Goal: Share content: Share content

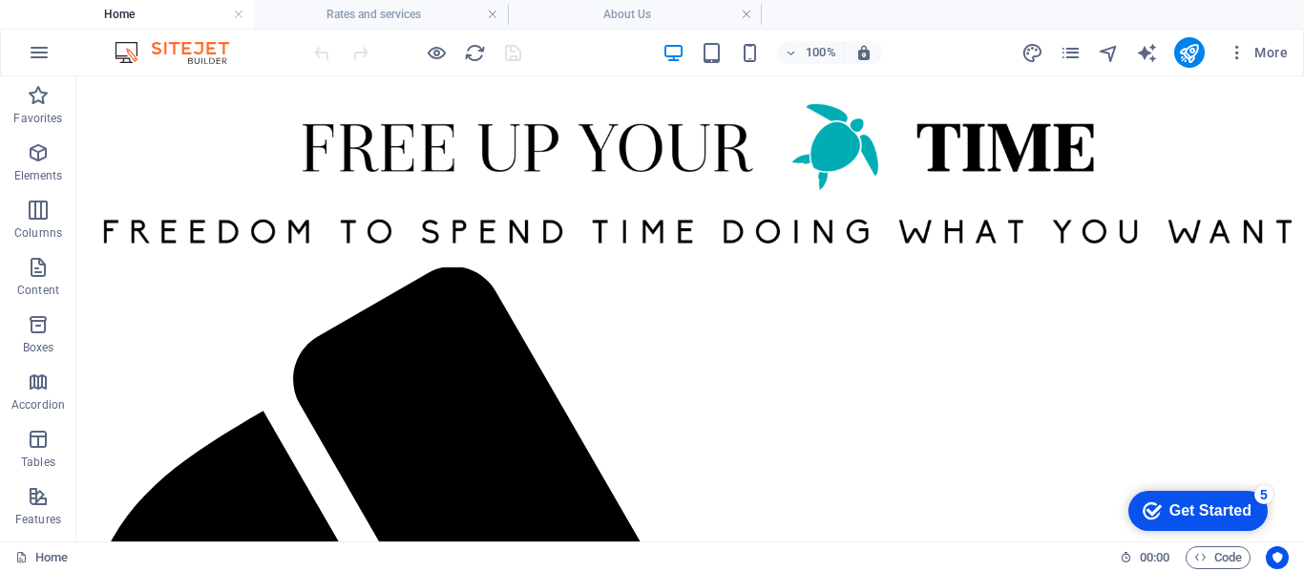
drag, startPoint x: 1296, startPoint y: 89, endPoint x: 651, endPoint y: 266, distance: 669.3
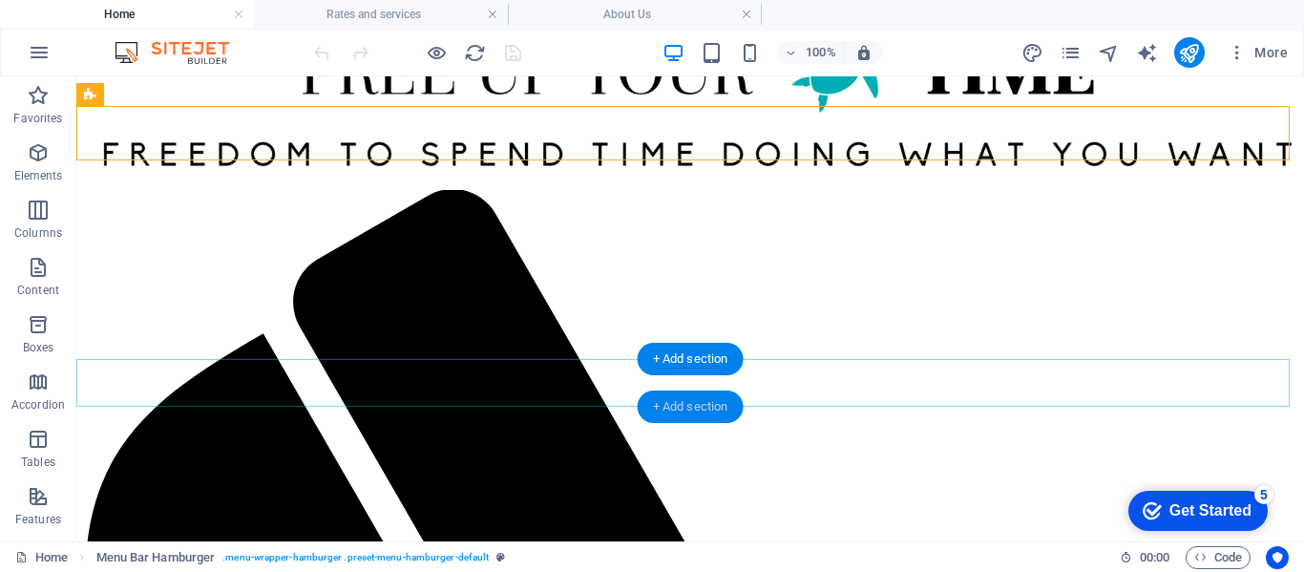
scroll to position [191, 0]
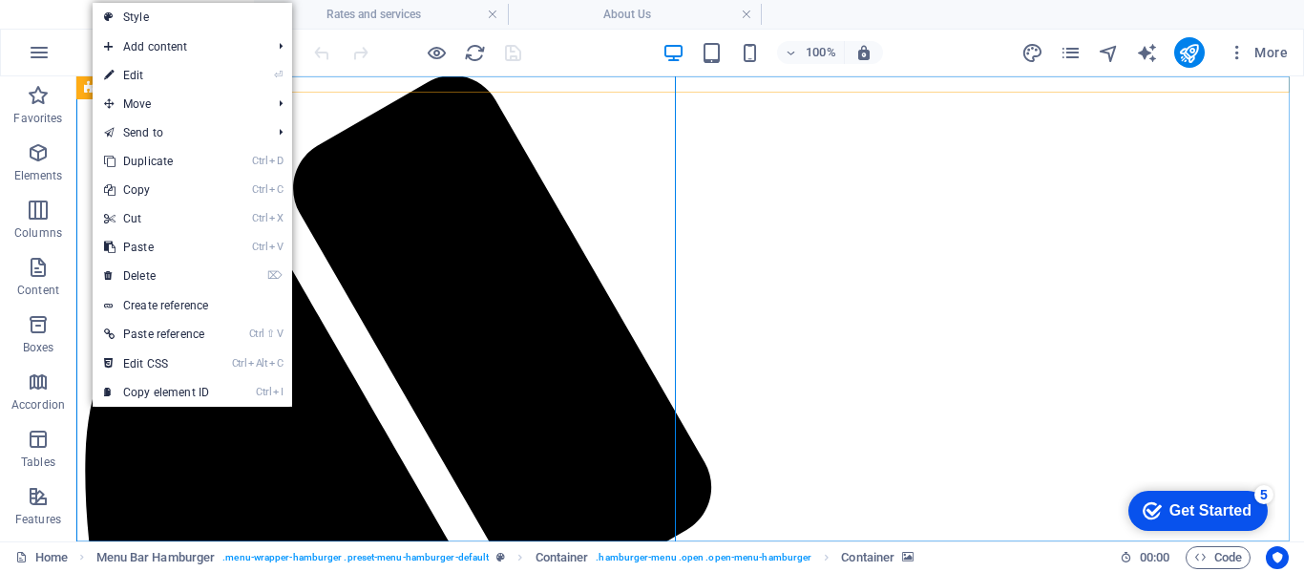
drag, startPoint x: 298, startPoint y: 276, endPoint x: 328, endPoint y: 278, distance: 30.6
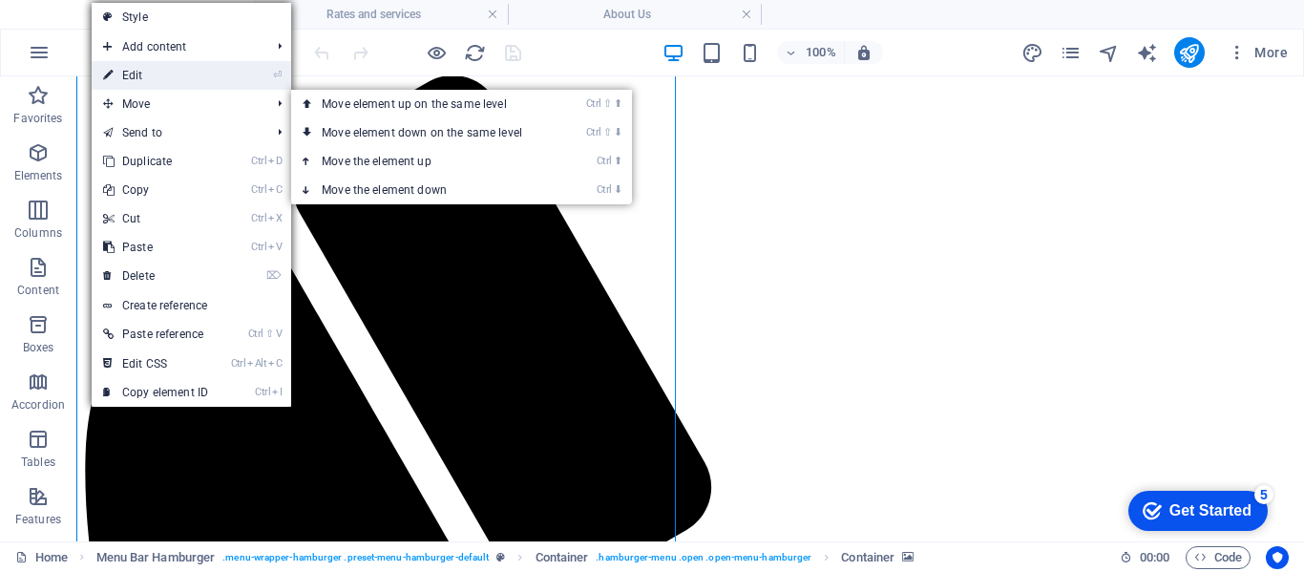
click at [145, 75] on link "⏎ Edit" at bounding box center [156, 75] width 128 height 29
select select "%"
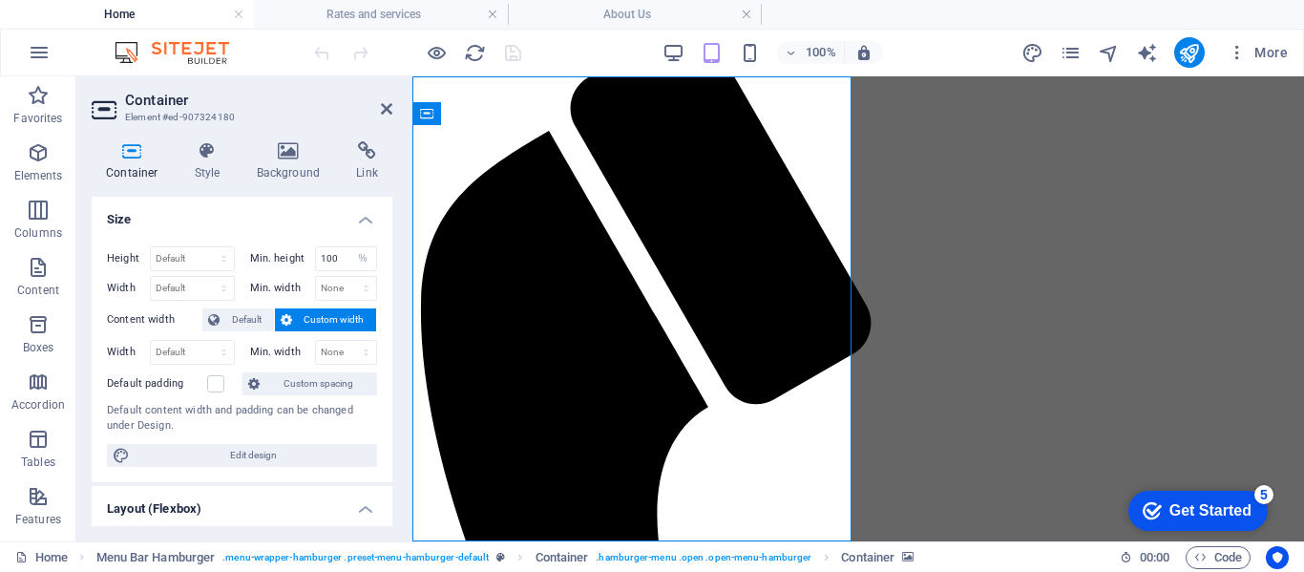
scroll to position [142, 0]
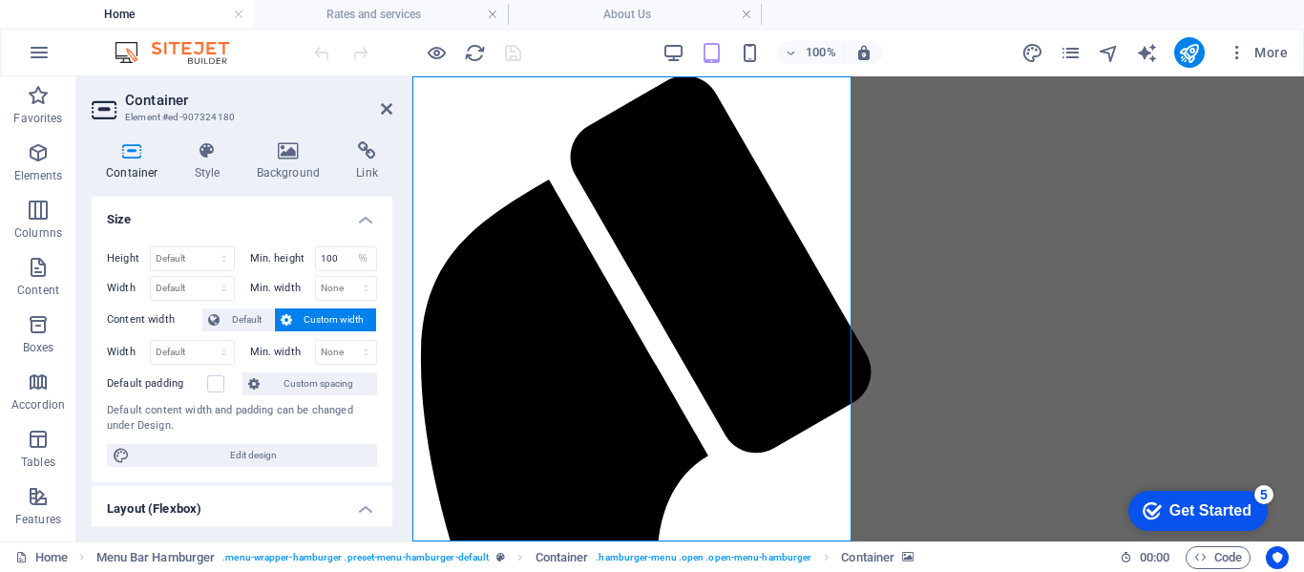
click at [289, 154] on icon at bounding box center [288, 150] width 93 height 19
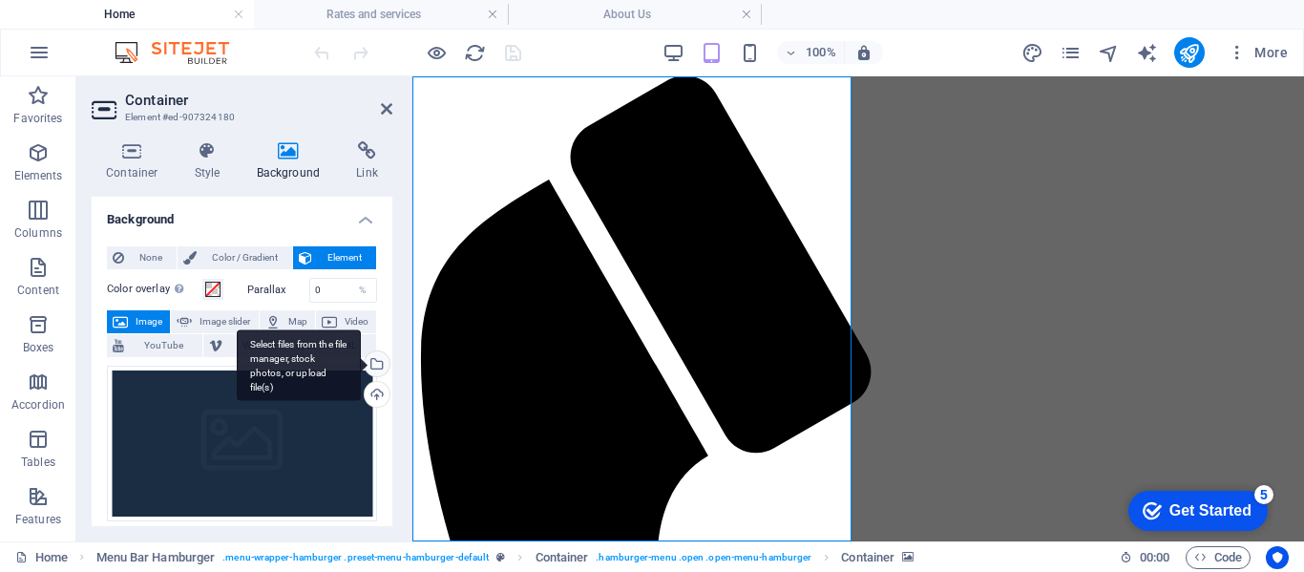
click at [376, 359] on div "Select files from the file manager, stock photos, or upload file(s)" at bounding box center [375, 365] width 29 height 29
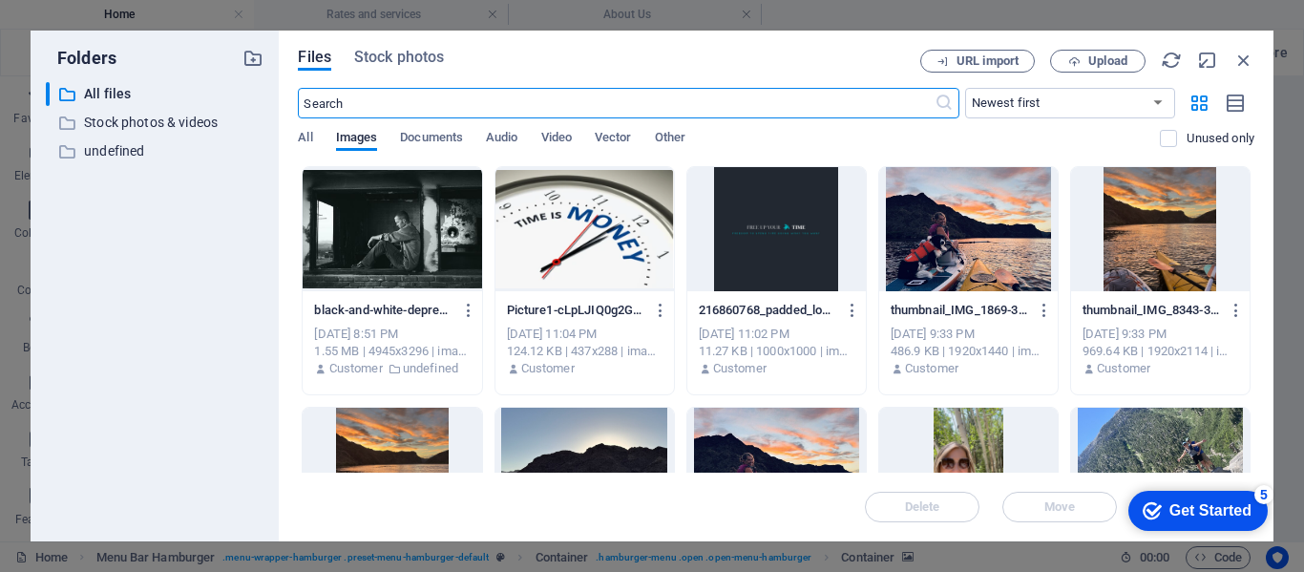
scroll to position [74, 0]
click at [588, 206] on div at bounding box center [584, 229] width 179 height 124
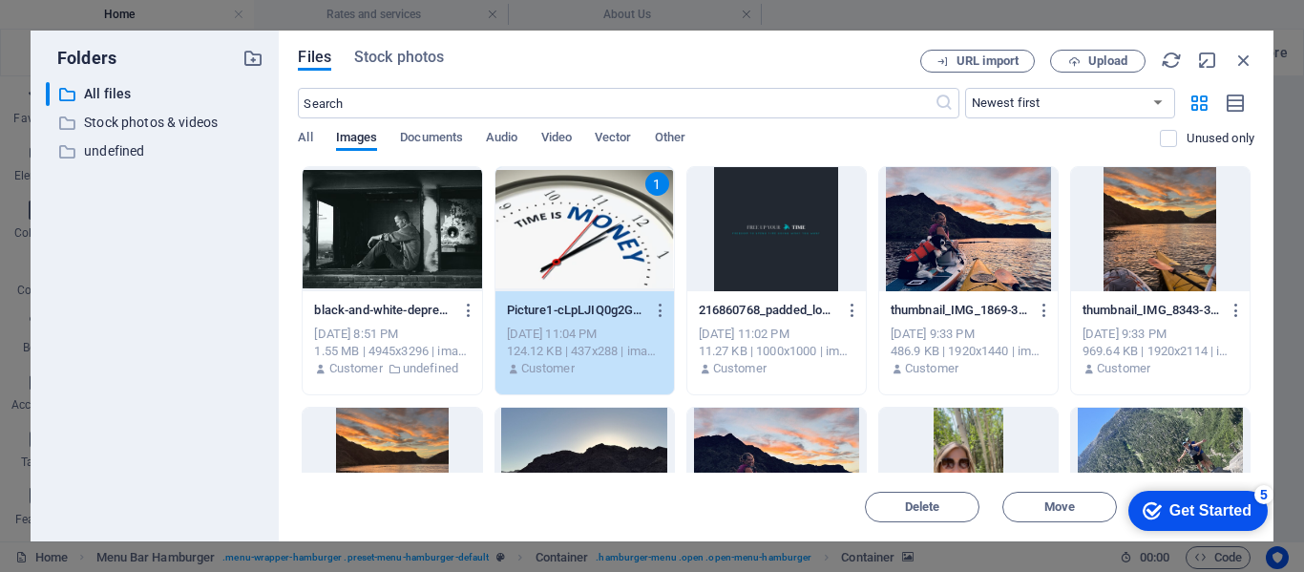
click at [588, 206] on div "1" at bounding box center [584, 229] width 179 height 124
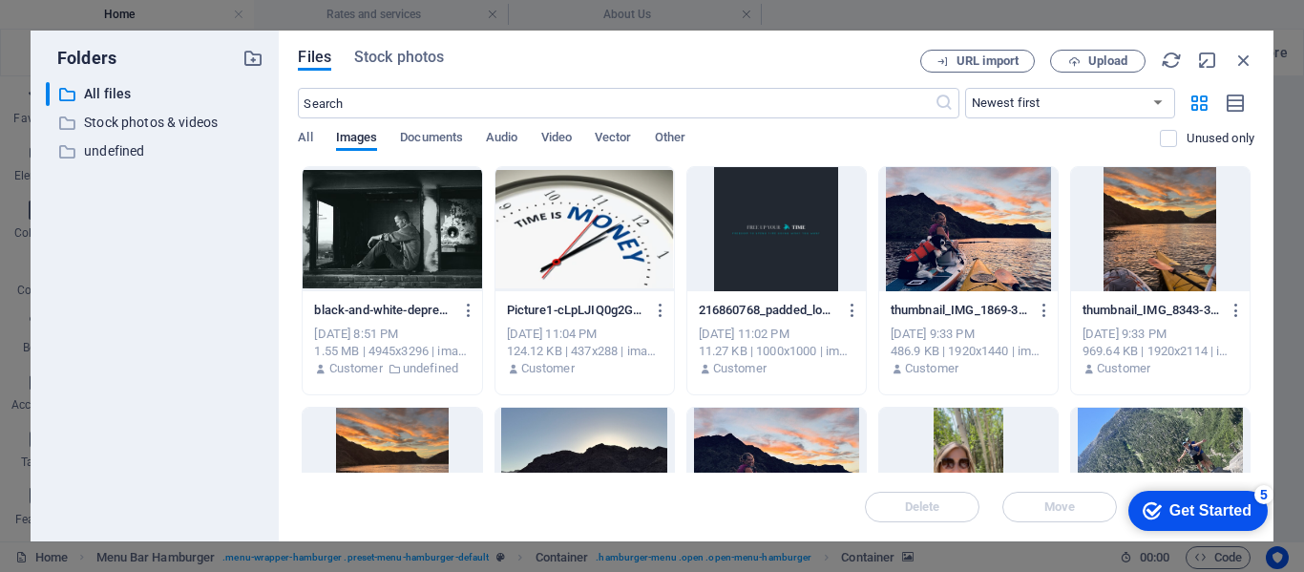
click at [588, 206] on div at bounding box center [584, 229] width 179 height 124
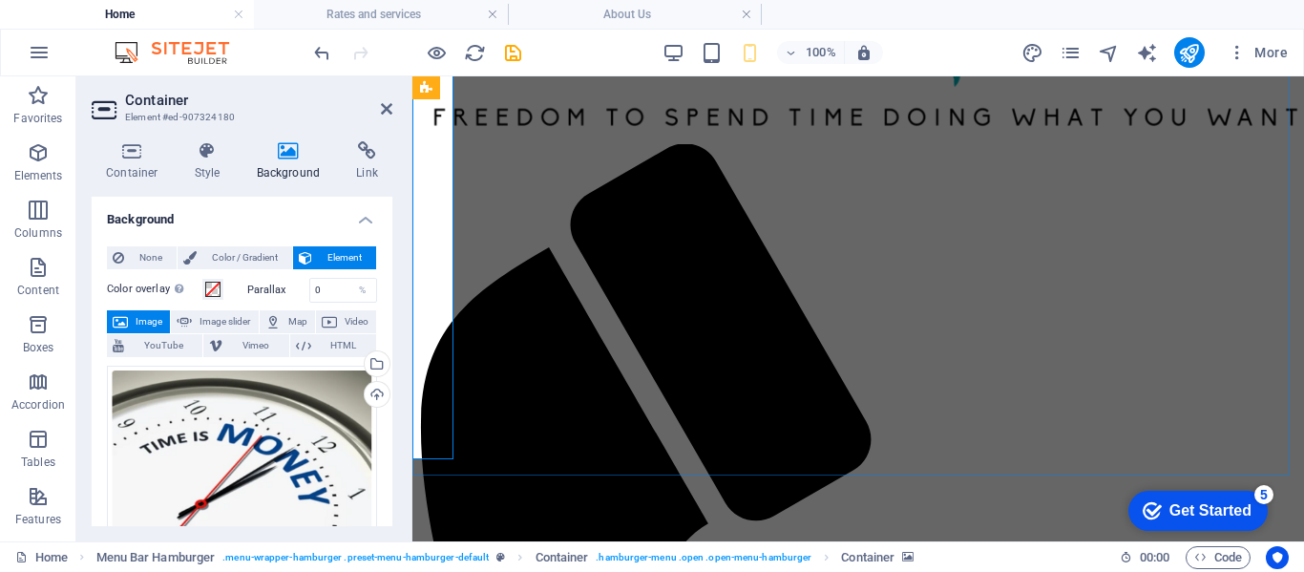
scroll to position [142, 0]
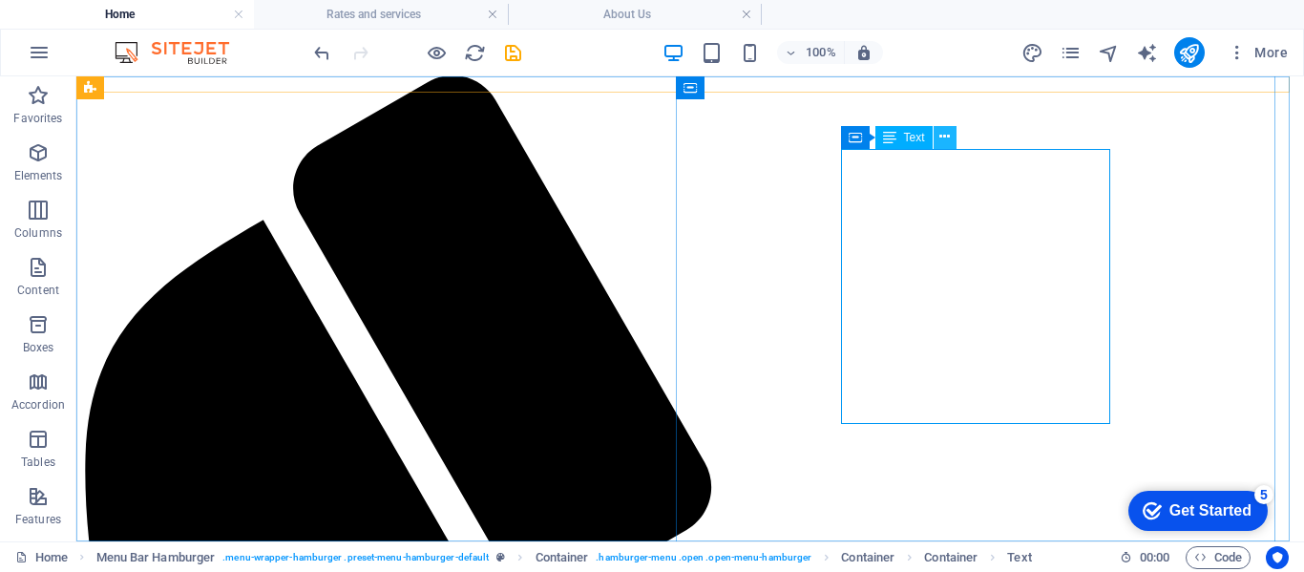
click at [947, 126] on button at bounding box center [945, 137] width 23 height 23
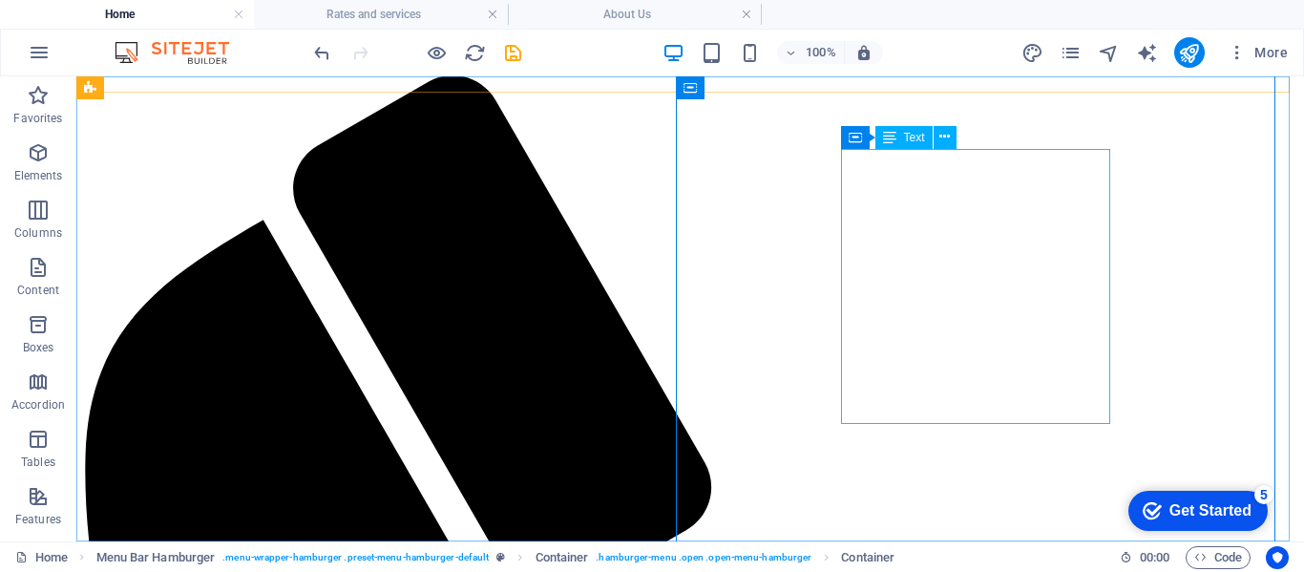
click at [906, 140] on span "Text" at bounding box center [914, 137] width 21 height 11
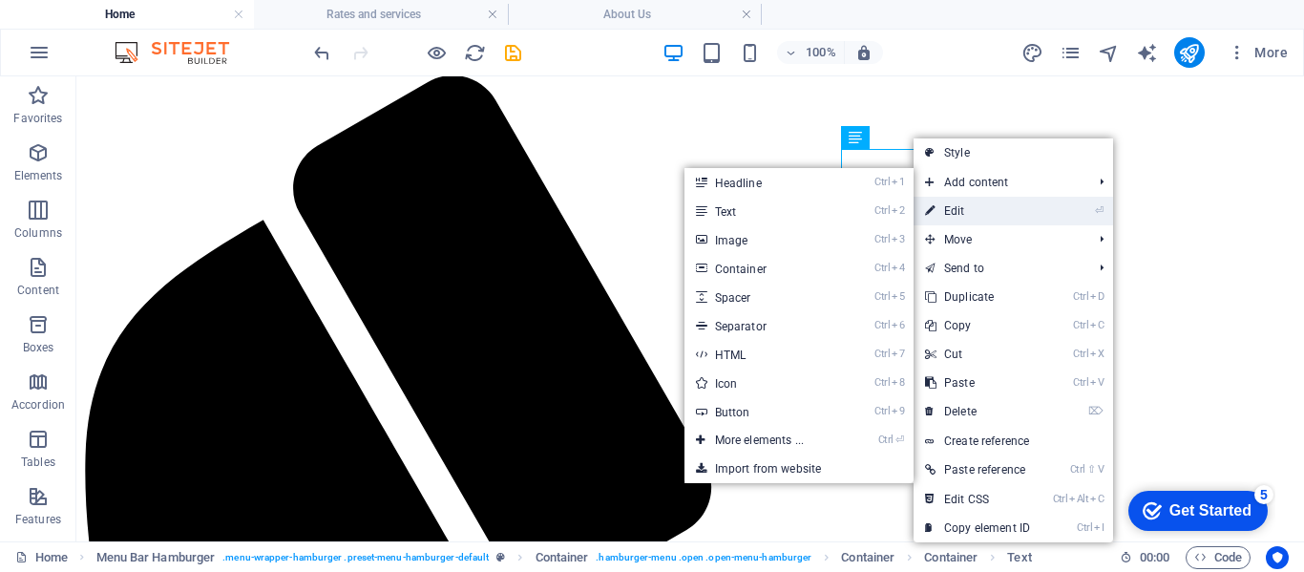
click at [960, 210] on link "⏎ Edit" at bounding box center [978, 211] width 128 height 29
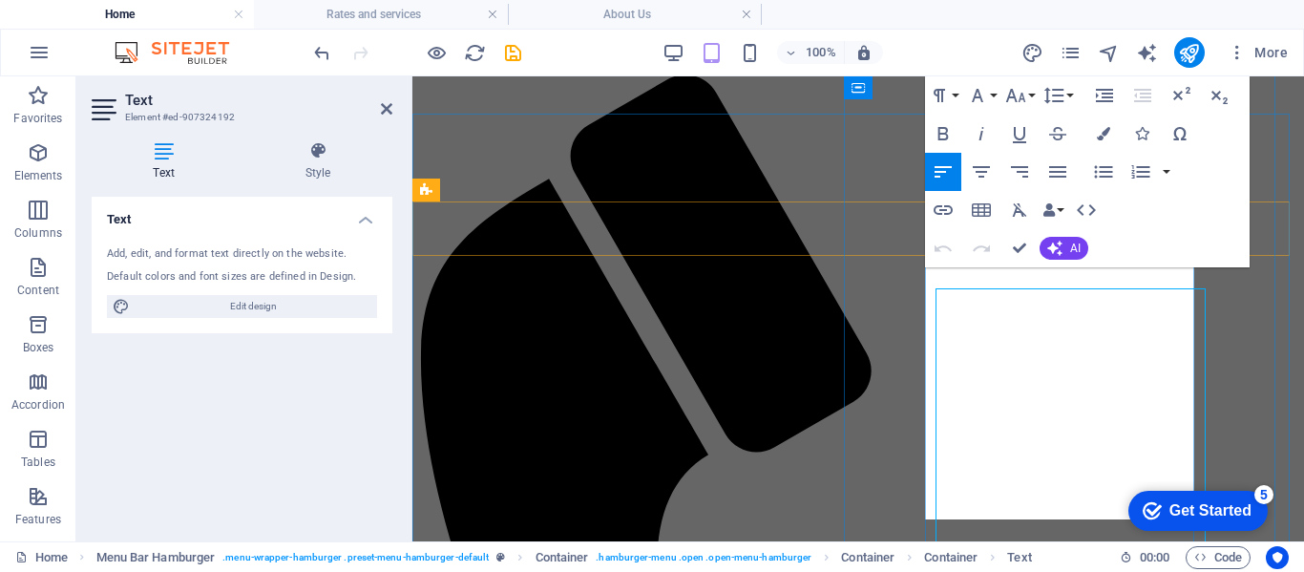
scroll to position [0, 0]
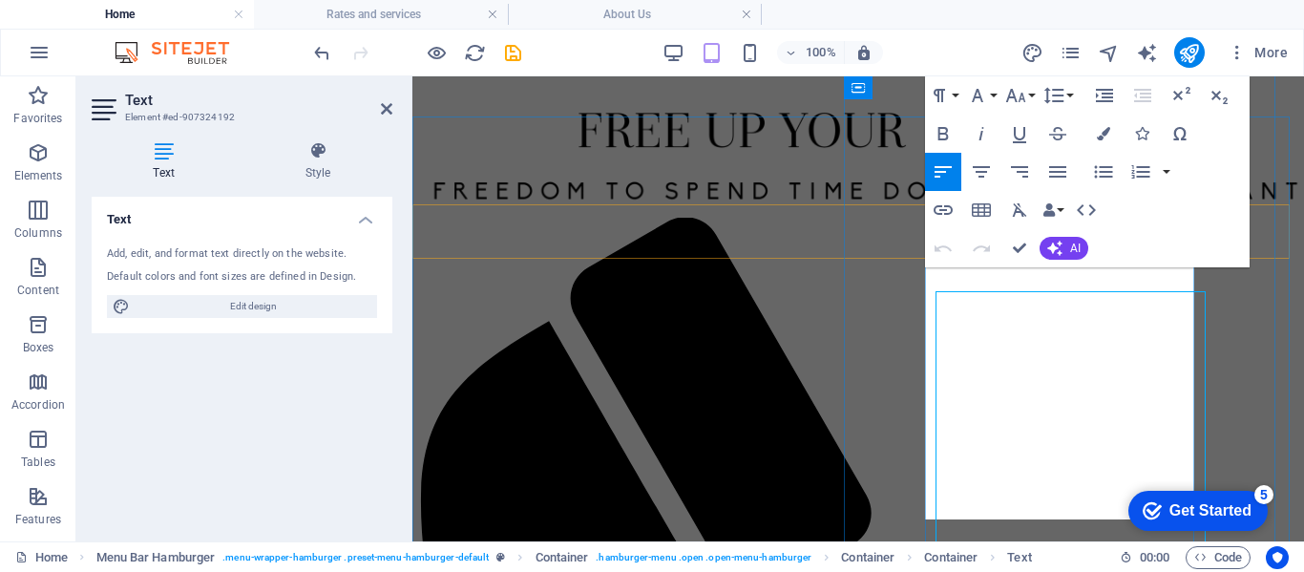
drag, startPoint x: 1063, startPoint y: 273, endPoint x: 981, endPoint y: 288, distance: 83.5
click at [935, 127] on icon "button" at bounding box center [943, 133] width 23 height 23
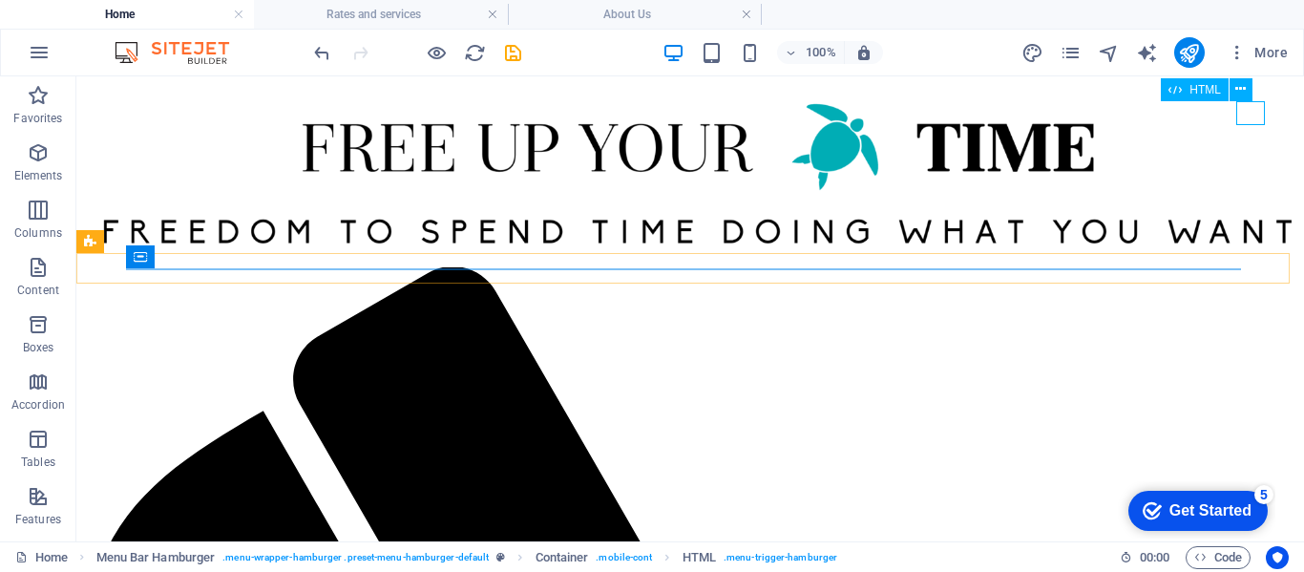
click at [0, 0] on div "HTML" at bounding box center [0, 0] width 0 height 0
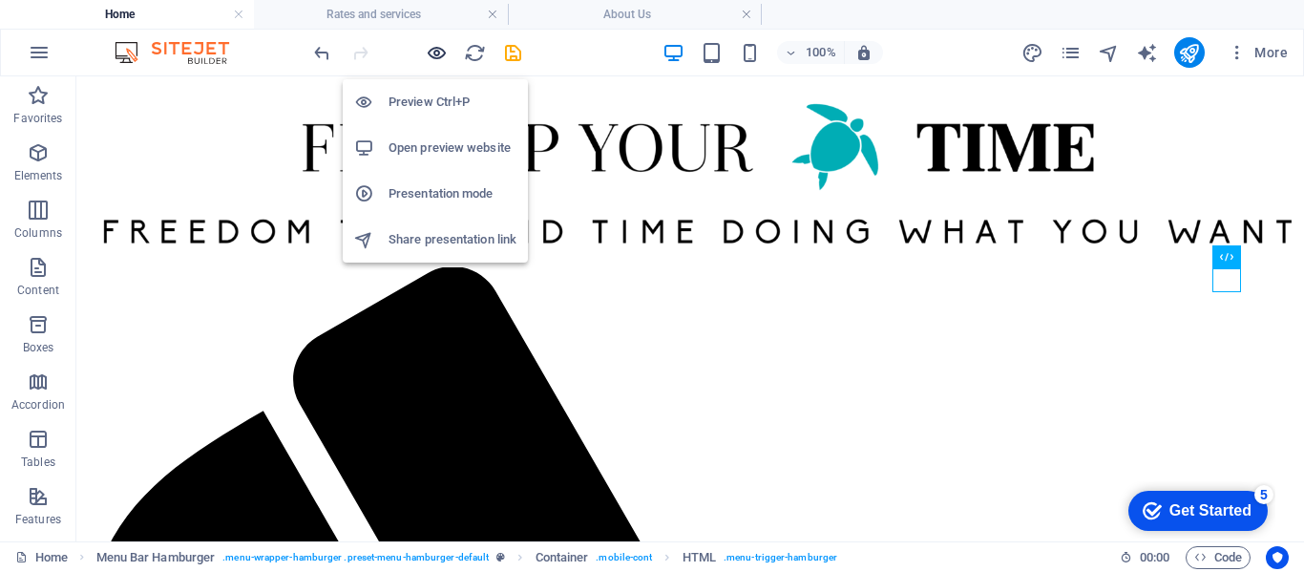
click at [432, 53] on icon "button" at bounding box center [437, 53] width 22 height 22
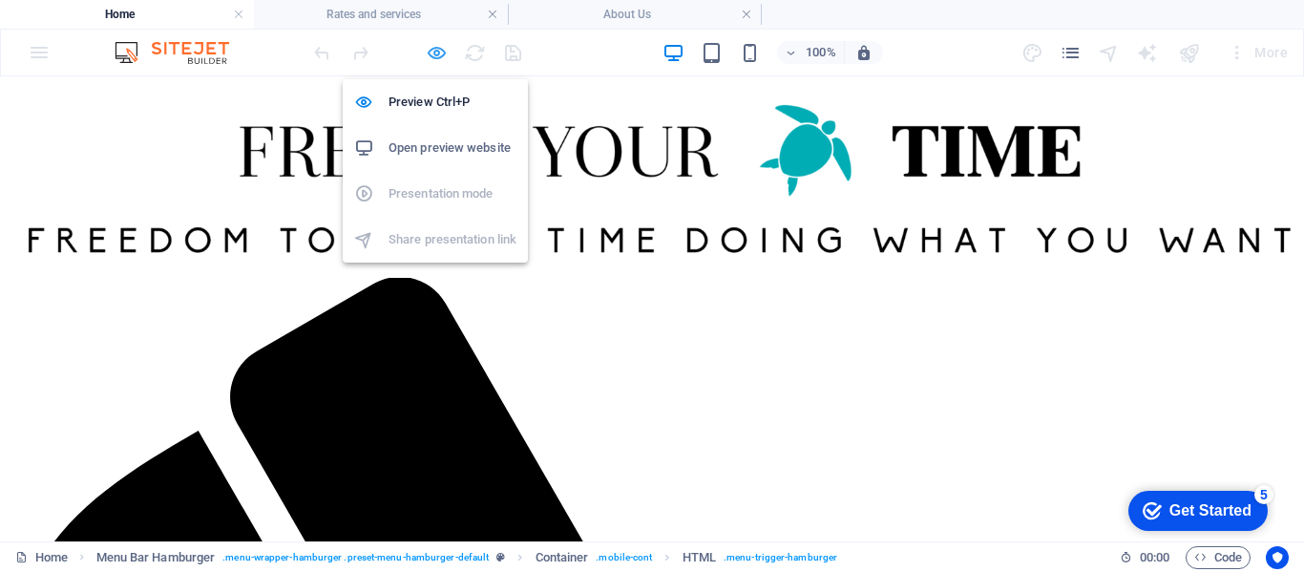
click at [439, 53] on icon "button" at bounding box center [437, 53] width 22 height 22
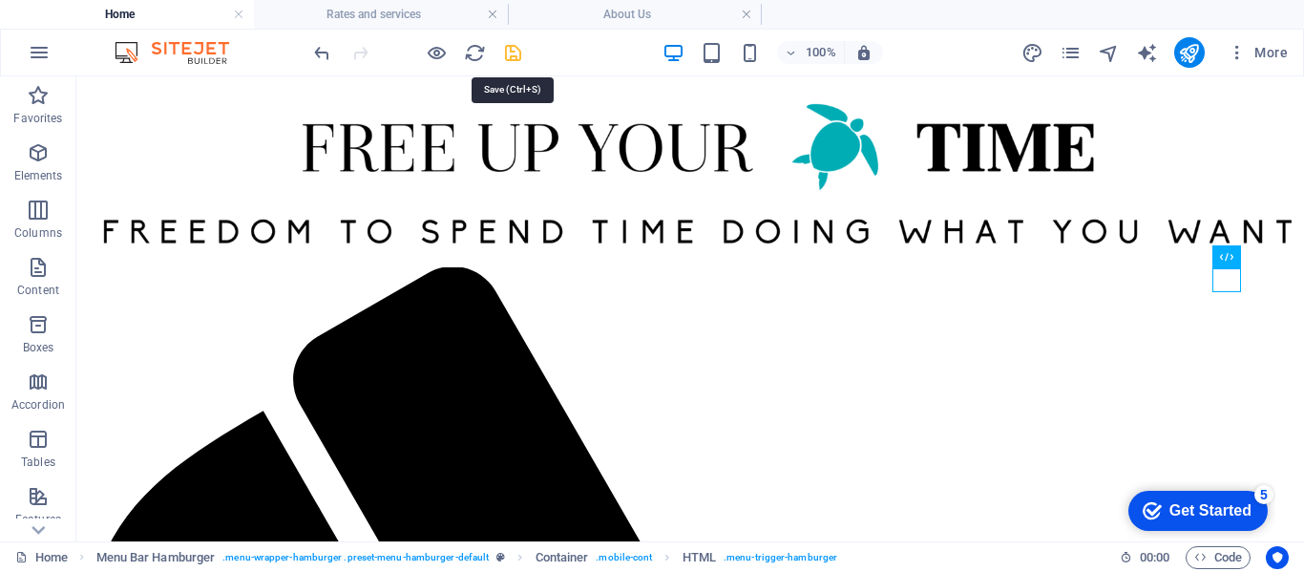
click at [518, 56] on icon "save" at bounding box center [513, 53] width 22 height 22
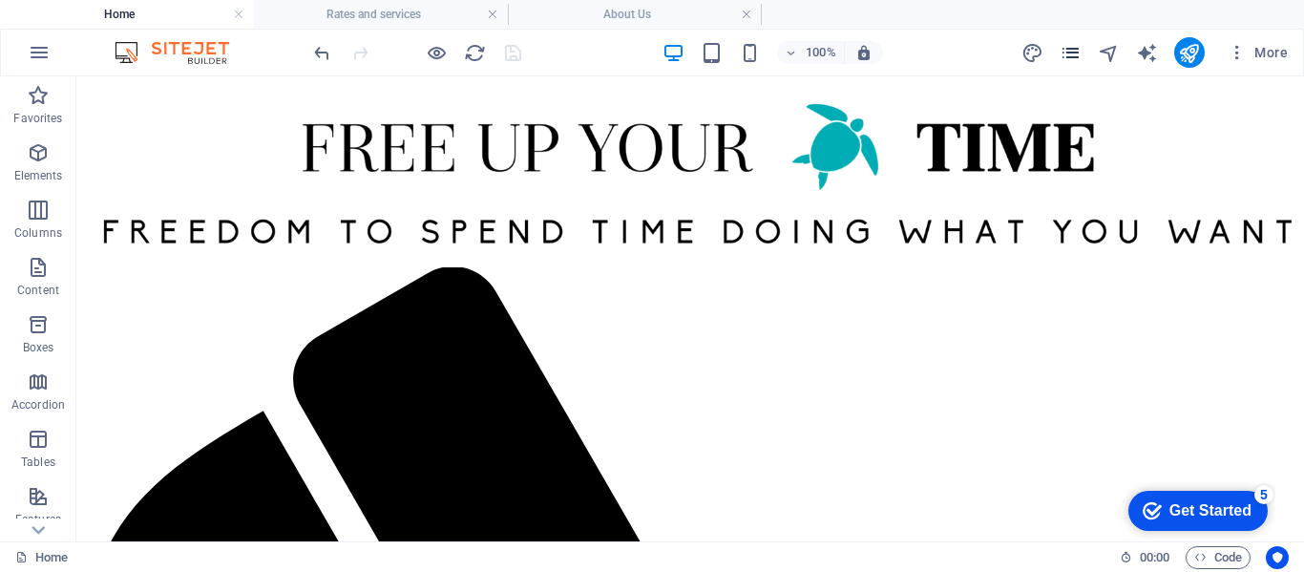
click at [1082, 57] on span "pages" at bounding box center [1071, 53] width 23 height 22
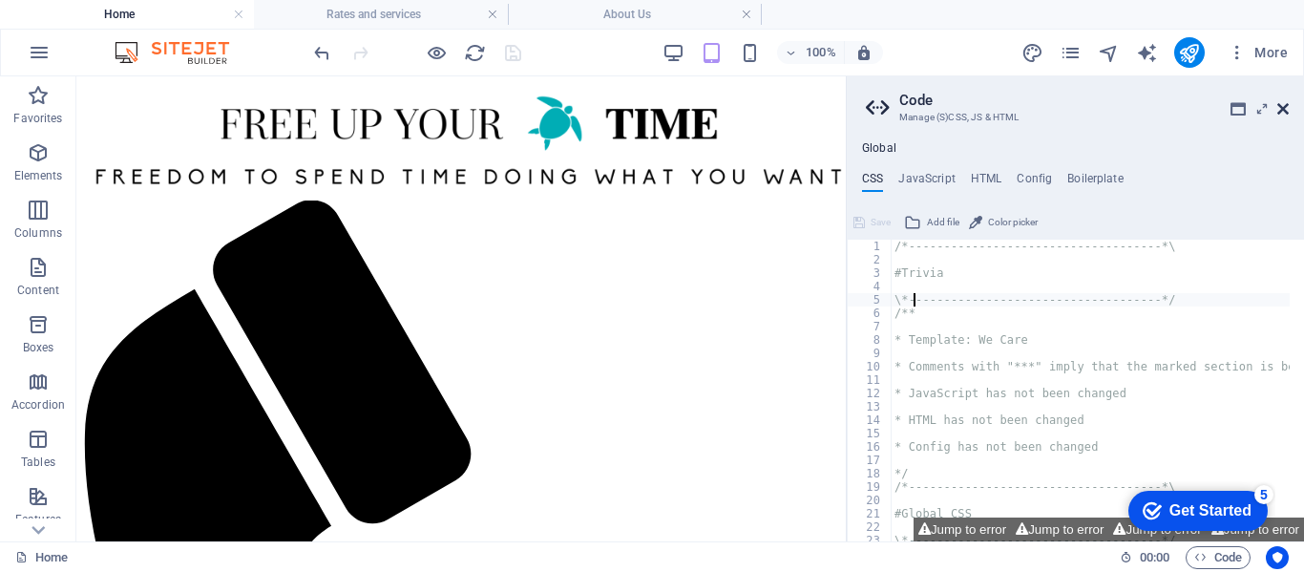
click at [1285, 110] on icon at bounding box center [1282, 108] width 11 height 15
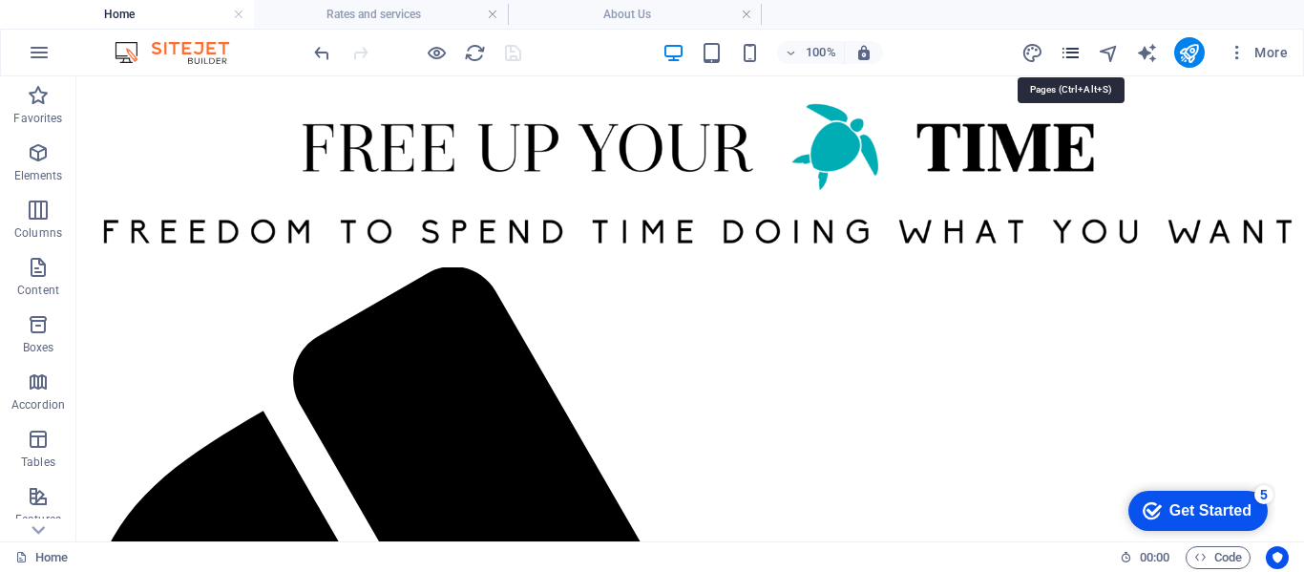
click at [1071, 52] on icon "pages" at bounding box center [1071, 53] width 22 height 22
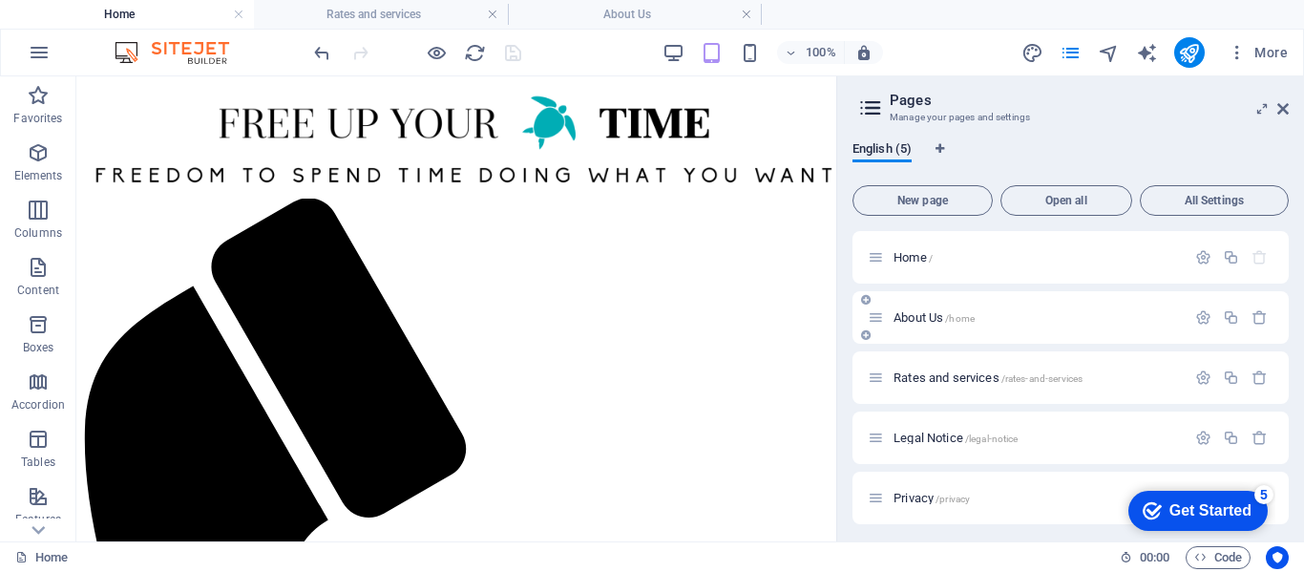
click at [909, 308] on div "About Us /home" at bounding box center [1027, 317] width 318 height 22
click at [915, 314] on span "About Us /home" at bounding box center [933, 317] width 81 height 14
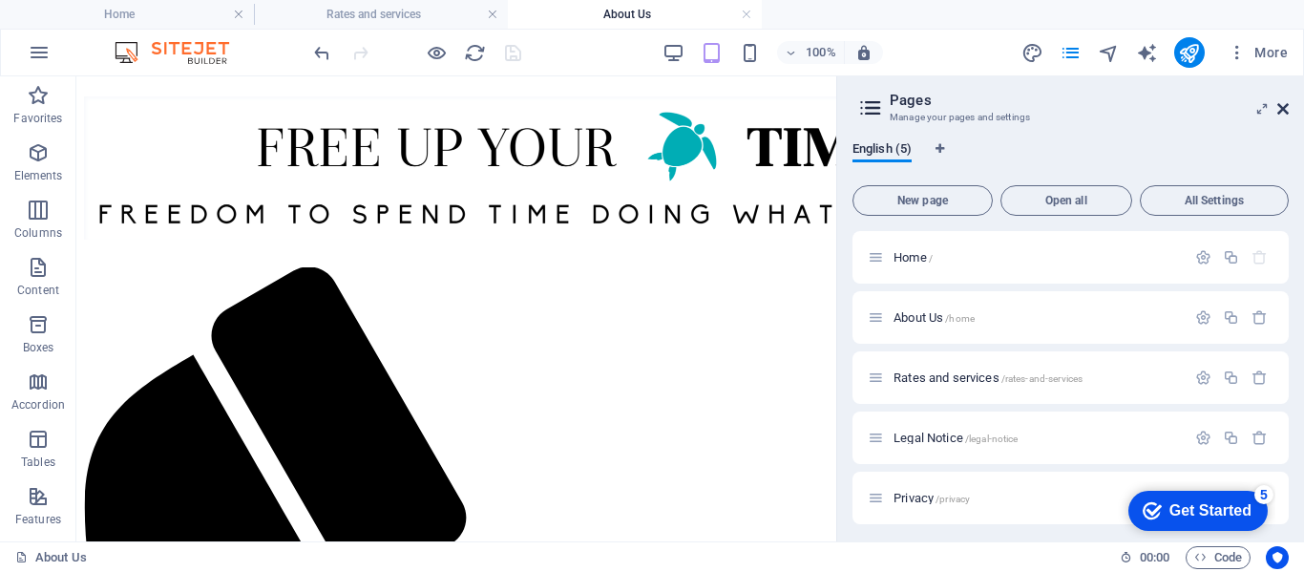
click at [1284, 112] on icon at bounding box center [1282, 108] width 11 height 15
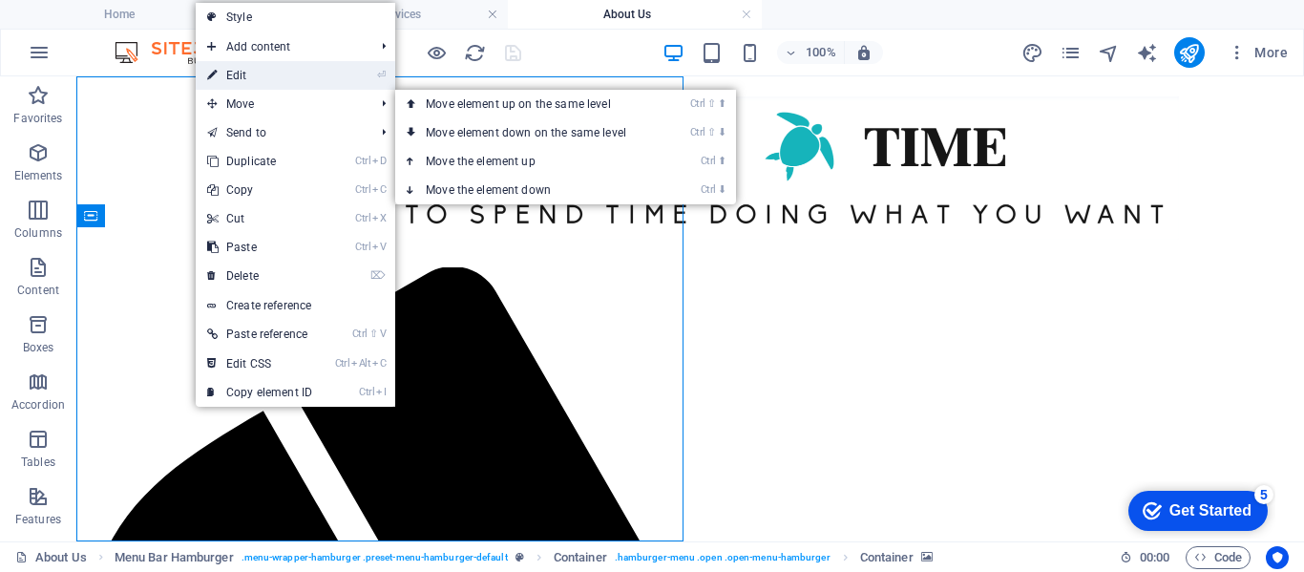
click at [252, 74] on link "⏎ Edit" at bounding box center [260, 75] width 128 height 29
select select "%"
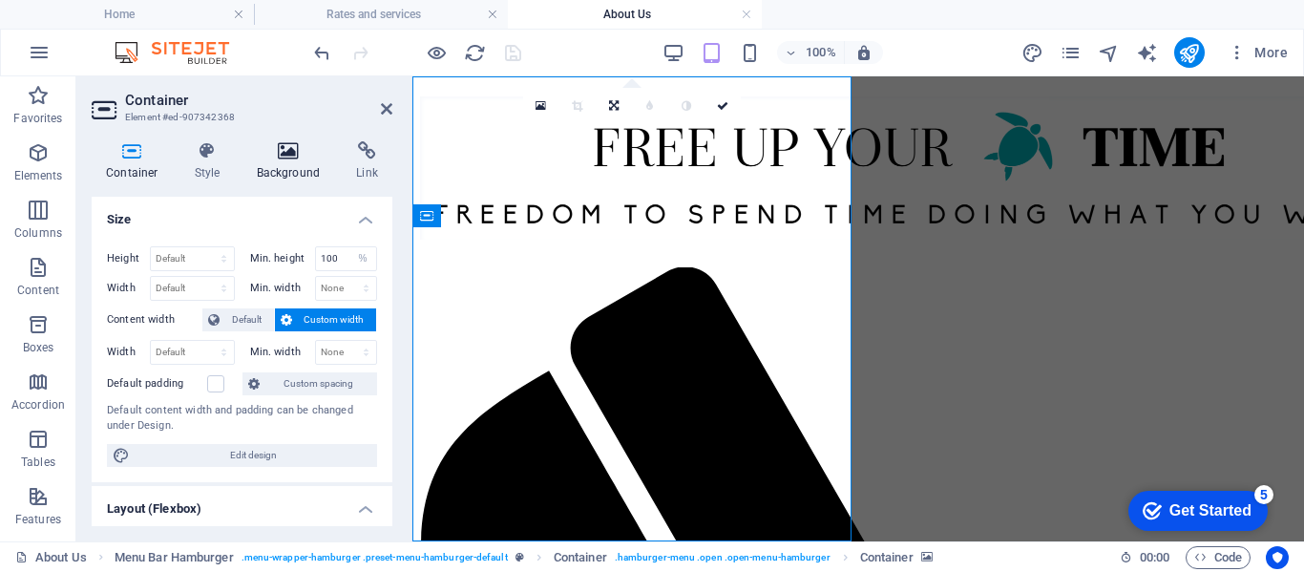
click at [290, 149] on icon at bounding box center [288, 150] width 93 height 19
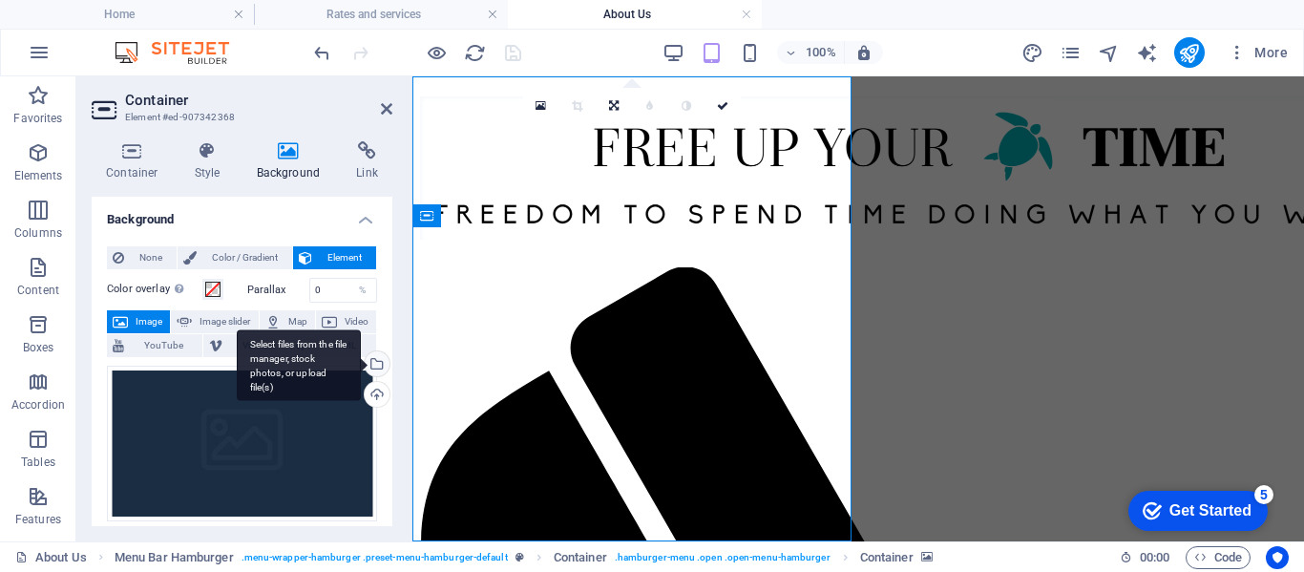
click at [361, 359] on div "Select files from the file manager, stock photos, or upload file(s)" at bounding box center [299, 365] width 124 height 72
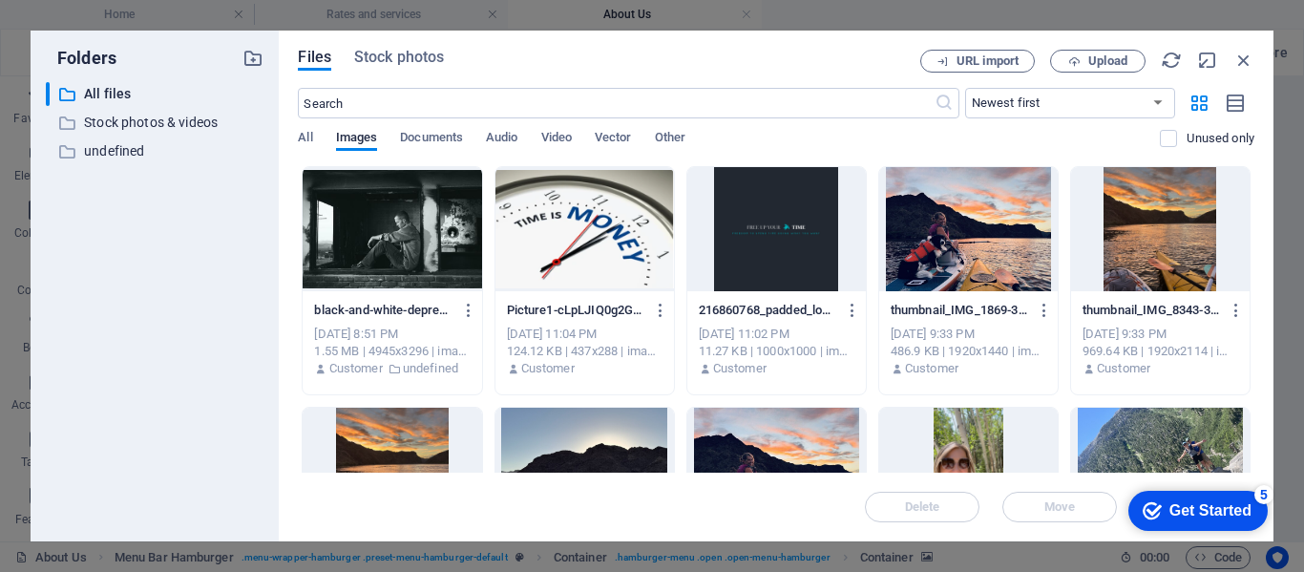
click at [566, 196] on div at bounding box center [584, 229] width 179 height 124
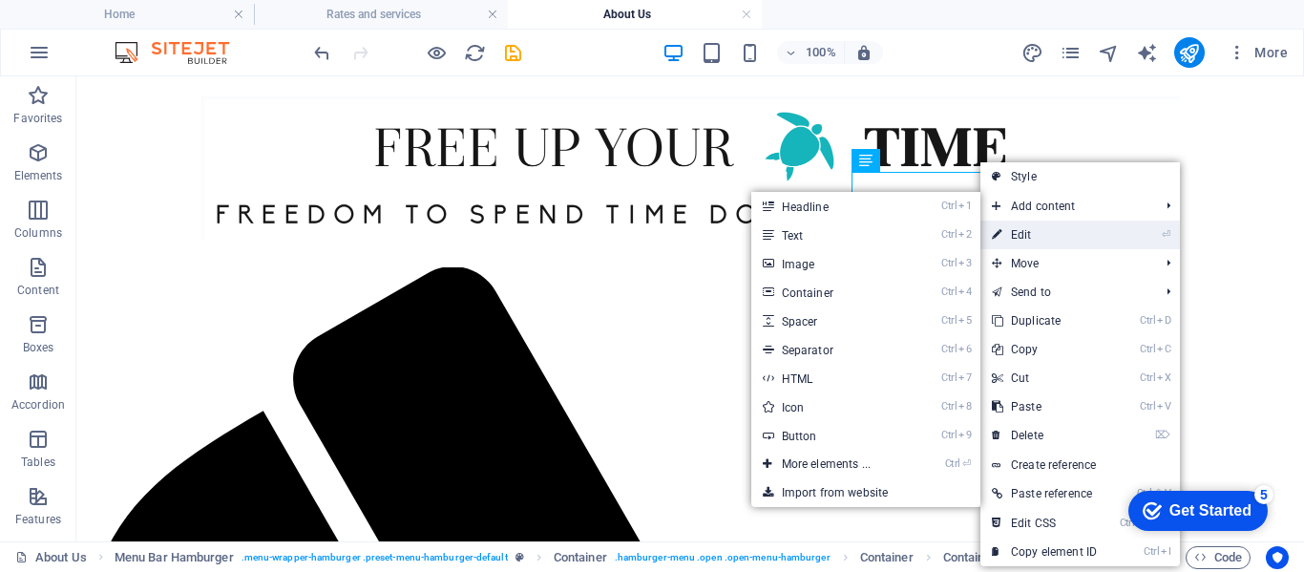
click at [1024, 233] on link "⏎ Edit" at bounding box center [1044, 235] width 128 height 29
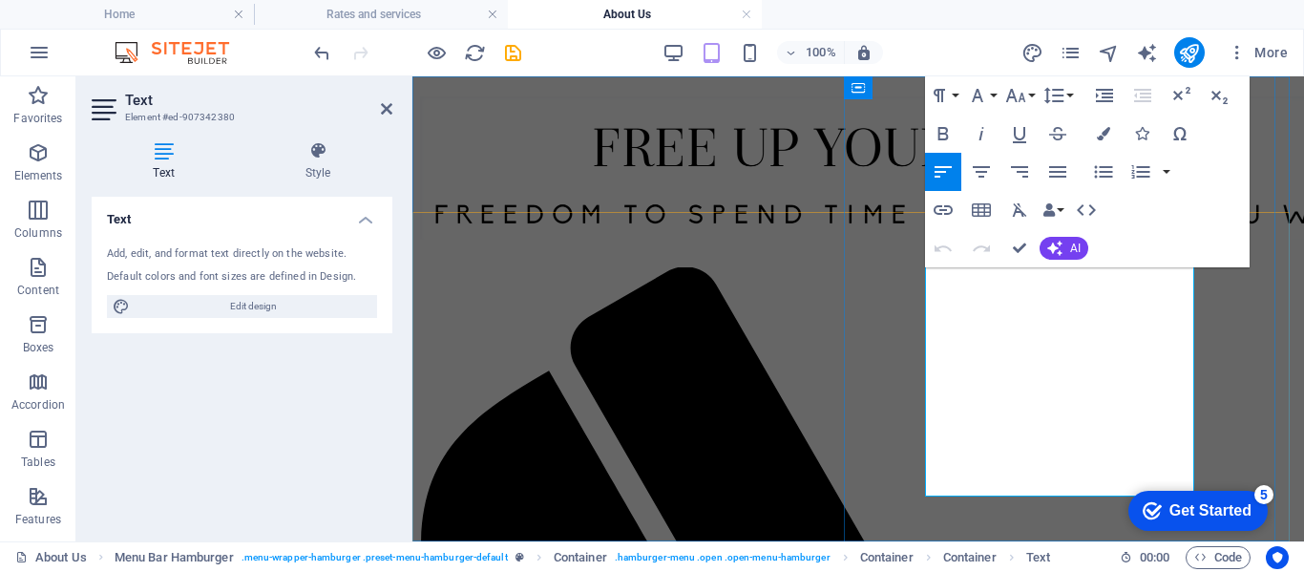
drag, startPoint x: 1139, startPoint y: 330, endPoint x: 981, endPoint y: 354, distance: 159.3
click at [938, 129] on icon "button" at bounding box center [942, 133] width 11 height 13
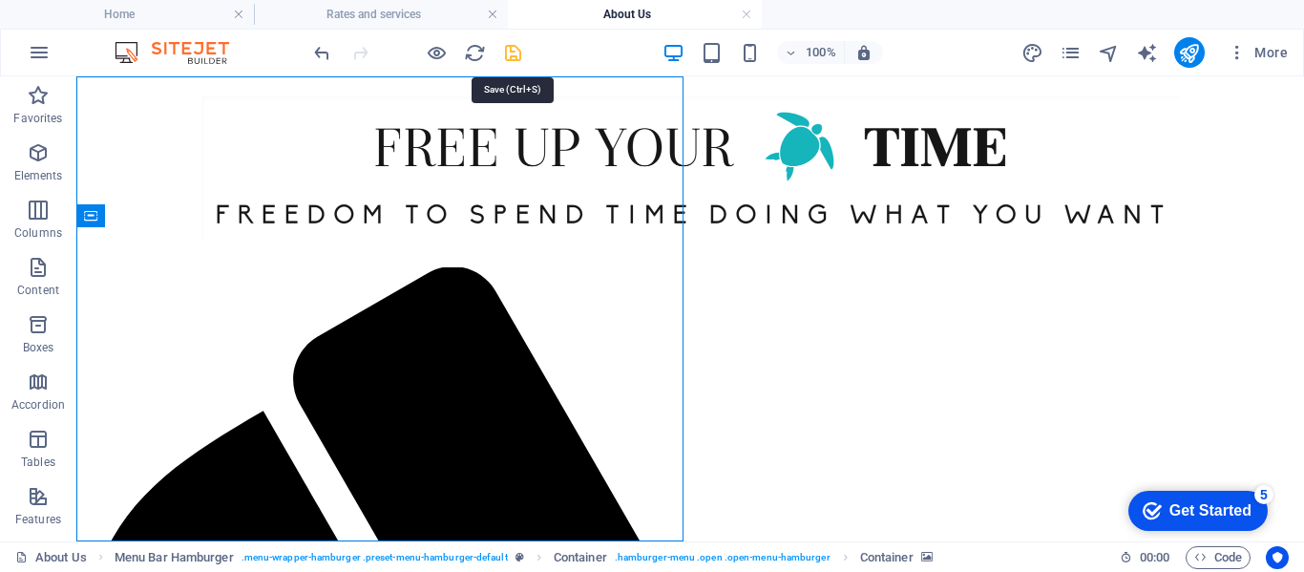
click at [510, 50] on icon "save" at bounding box center [513, 53] width 22 height 22
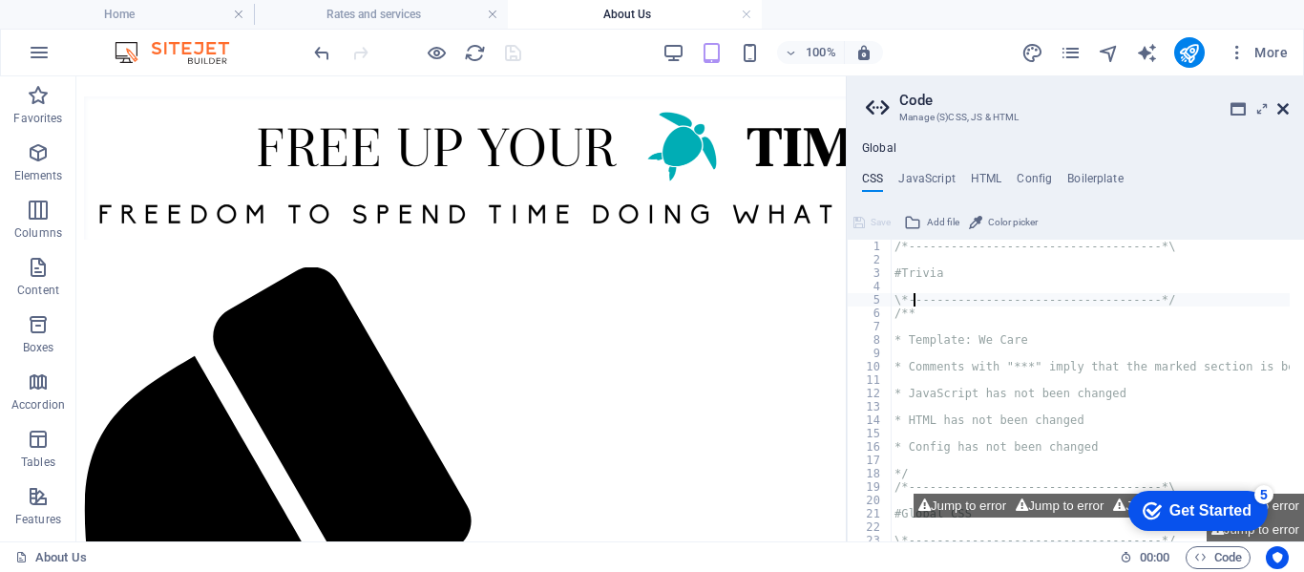
click at [1280, 107] on icon at bounding box center [1282, 108] width 11 height 15
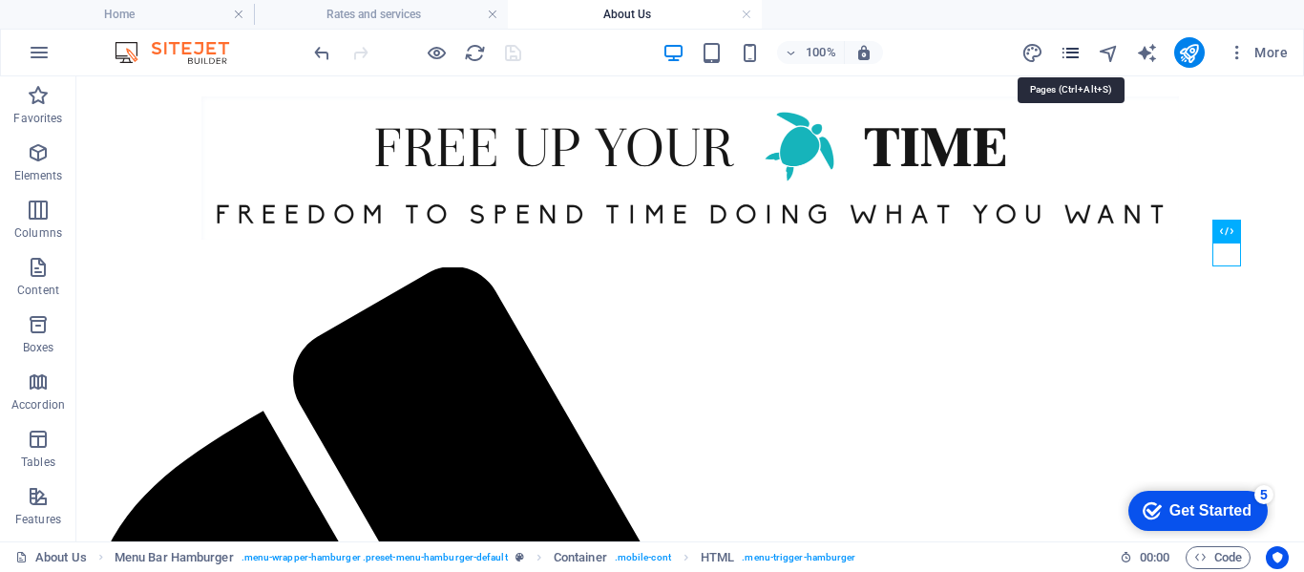
click at [1070, 57] on icon "pages" at bounding box center [1071, 53] width 22 height 22
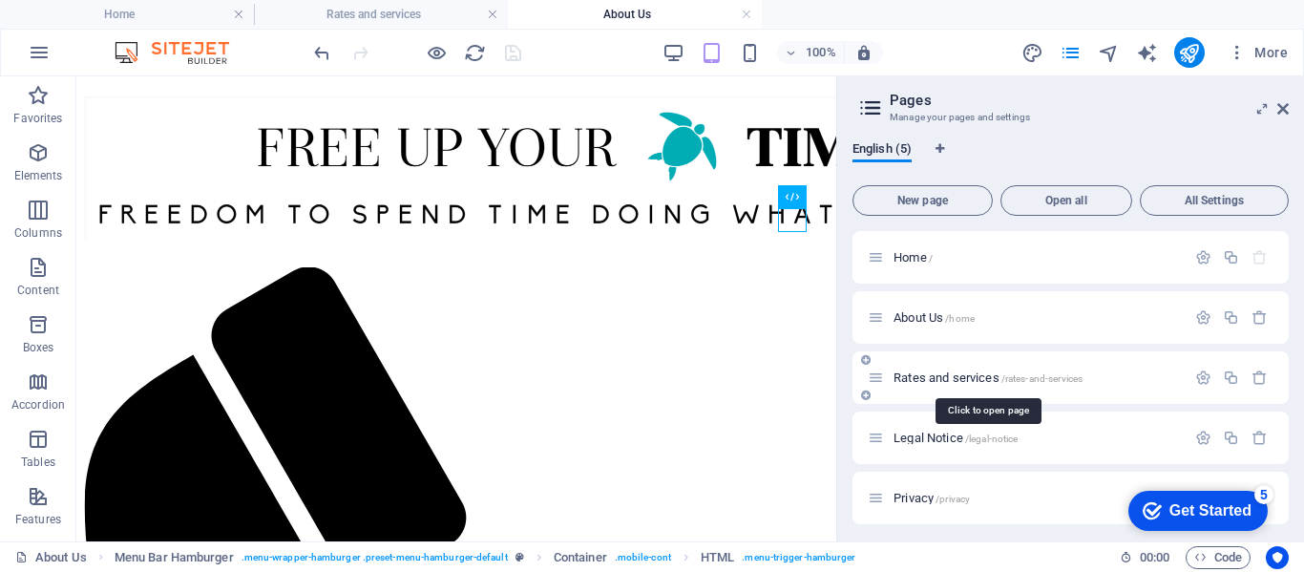
click at [931, 378] on span "Rates and services /rates-and-services" at bounding box center [987, 377] width 189 height 14
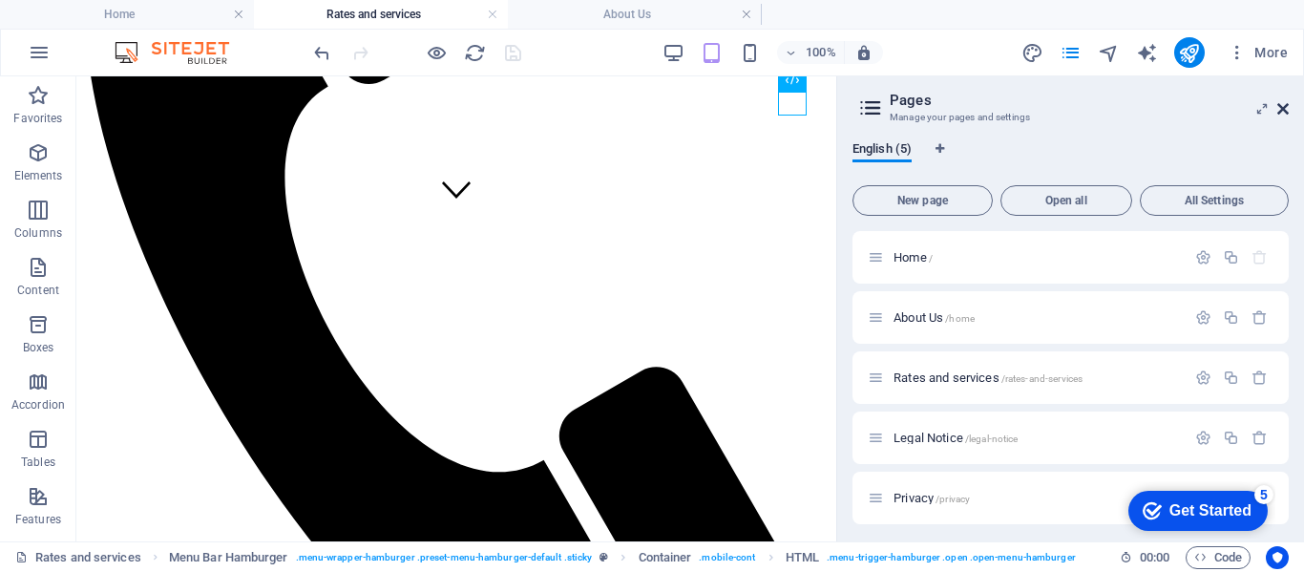
drag, startPoint x: 1185, startPoint y: 43, endPoint x: 1280, endPoint y: 113, distance: 118.2
click at [1280, 113] on icon at bounding box center [1282, 108] width 11 height 15
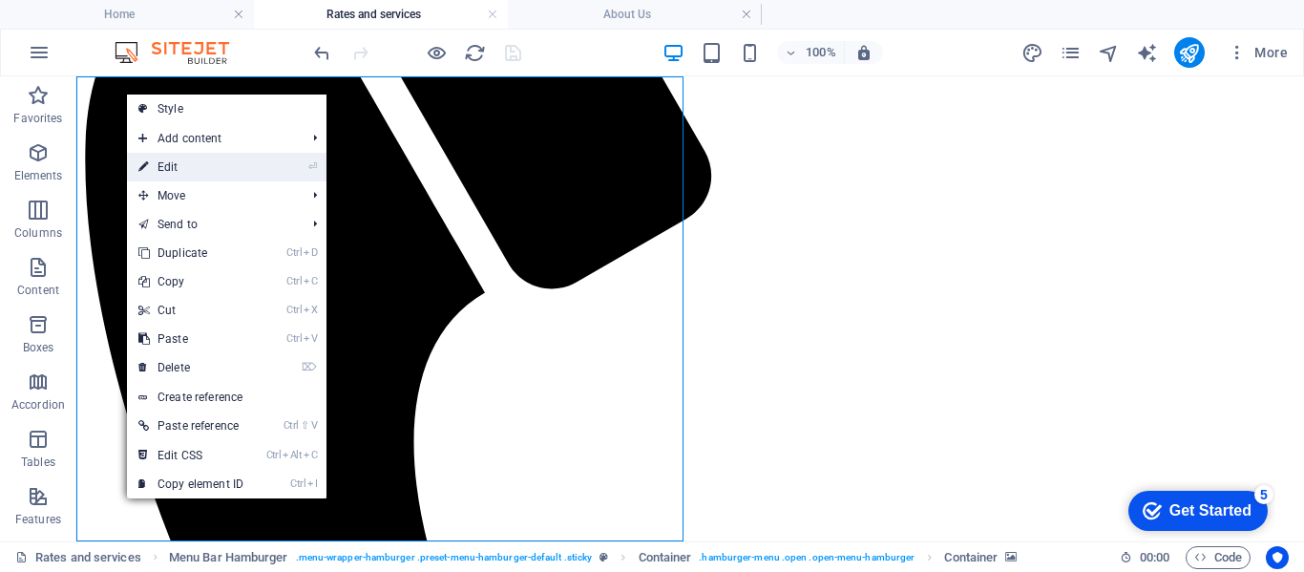
click at [167, 166] on link "⏎ Edit" at bounding box center [191, 167] width 128 height 29
select select "%"
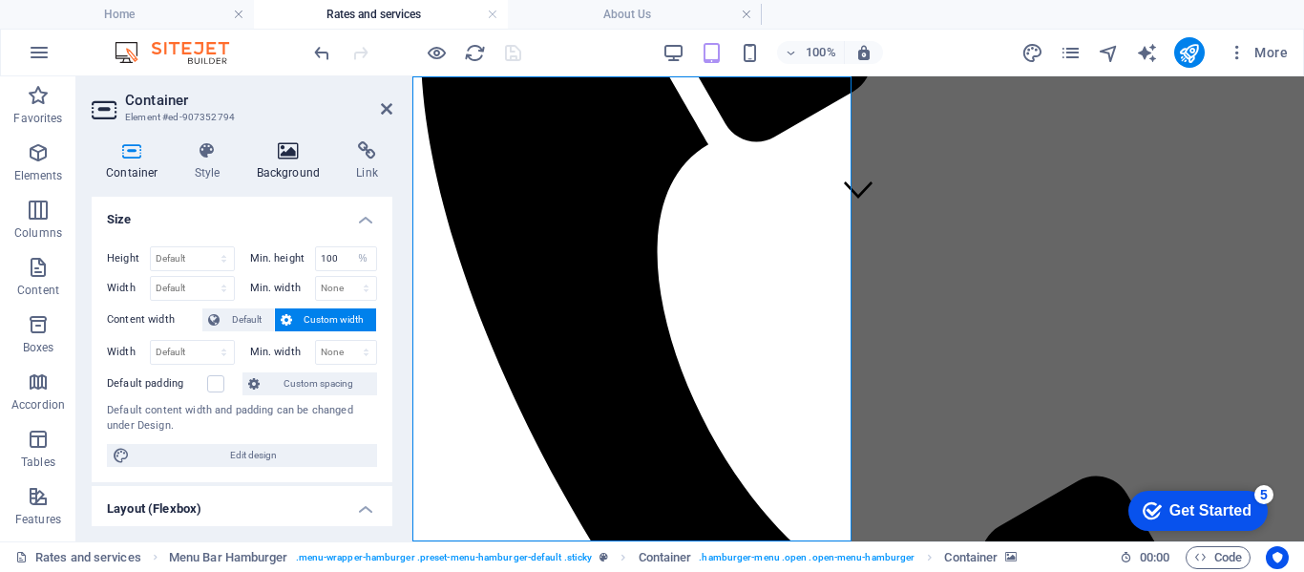
click at [279, 145] on icon at bounding box center [288, 150] width 93 height 19
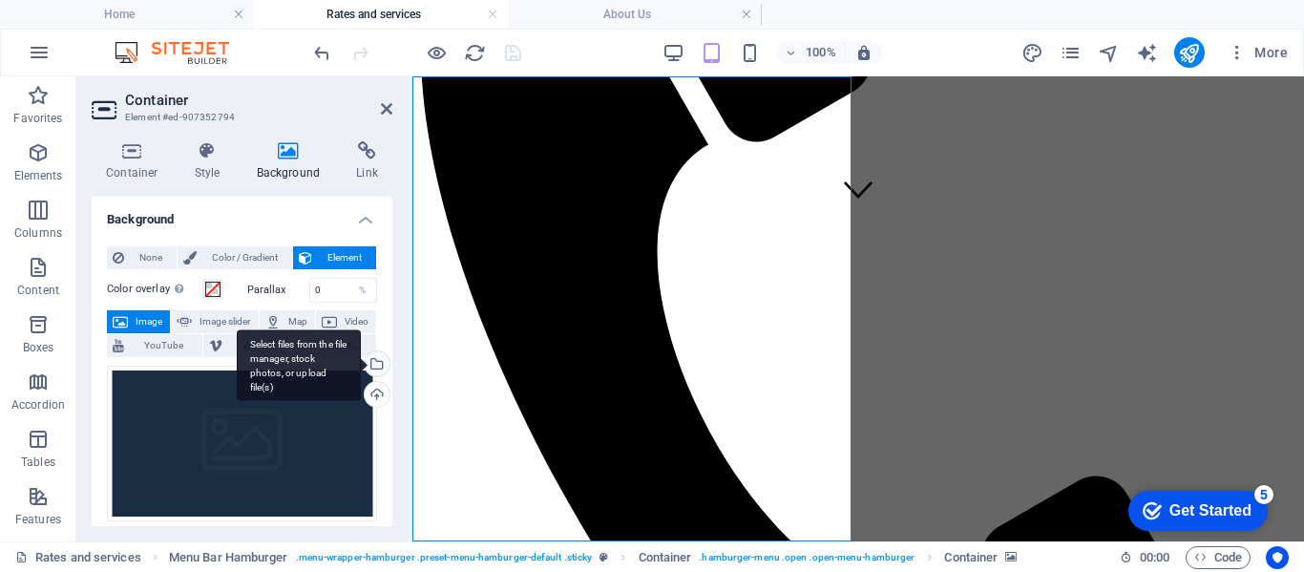
click at [376, 368] on div "Select files from the file manager, stock photos, or upload file(s)" at bounding box center [375, 365] width 29 height 29
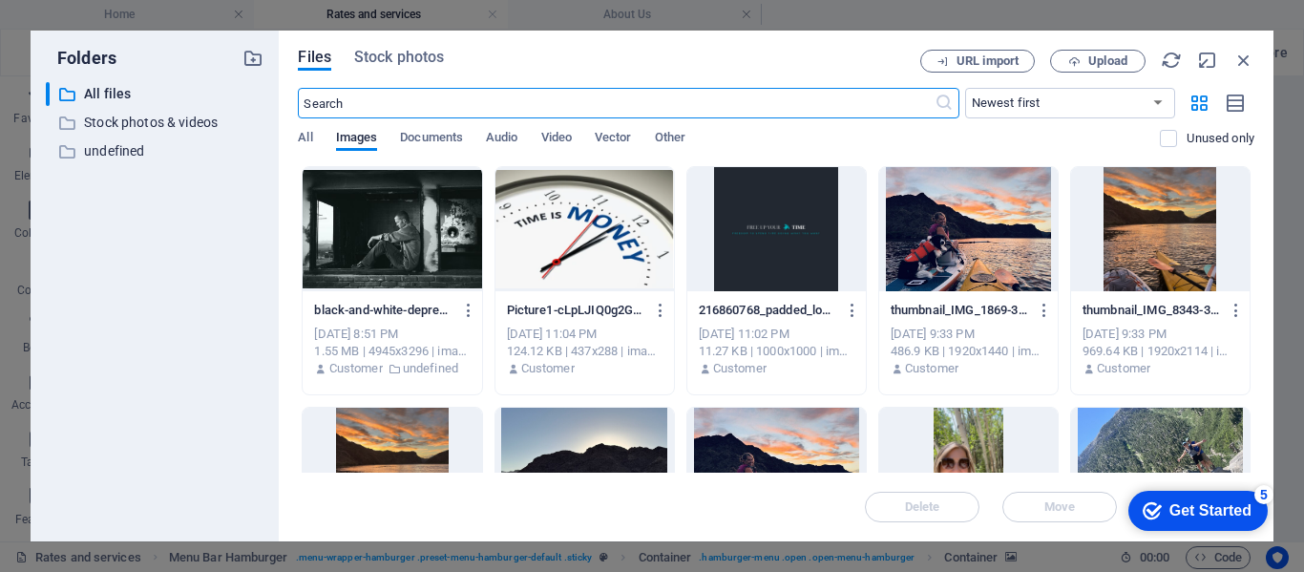
click at [596, 223] on div at bounding box center [584, 229] width 179 height 124
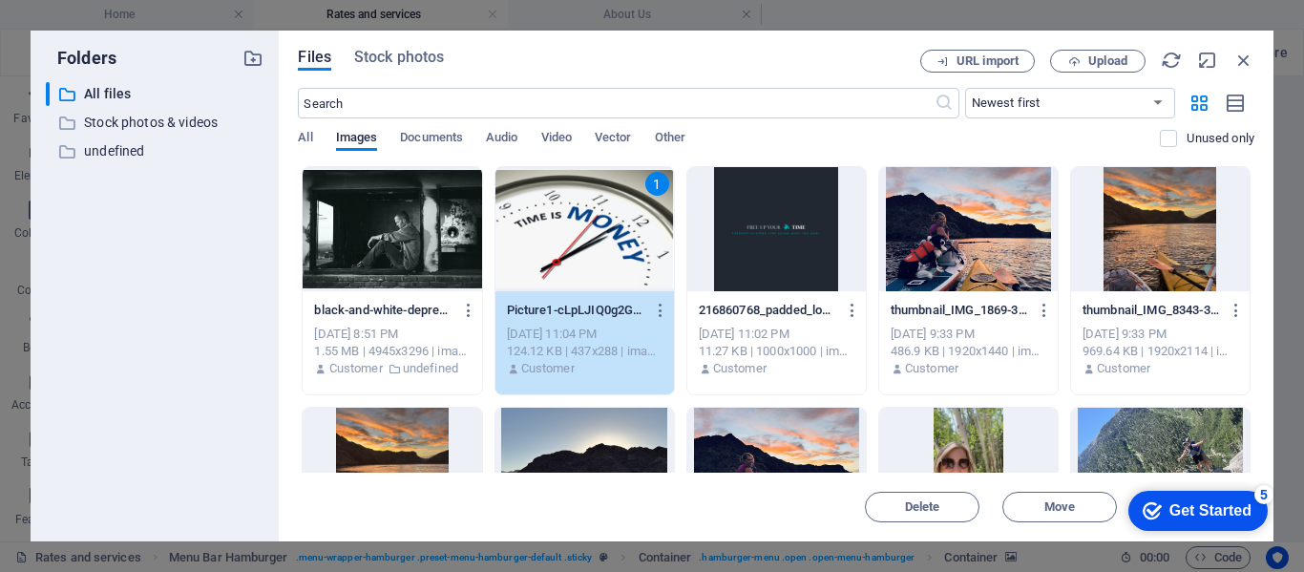
drag, startPoint x: 596, startPoint y: 223, endPoint x: 183, endPoint y: 146, distance: 419.6
click at [596, 223] on div "1" at bounding box center [584, 229] width 179 height 124
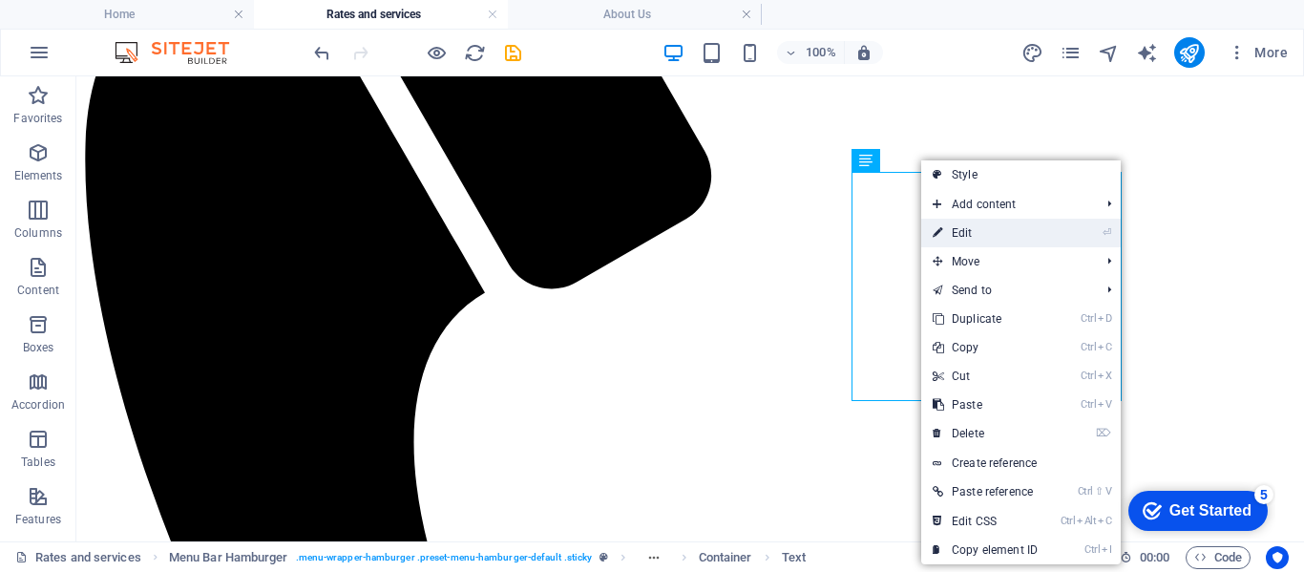
click at [963, 236] on link "⏎ Edit" at bounding box center [985, 233] width 128 height 29
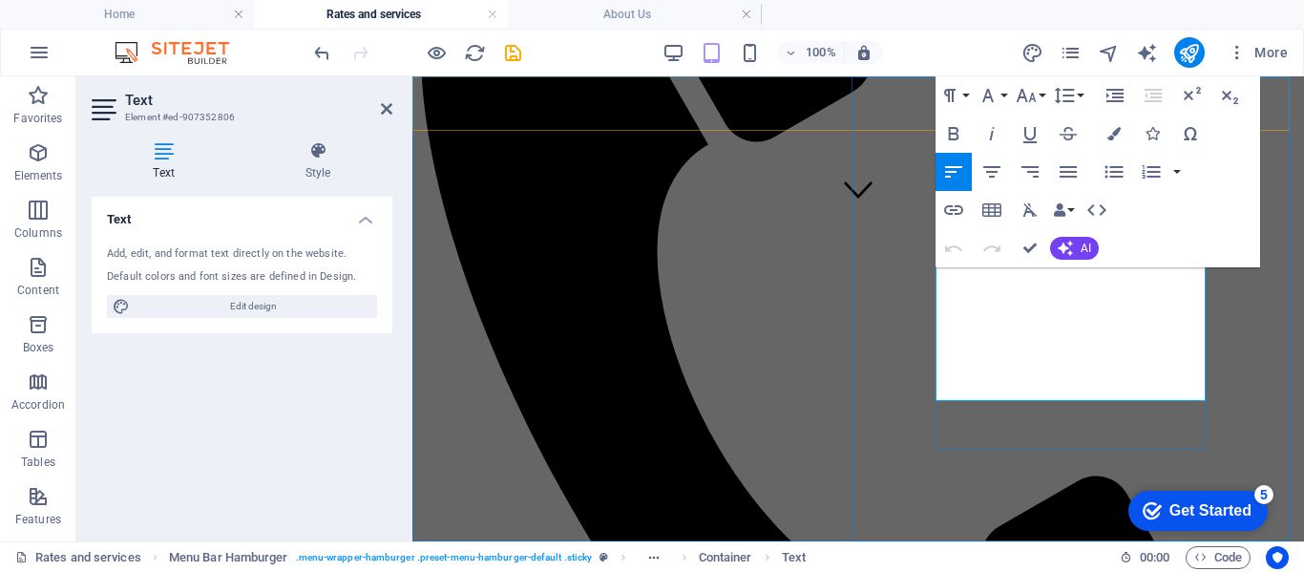
drag, startPoint x: 1094, startPoint y: 273, endPoint x: 997, endPoint y: 301, distance: 101.2
click at [944, 131] on icon "button" at bounding box center [953, 133] width 23 height 23
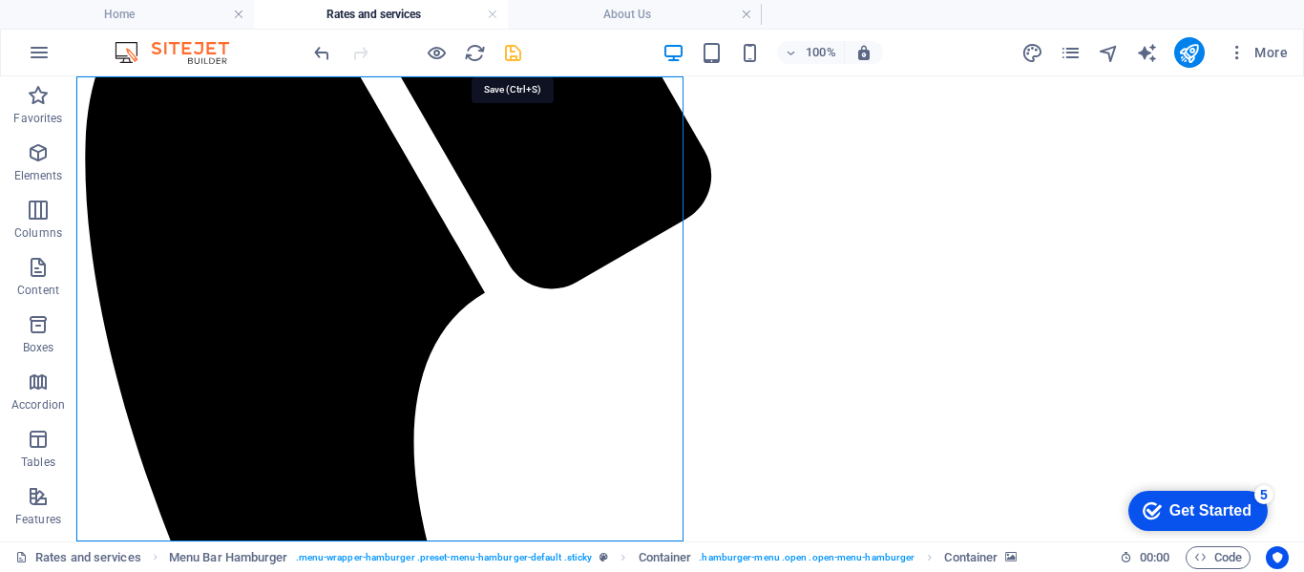
click at [515, 55] on icon "save" at bounding box center [513, 53] width 22 height 22
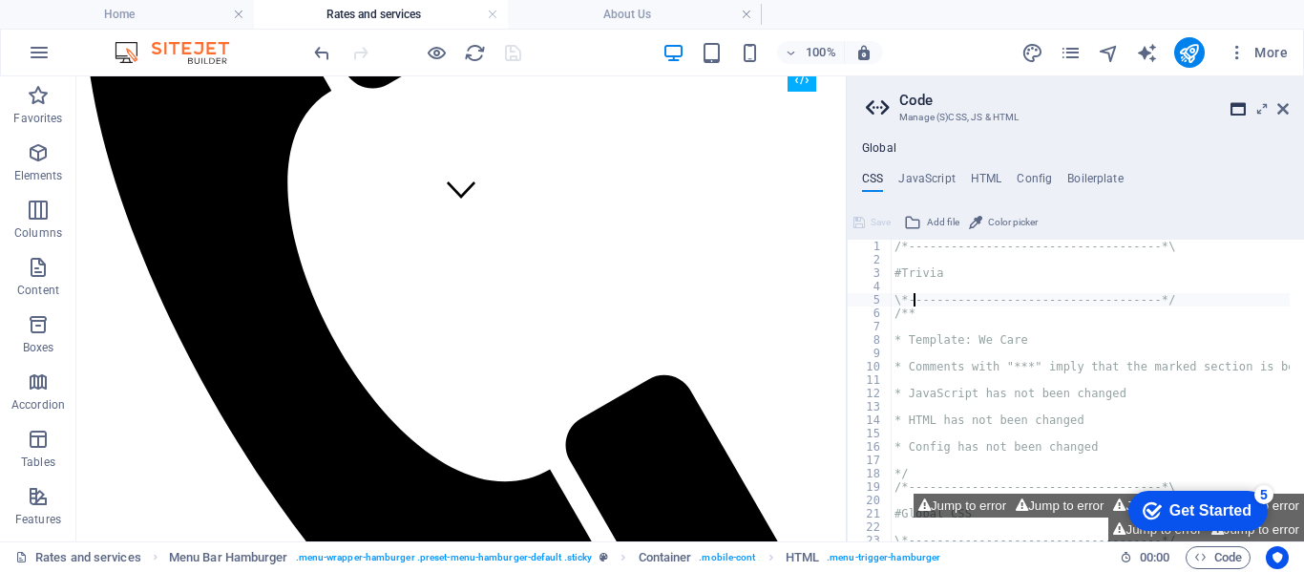
drag, startPoint x: 1165, startPoint y: 34, endPoint x: 1241, endPoint y: 111, distance: 108.0
click at [1241, 111] on icon at bounding box center [1237, 108] width 15 height 15
click at [1281, 107] on icon at bounding box center [1282, 108] width 11 height 15
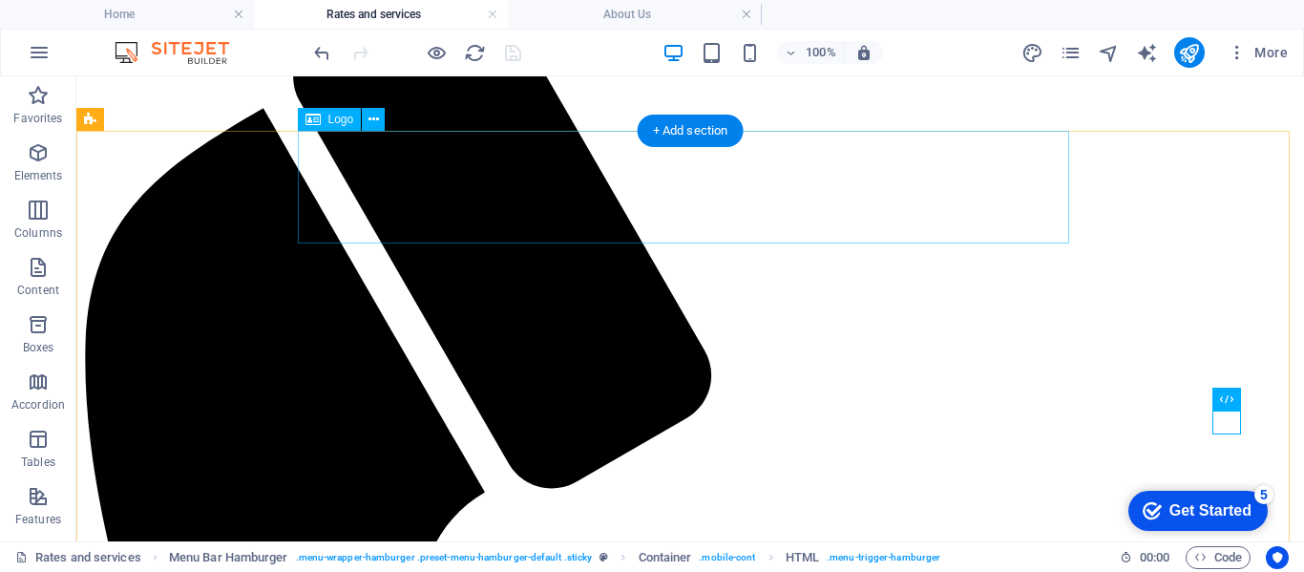
scroll to position [0, 0]
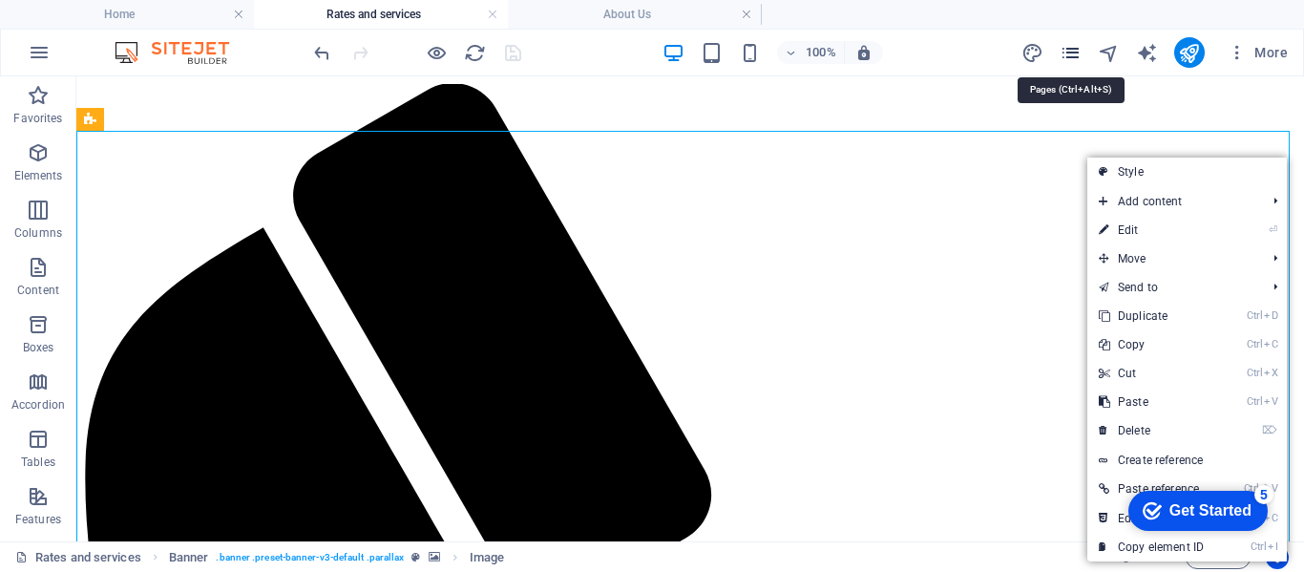
click at [1068, 53] on icon "pages" at bounding box center [1071, 53] width 22 height 22
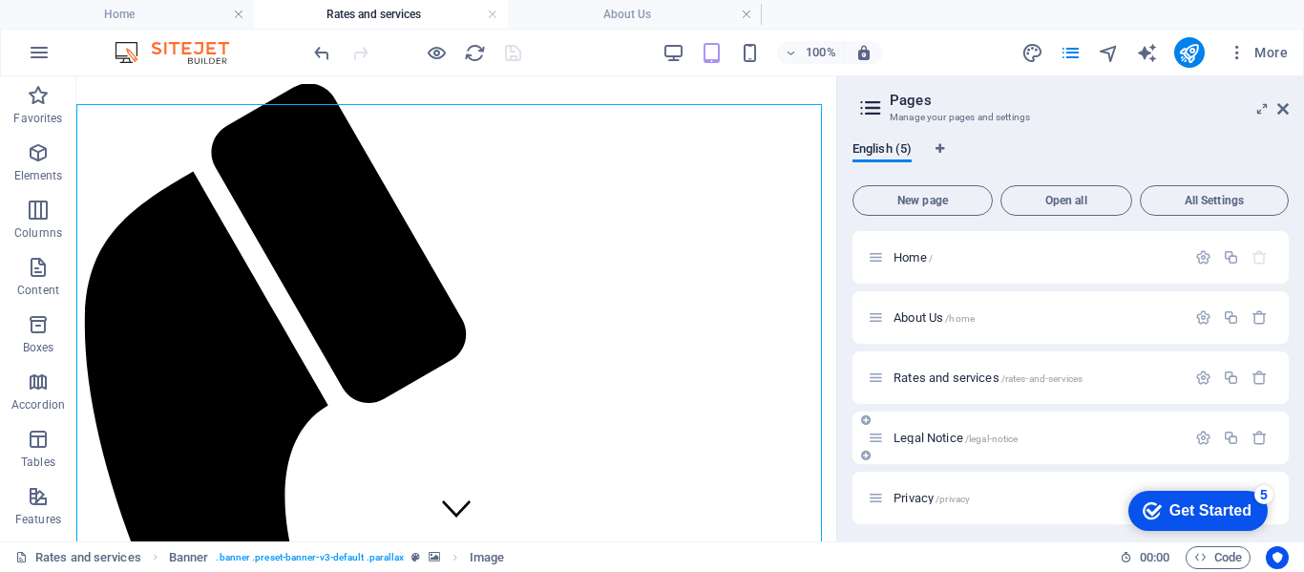
click at [923, 438] on span "Legal Notice /legal-notice" at bounding box center [955, 438] width 124 height 14
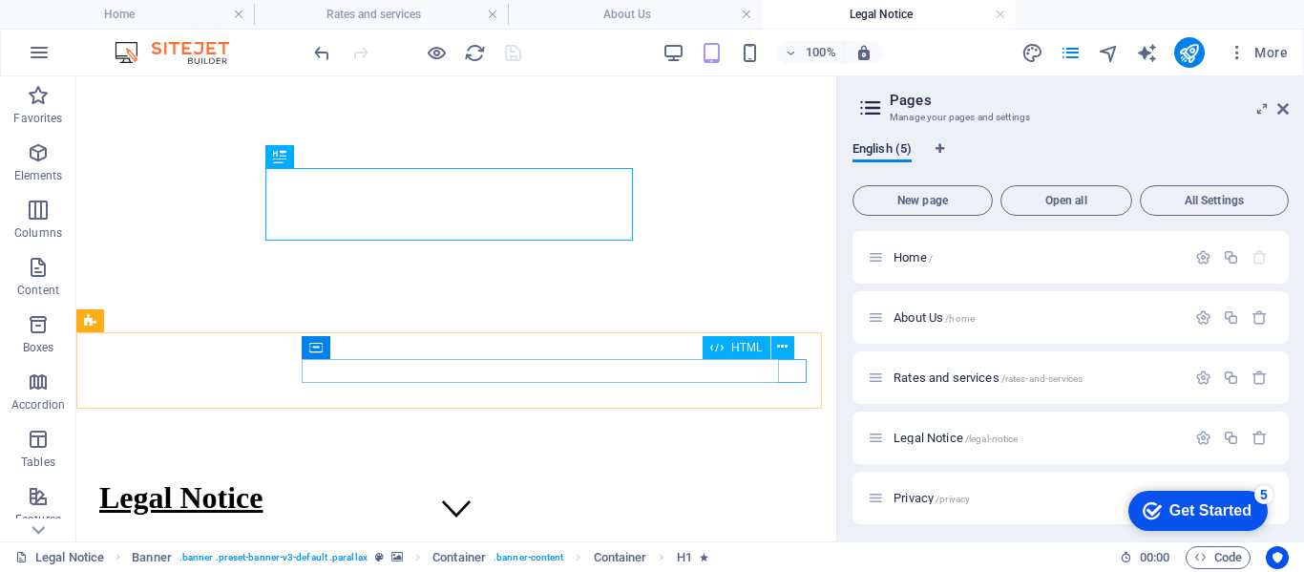
drag, startPoint x: 868, startPoint y: 434, endPoint x: 794, endPoint y: 365, distance: 101.3
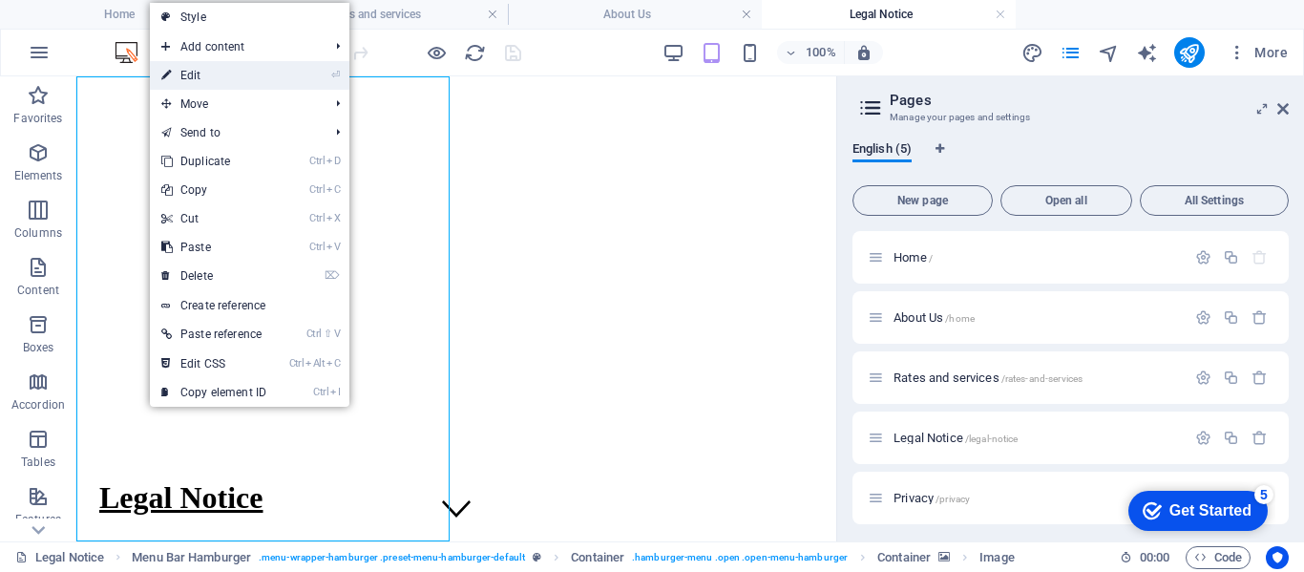
click at [193, 66] on link "⏎ Edit" at bounding box center [214, 75] width 128 height 29
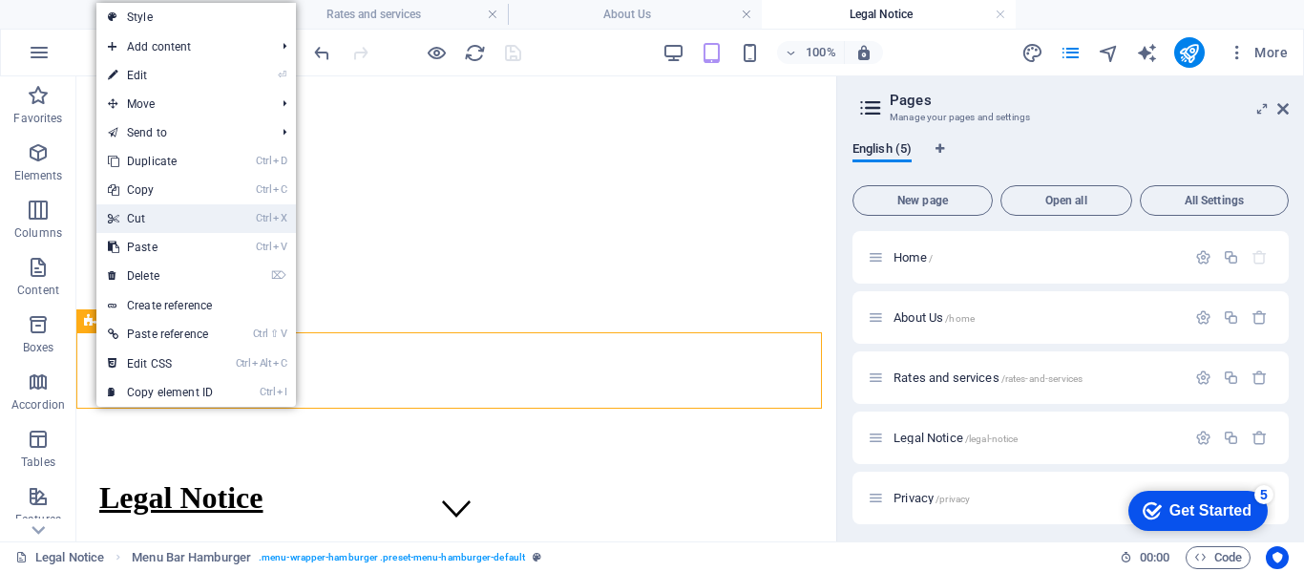
click at [147, 225] on link "Ctrl X Cut" at bounding box center [160, 218] width 128 height 29
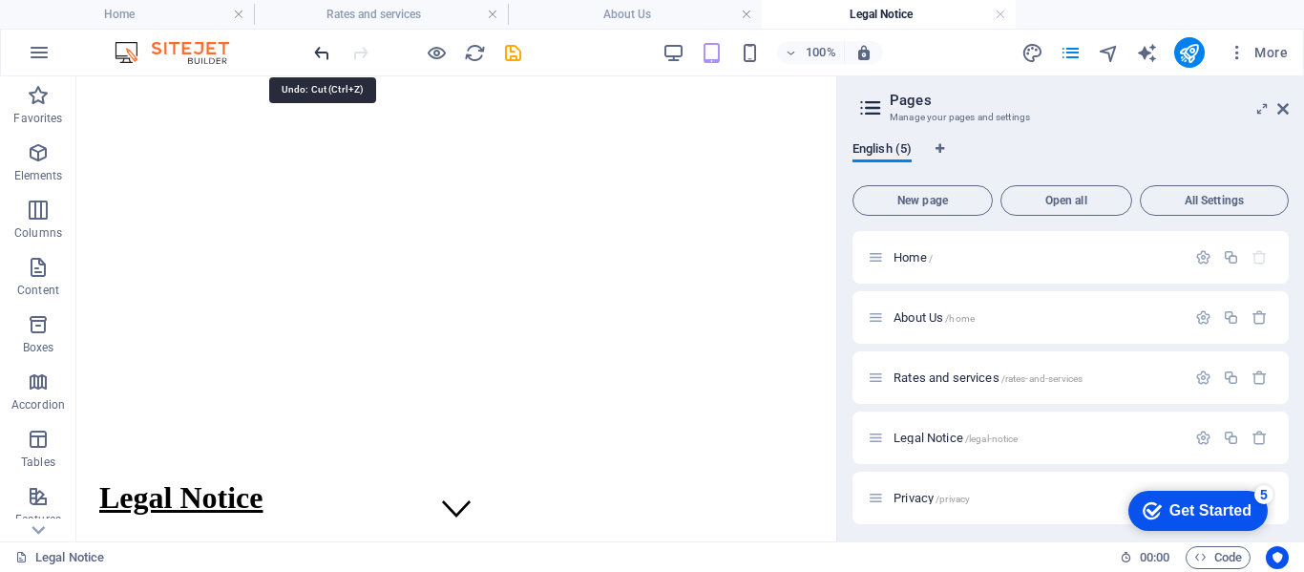
click at [315, 59] on icon "undo" at bounding box center [322, 53] width 22 height 22
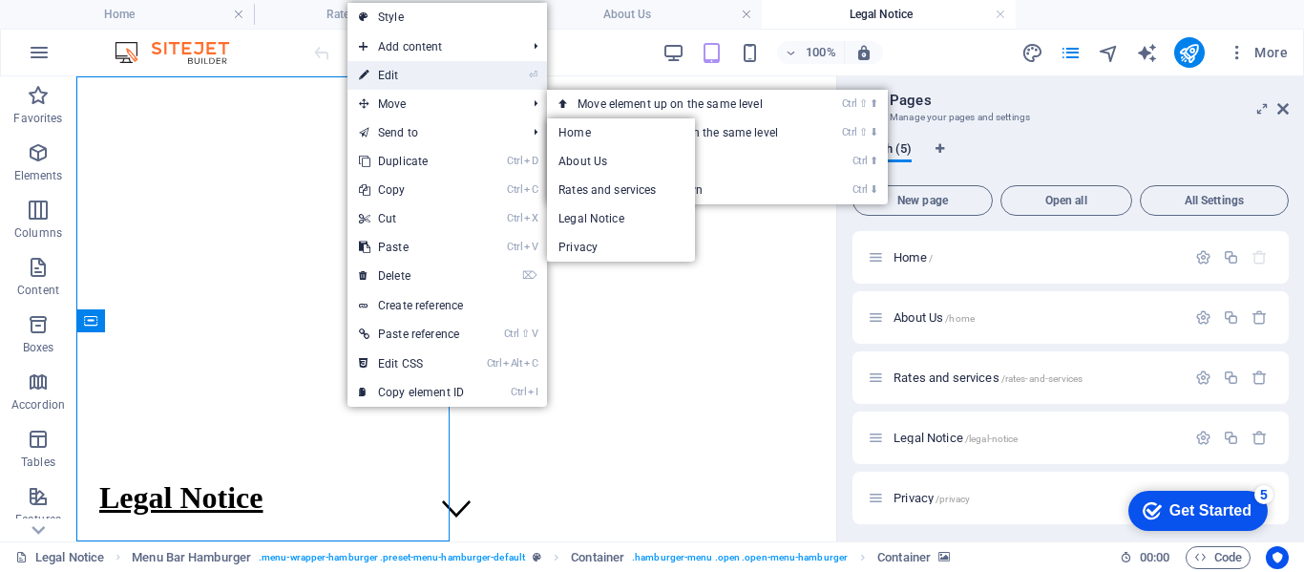
click at [407, 72] on link "⏎ Edit" at bounding box center [411, 75] width 128 height 29
select select "%"
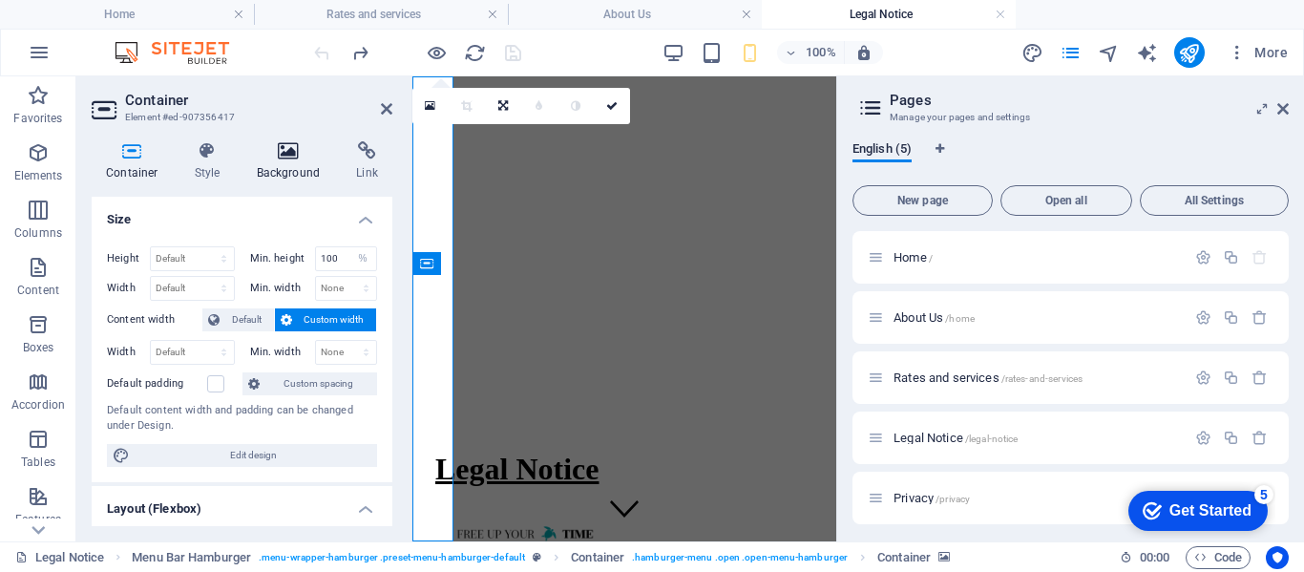
click at [293, 158] on icon at bounding box center [288, 150] width 93 height 19
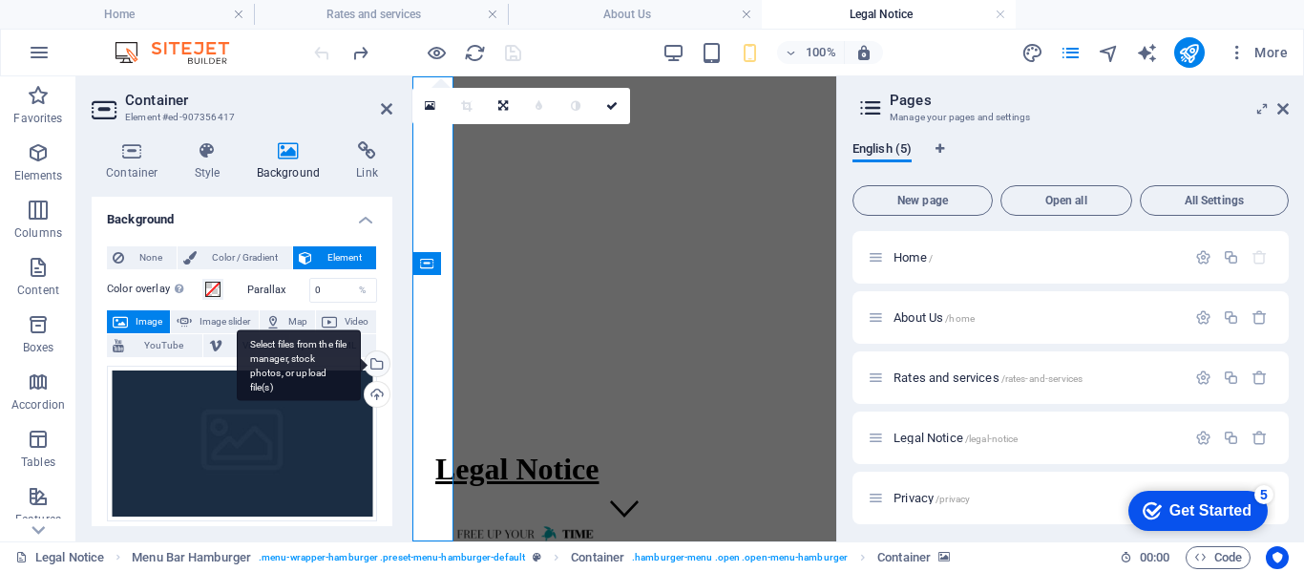
click at [379, 363] on div "Select files from the file manager, stock photos, or upload file(s)" at bounding box center [375, 365] width 29 height 29
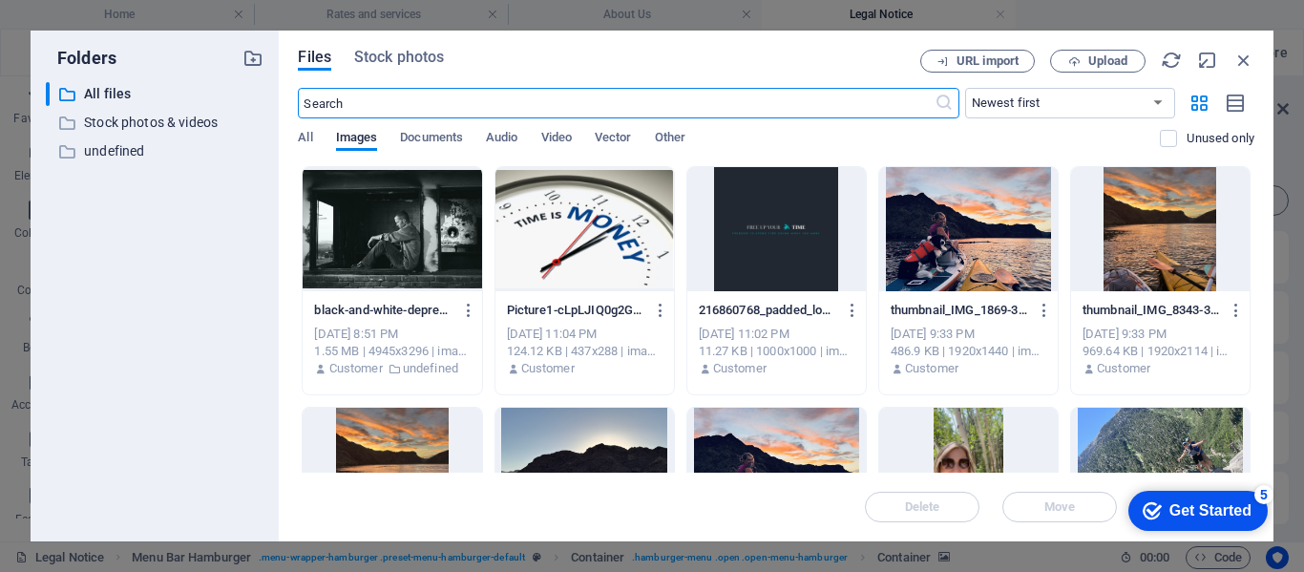
click at [558, 224] on div at bounding box center [584, 229] width 179 height 124
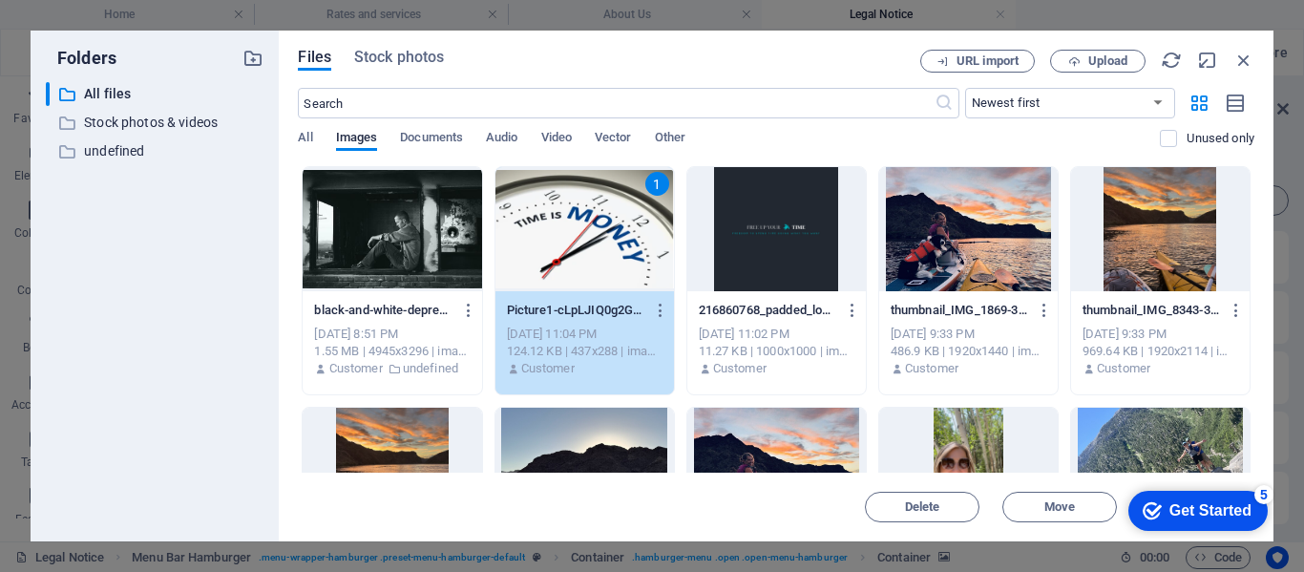
click at [558, 224] on div "1" at bounding box center [584, 229] width 179 height 124
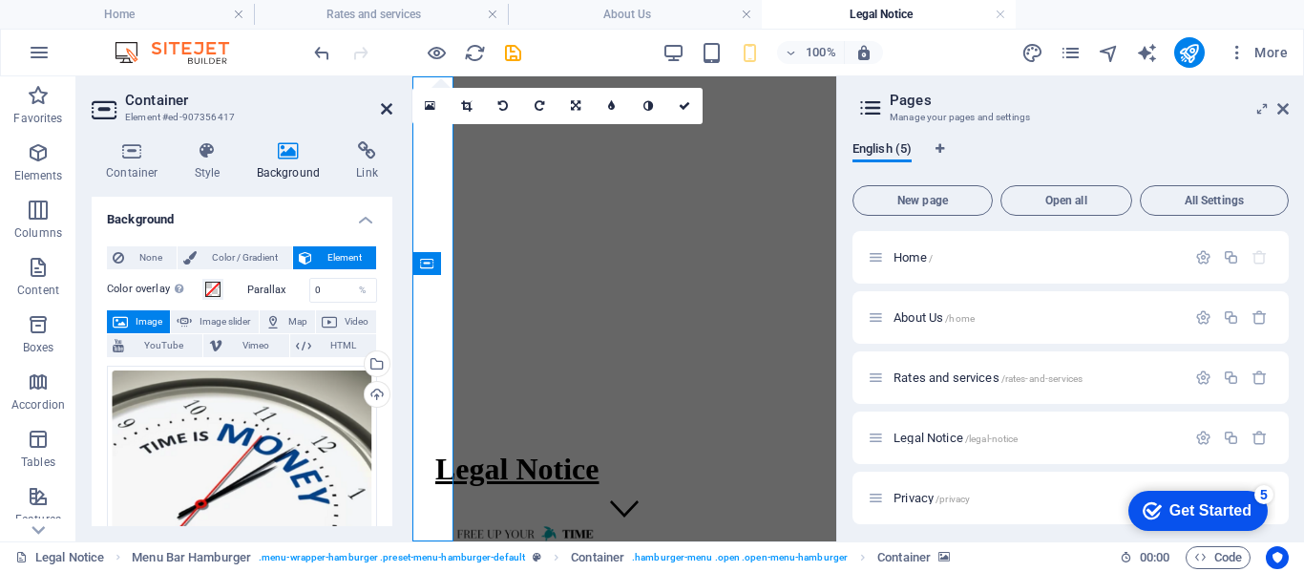
click at [385, 102] on icon at bounding box center [386, 108] width 11 height 15
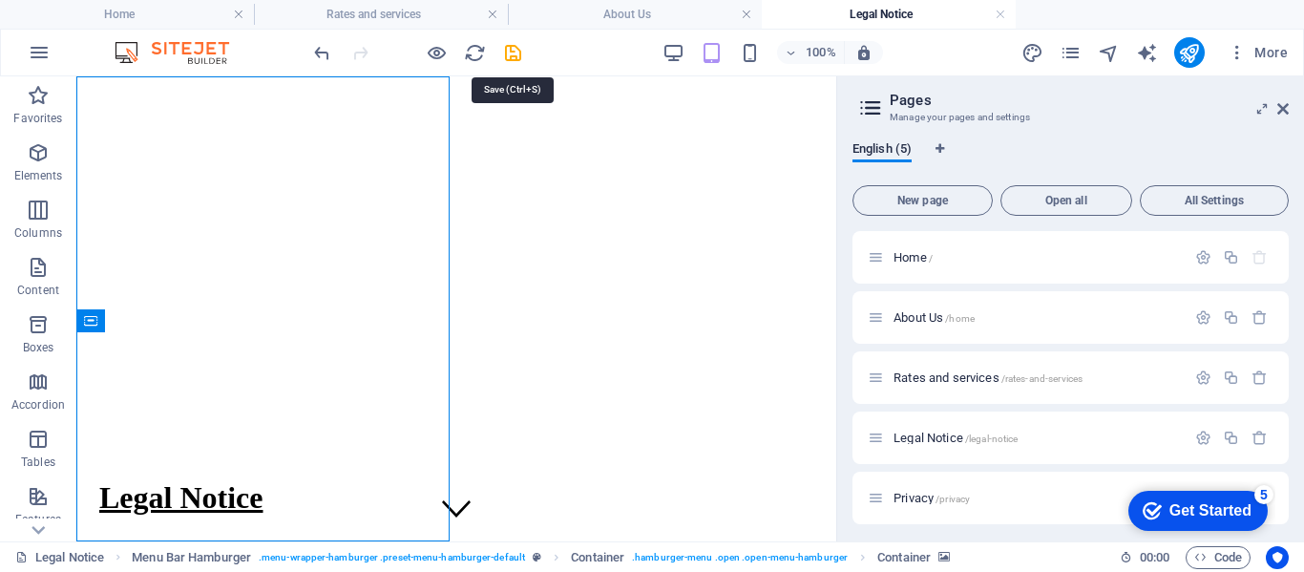
click at [513, 43] on icon "save" at bounding box center [513, 53] width 22 height 22
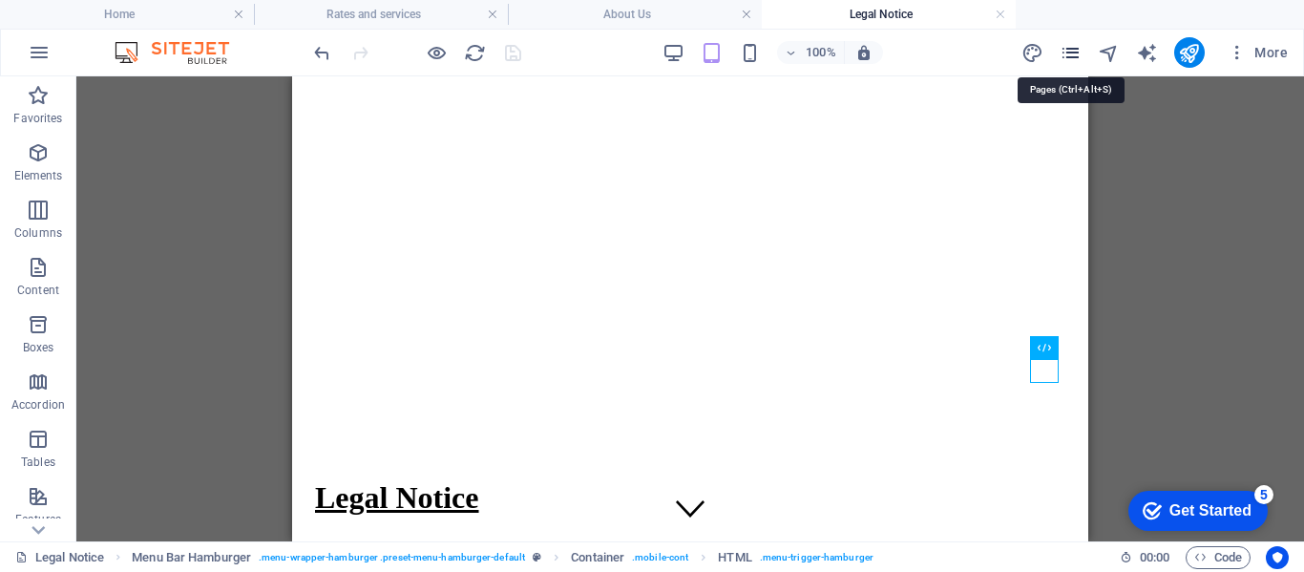
click at [1078, 54] on icon "pages" at bounding box center [1071, 53] width 22 height 22
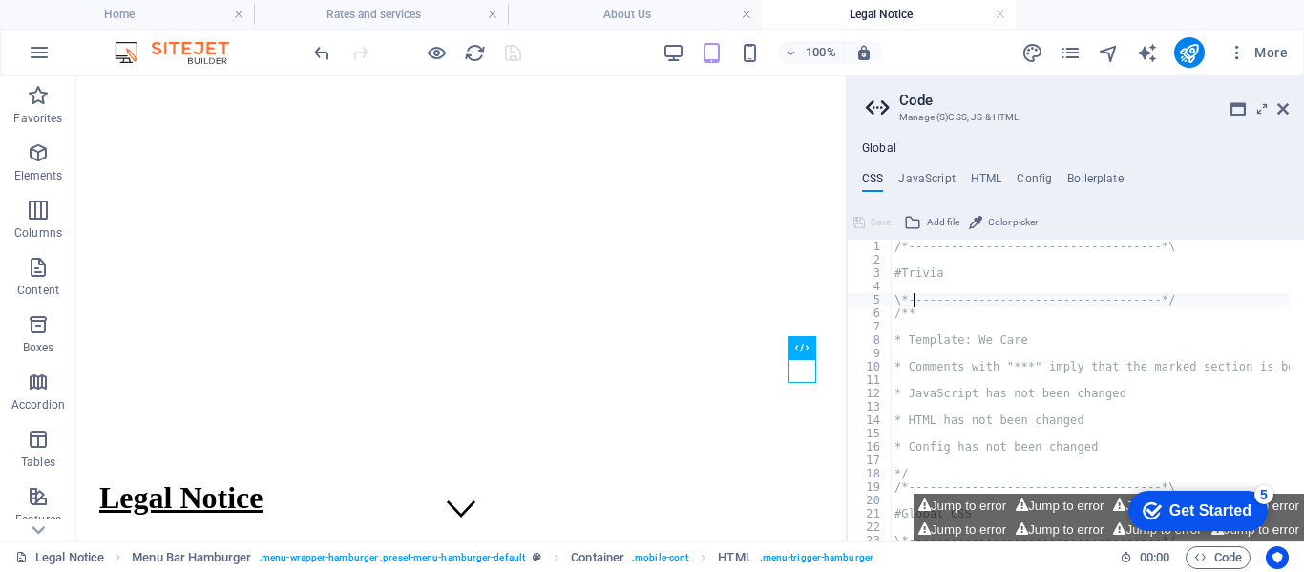
click at [1285, 98] on h2 "Code" at bounding box center [1093, 100] width 389 height 17
click at [1285, 107] on icon at bounding box center [1282, 108] width 11 height 15
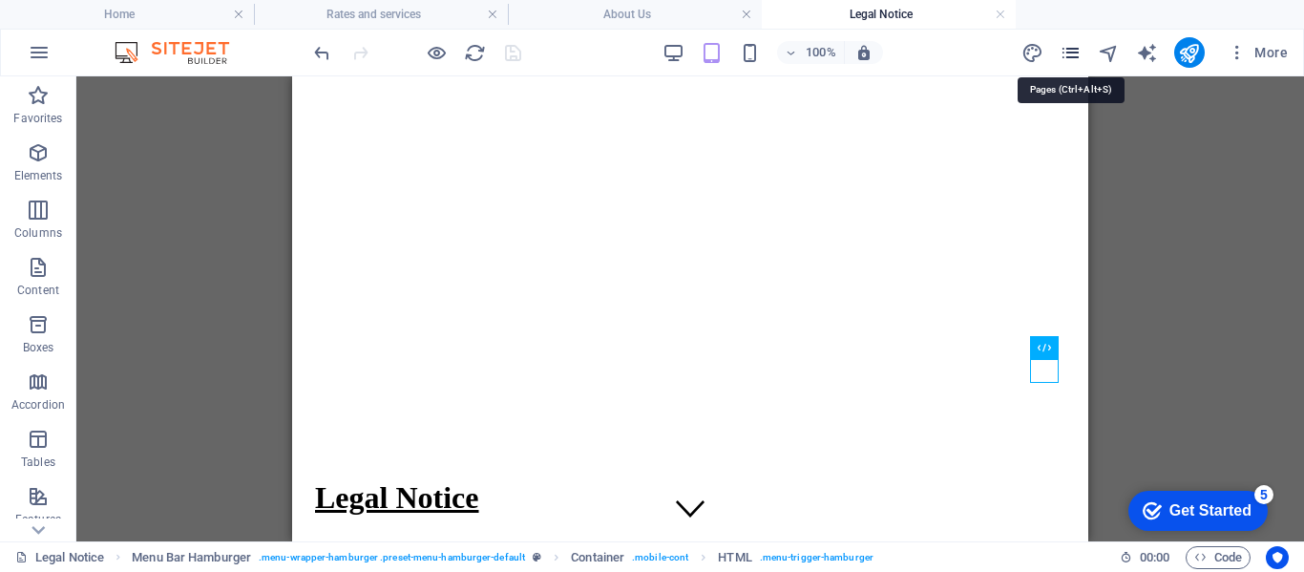
click at [1068, 56] on icon "pages" at bounding box center [1071, 53] width 22 height 22
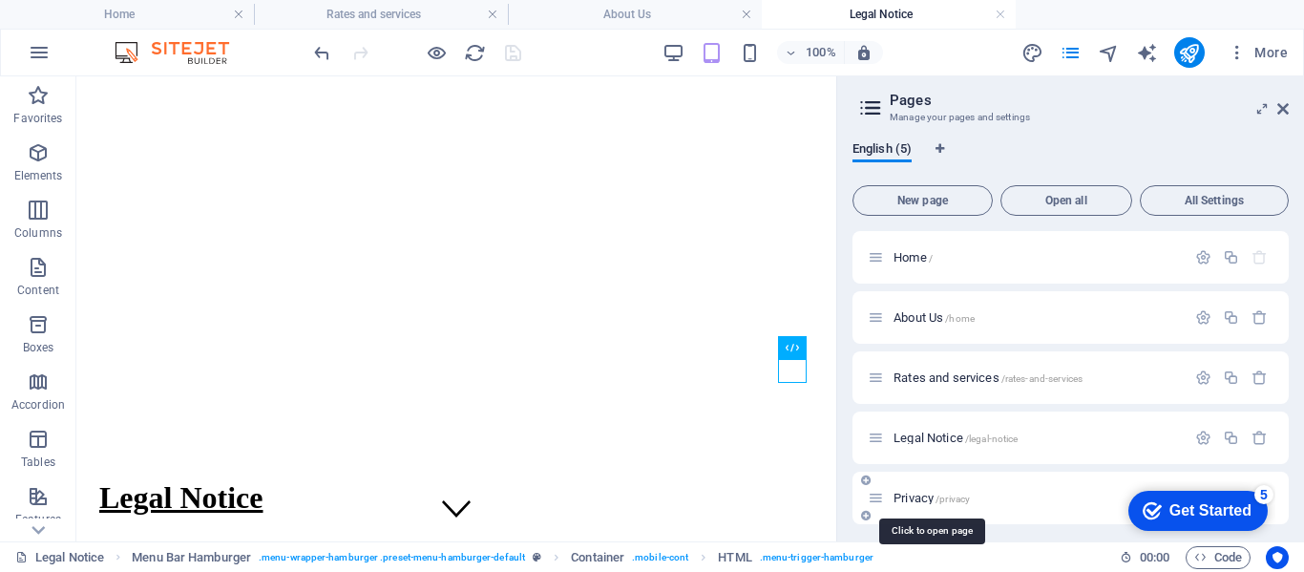
click at [915, 495] on span "Privacy /privacy" at bounding box center [931, 498] width 76 height 14
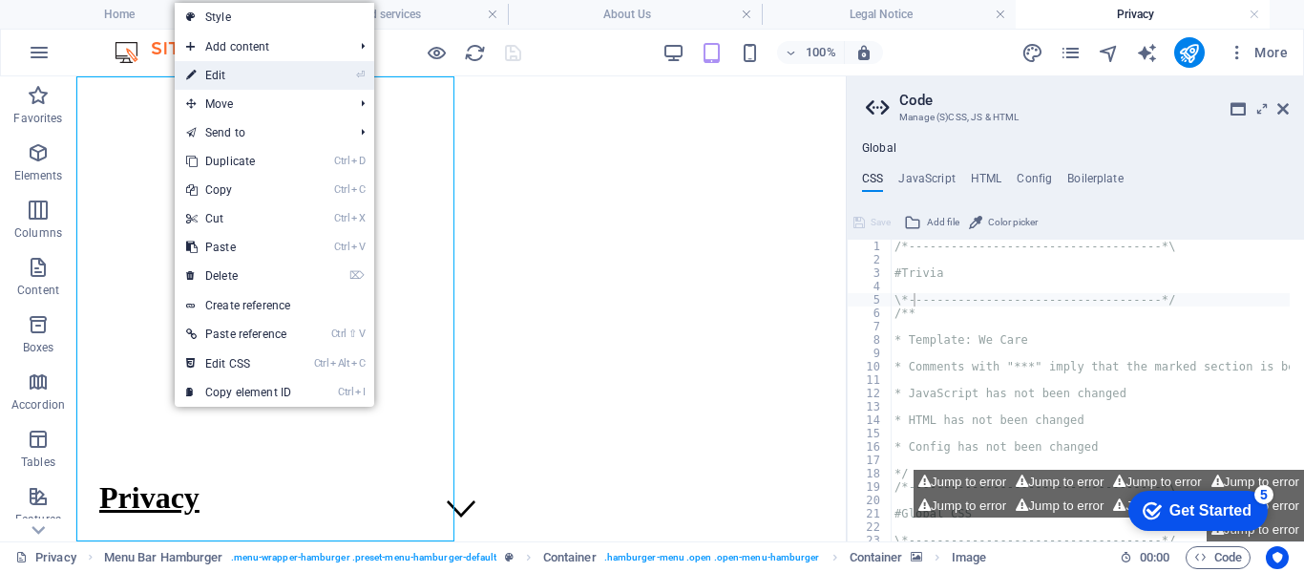
click at [227, 80] on link "⏎ Edit" at bounding box center [239, 75] width 128 height 29
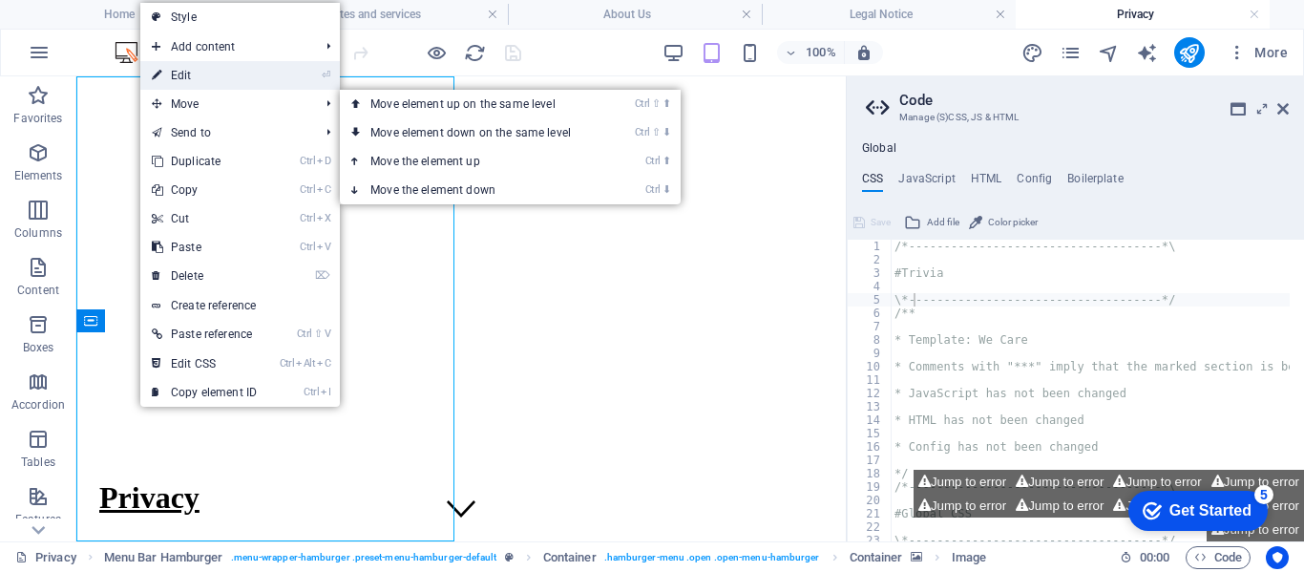
click at [183, 73] on link "⏎ Edit" at bounding box center [204, 75] width 128 height 29
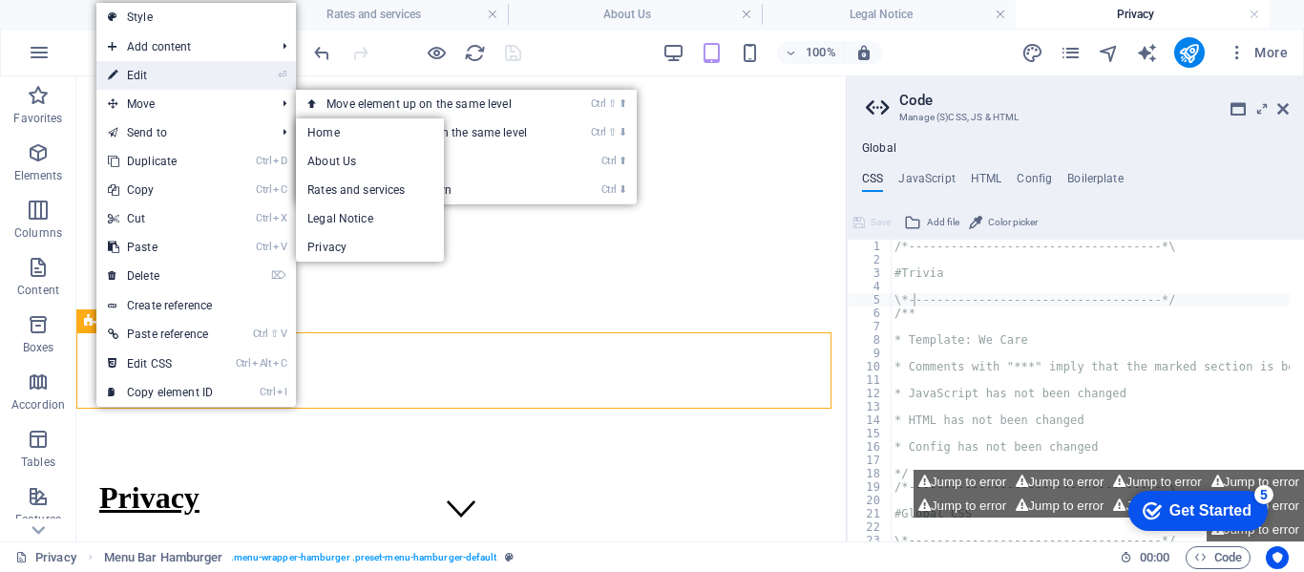
click at [137, 65] on link "⏎ Edit" at bounding box center [160, 75] width 128 height 29
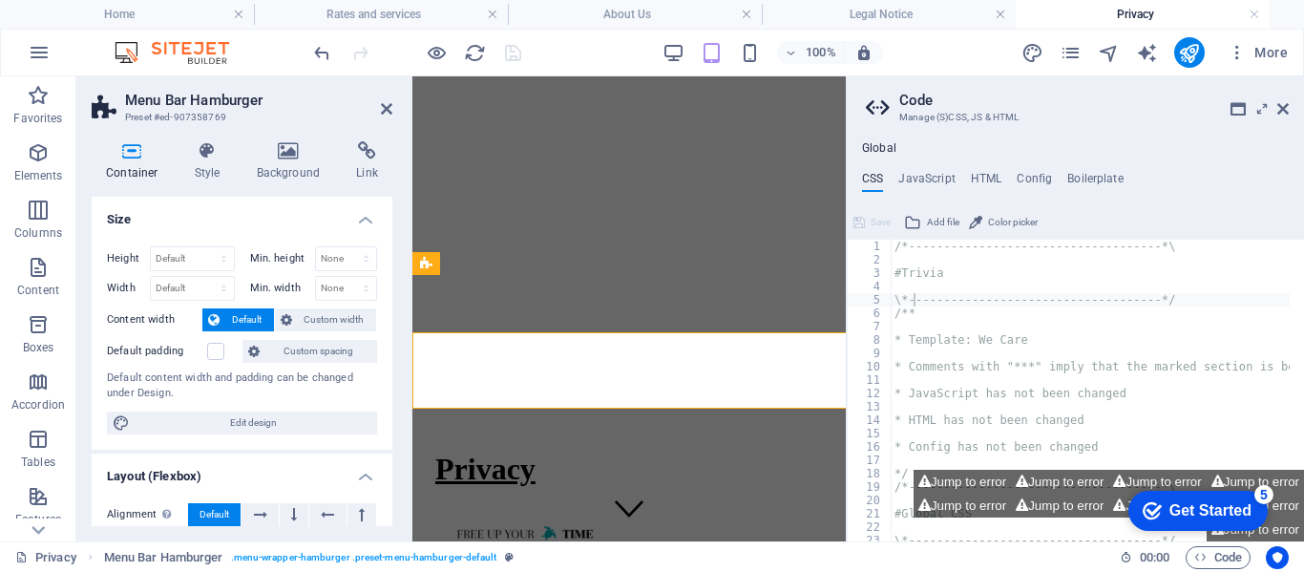
click at [280, 151] on icon at bounding box center [288, 150] width 93 height 19
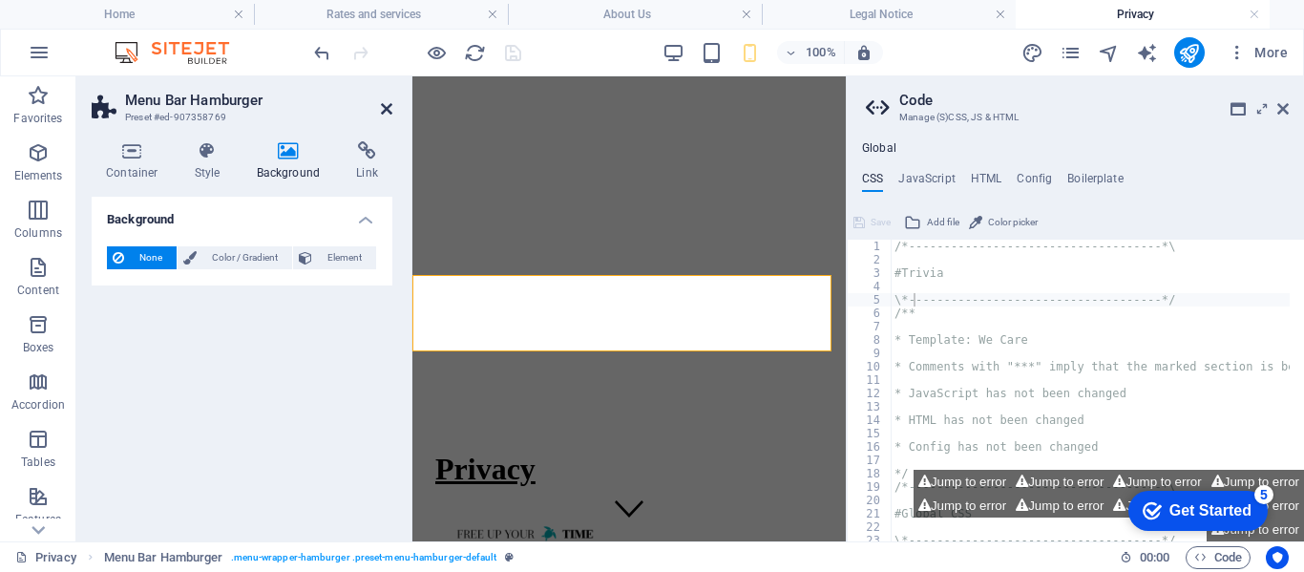
click at [389, 106] on icon at bounding box center [386, 108] width 11 height 15
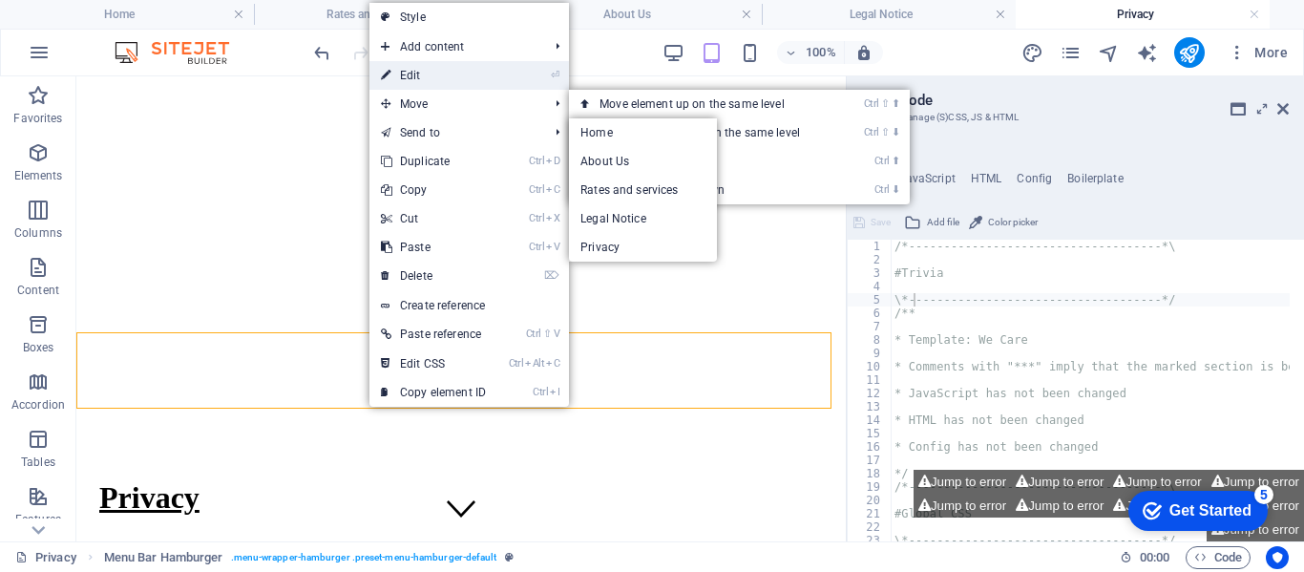
click at [416, 79] on link "⏎ Edit" at bounding box center [433, 75] width 128 height 29
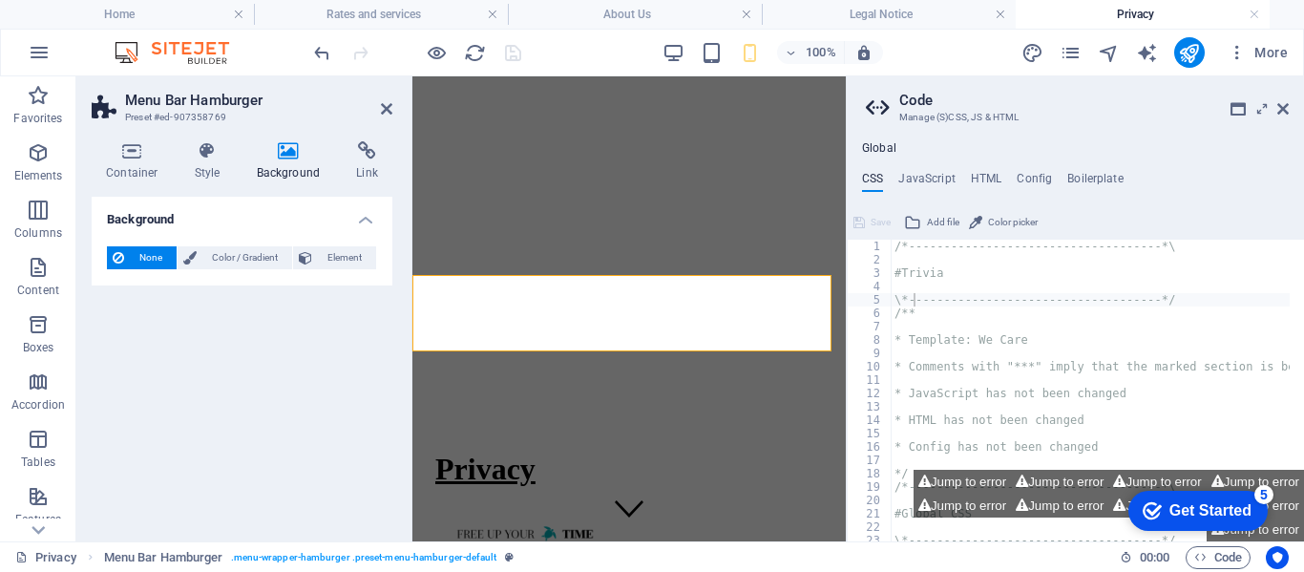
click at [290, 171] on h4 "Background" at bounding box center [292, 161] width 100 height 40
click at [281, 150] on icon at bounding box center [288, 150] width 93 height 19
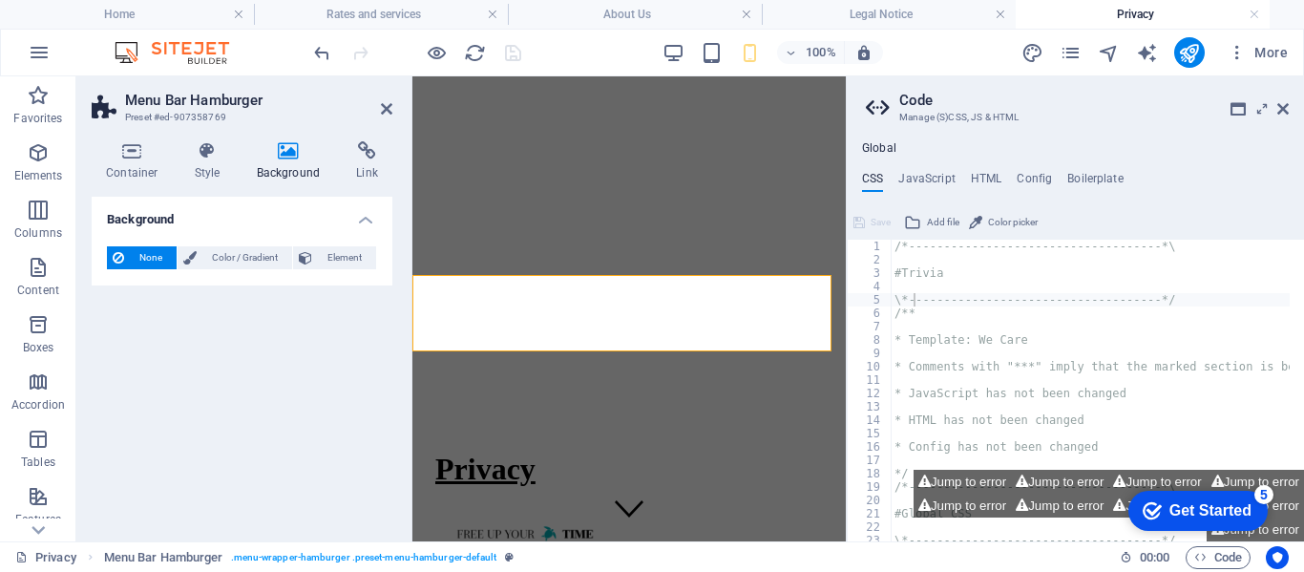
click at [281, 150] on icon at bounding box center [288, 150] width 93 height 19
click at [386, 105] on icon at bounding box center [386, 108] width 11 height 15
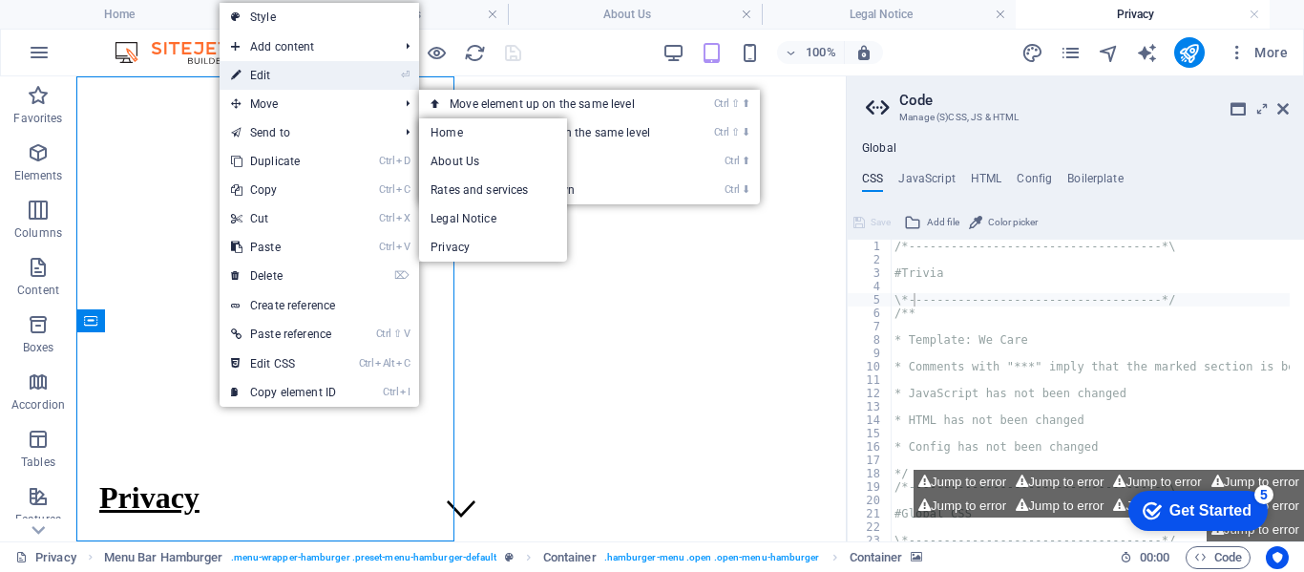
click at [267, 62] on link "⏎ Edit" at bounding box center [284, 75] width 128 height 29
select select "%"
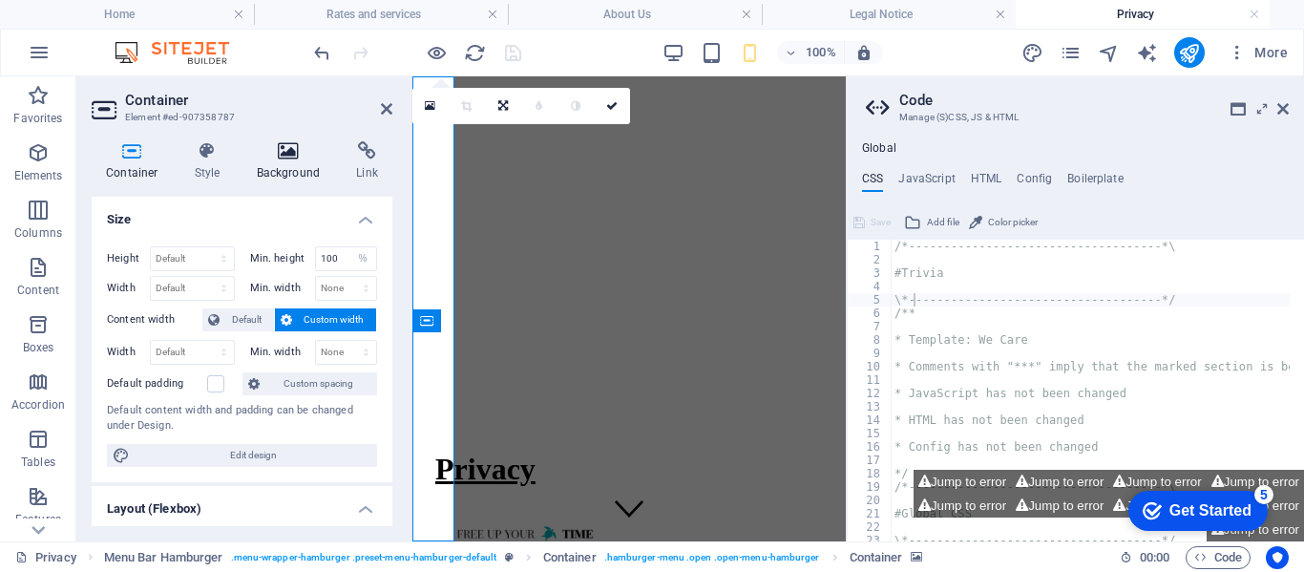
click at [284, 169] on h4 "Background" at bounding box center [292, 161] width 100 height 40
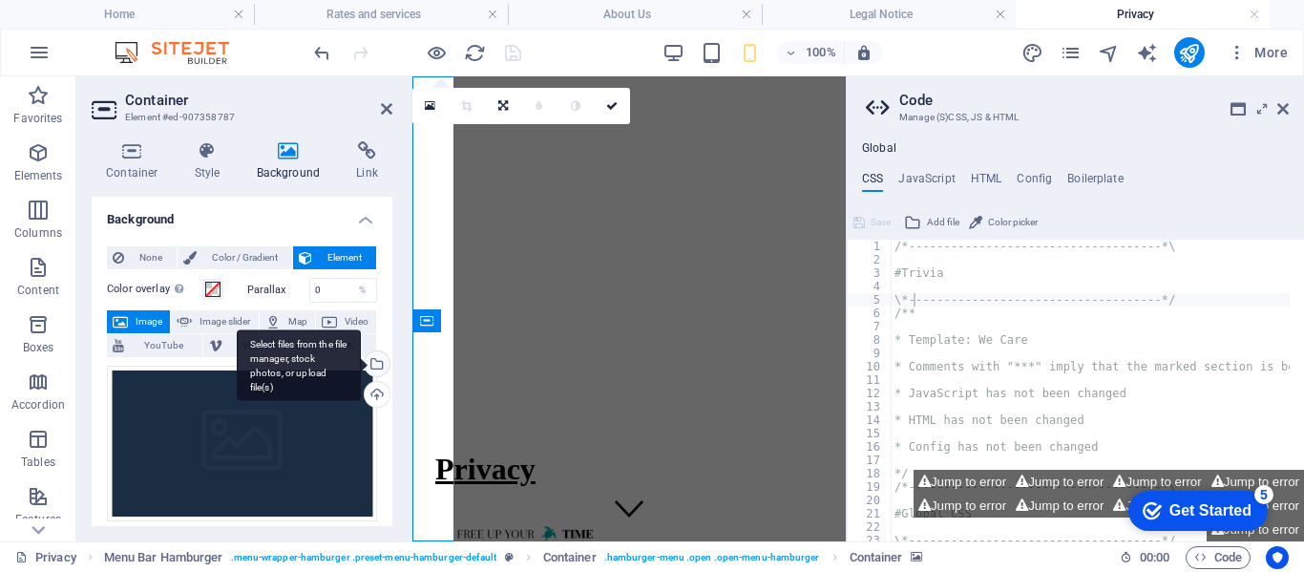
click at [370, 355] on div "Select files from the file manager, stock photos, or upload file(s)" at bounding box center [375, 365] width 29 height 29
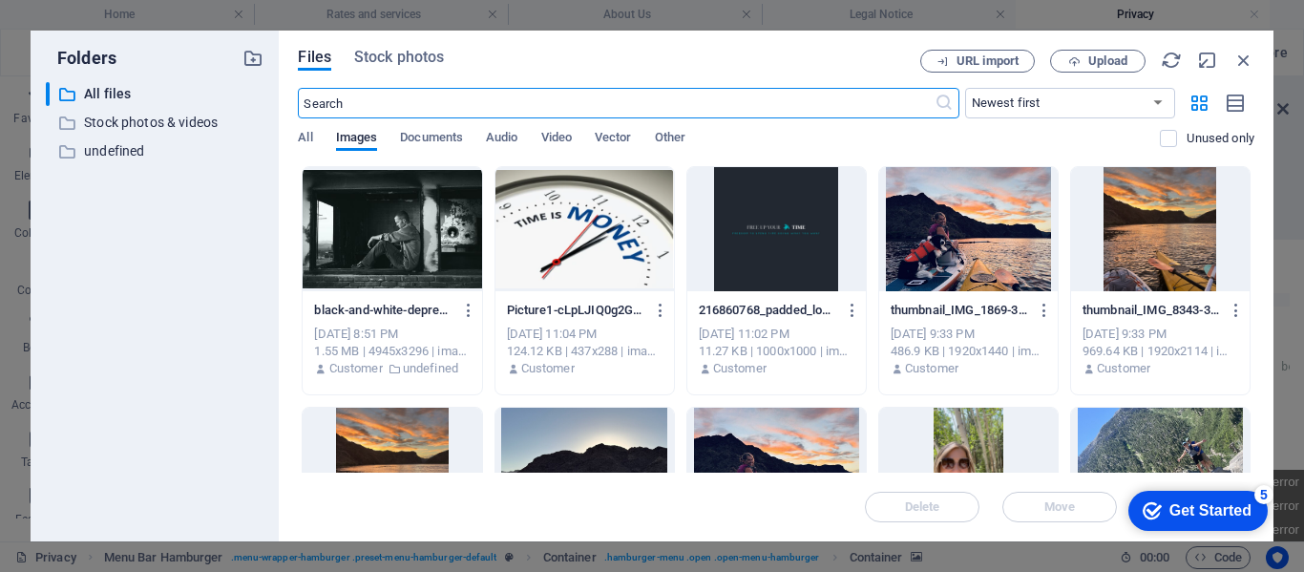
click at [590, 232] on div at bounding box center [584, 229] width 179 height 124
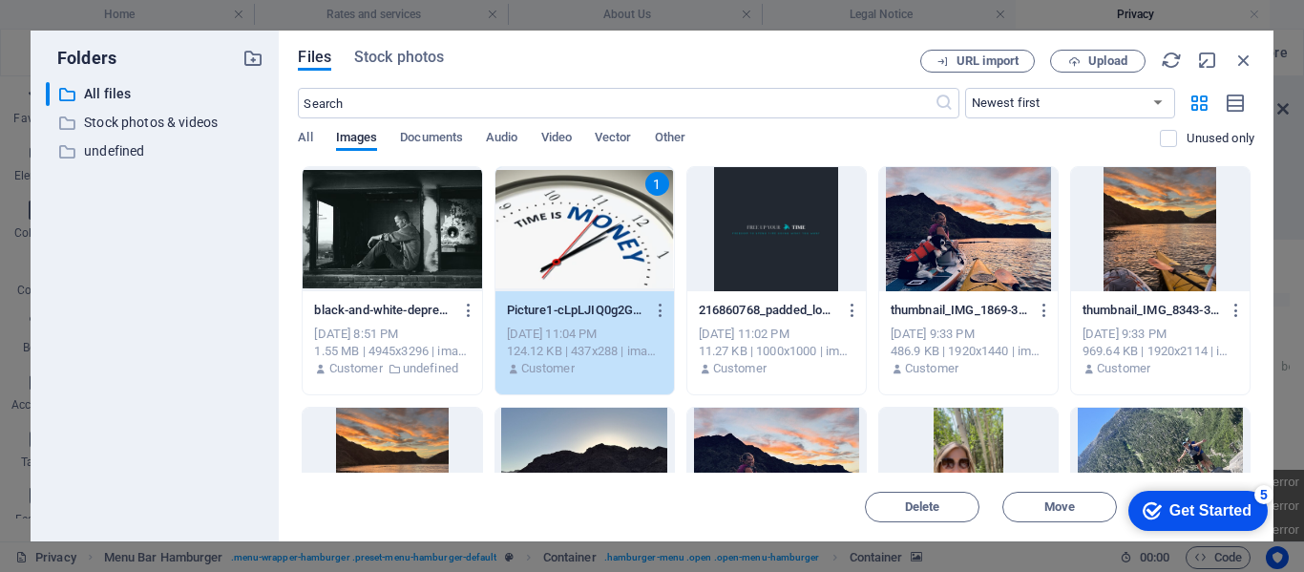
click at [590, 232] on div "1" at bounding box center [584, 229] width 179 height 124
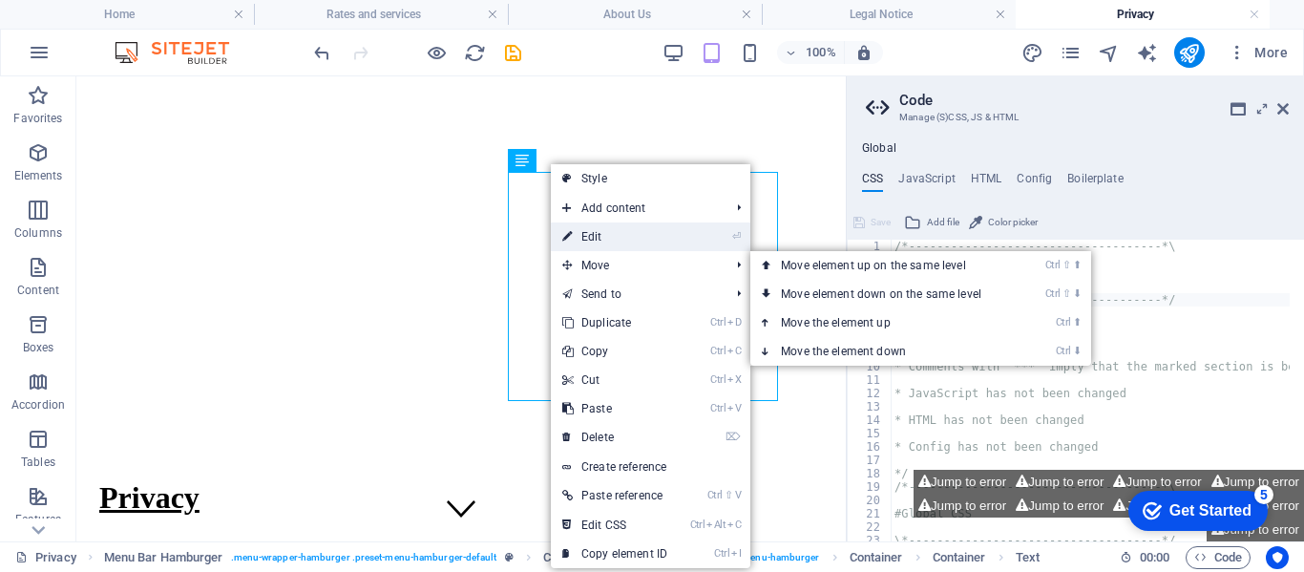
click at [586, 234] on link "⏎ Edit" at bounding box center [615, 236] width 128 height 29
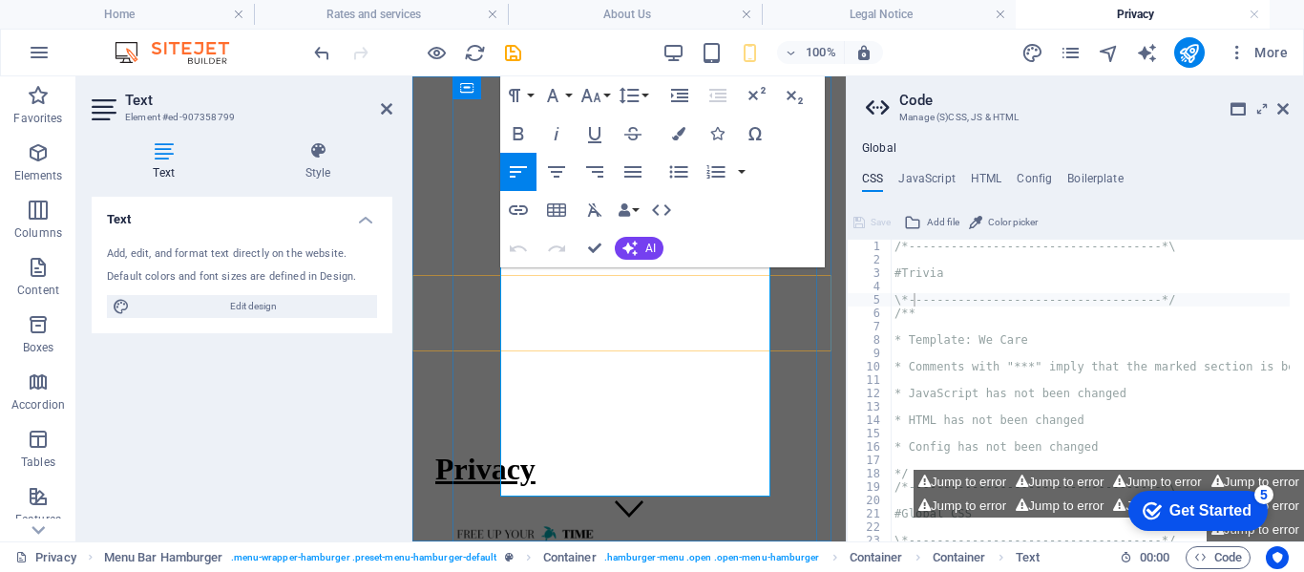
drag, startPoint x: 702, startPoint y: 472, endPoint x: 554, endPoint y: 489, distance: 149.0
click at [513, 127] on icon "button" at bounding box center [518, 133] width 23 height 23
drag, startPoint x: 365, startPoint y: 418, endPoint x: 372, endPoint y: 399, distance: 20.6
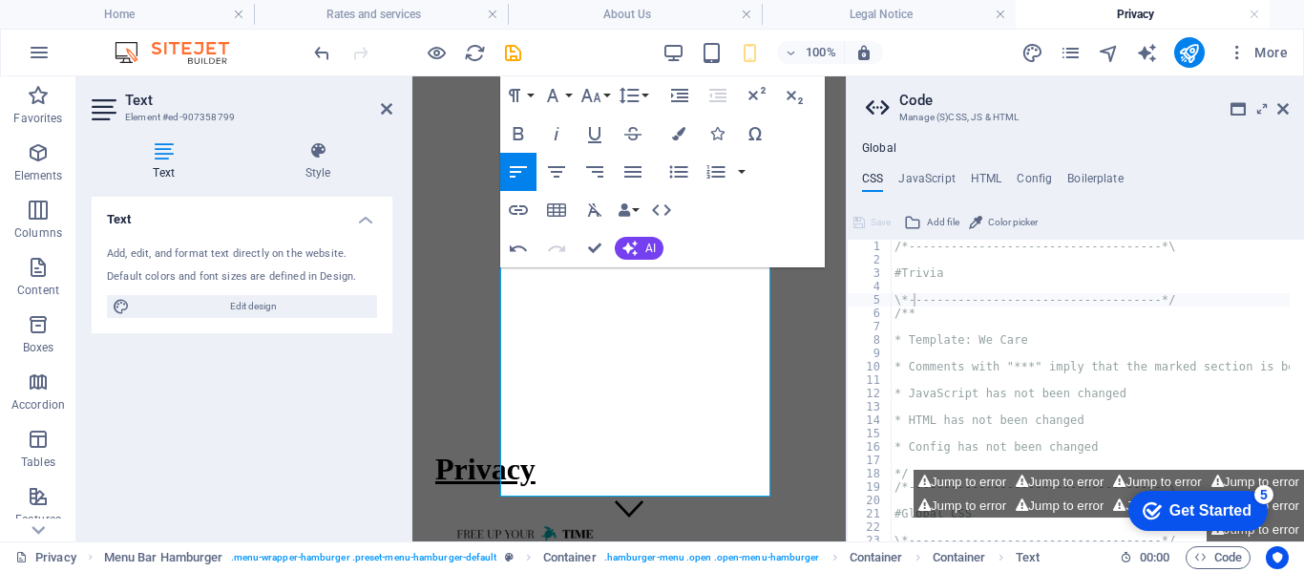
click at [369, 410] on div "Text Add, edit, and format text directly on the website. Default colors and fon…" at bounding box center [242, 361] width 301 height 329
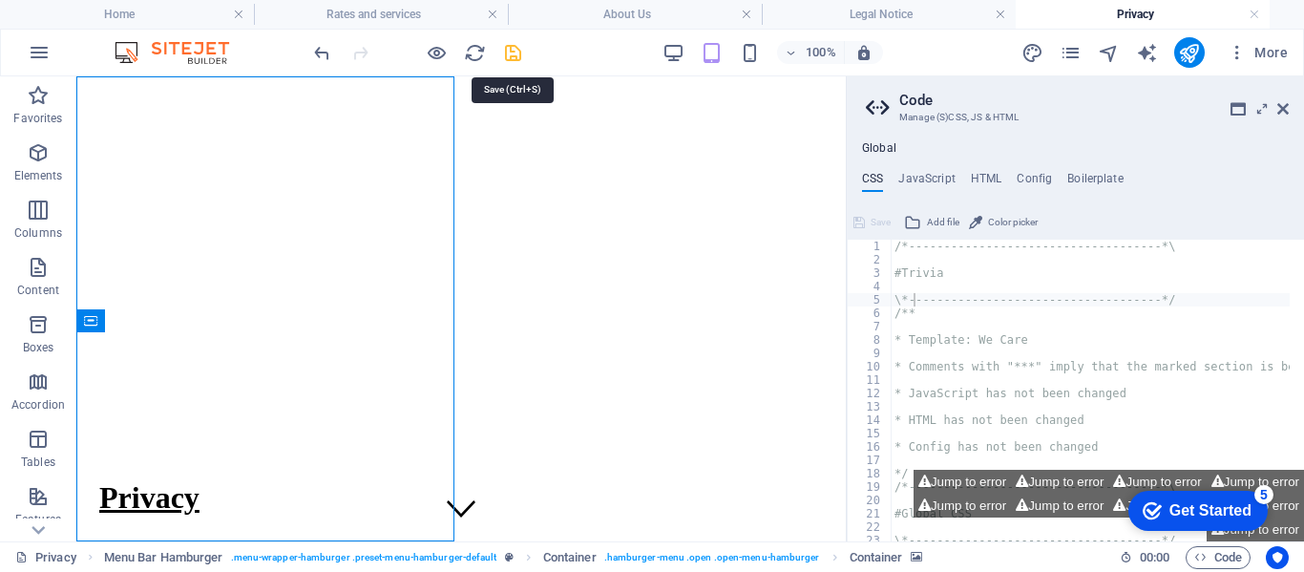
click at [515, 59] on icon "save" at bounding box center [513, 53] width 22 height 22
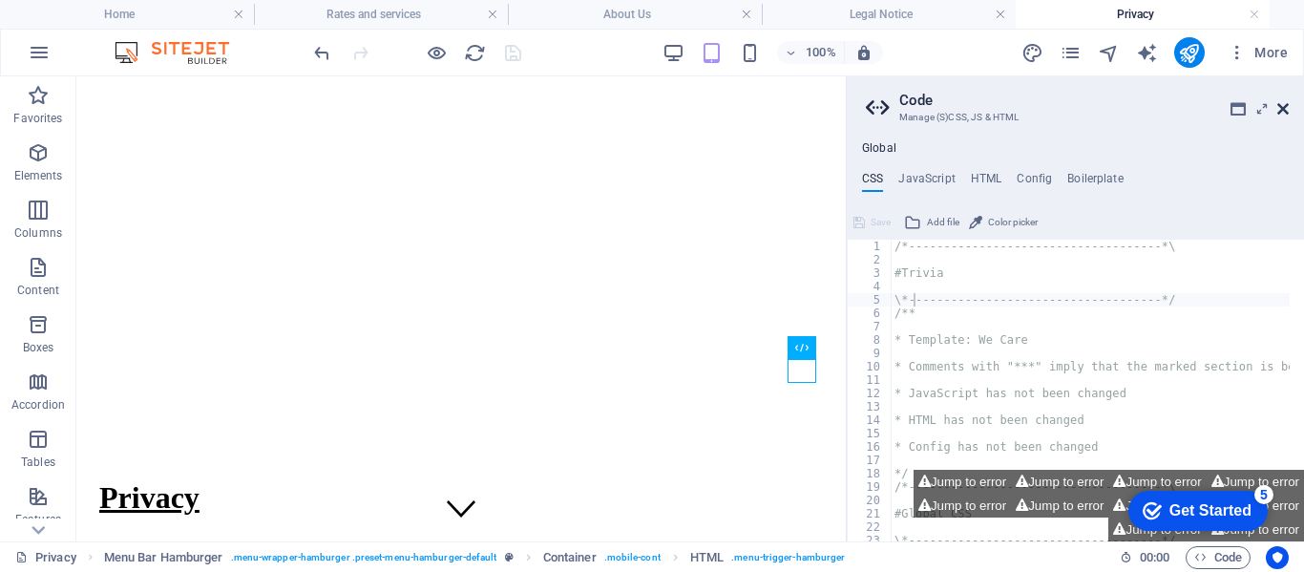
click at [1287, 115] on icon at bounding box center [1282, 108] width 11 height 15
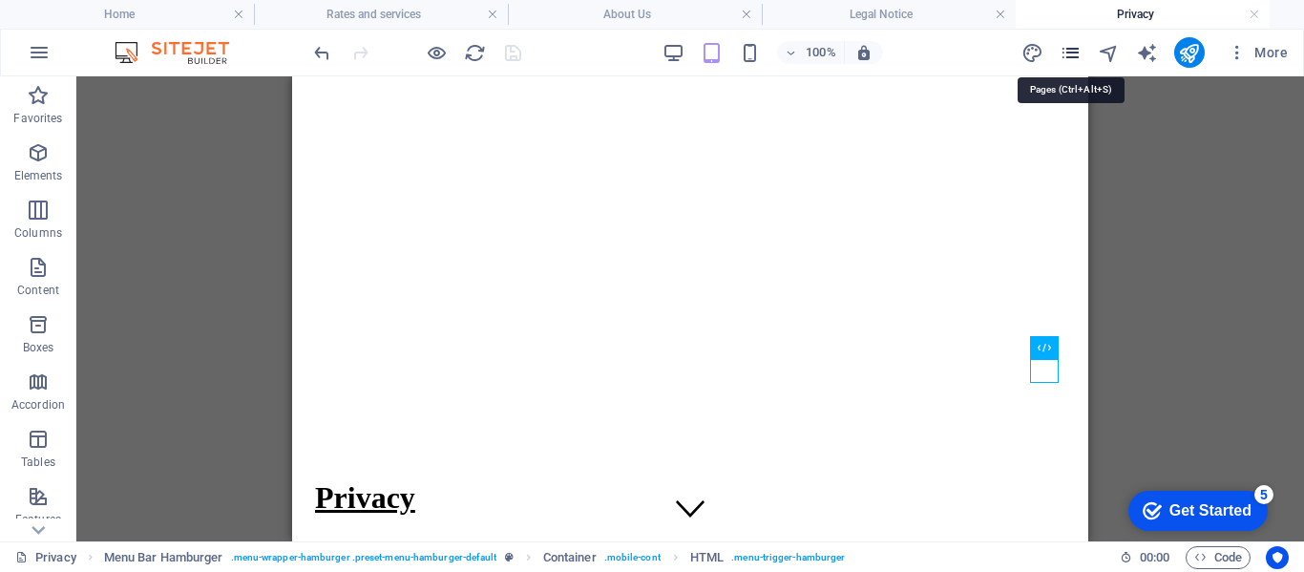
click at [1080, 59] on icon "pages" at bounding box center [1071, 53] width 22 height 22
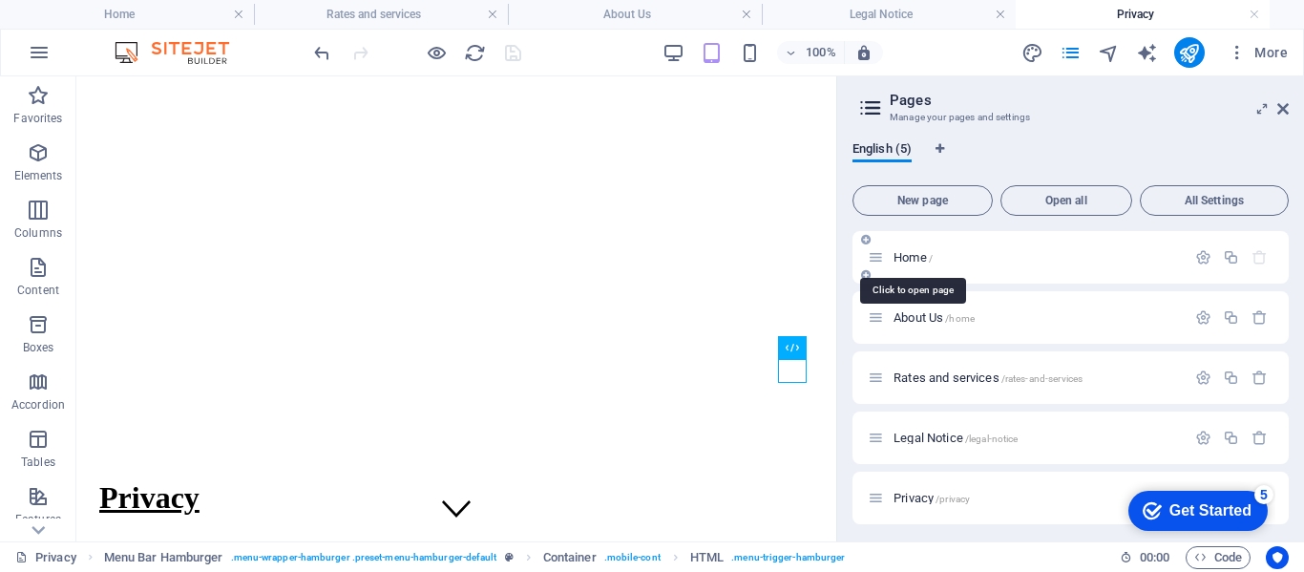
click at [910, 253] on span "Home /" at bounding box center [912, 257] width 39 height 14
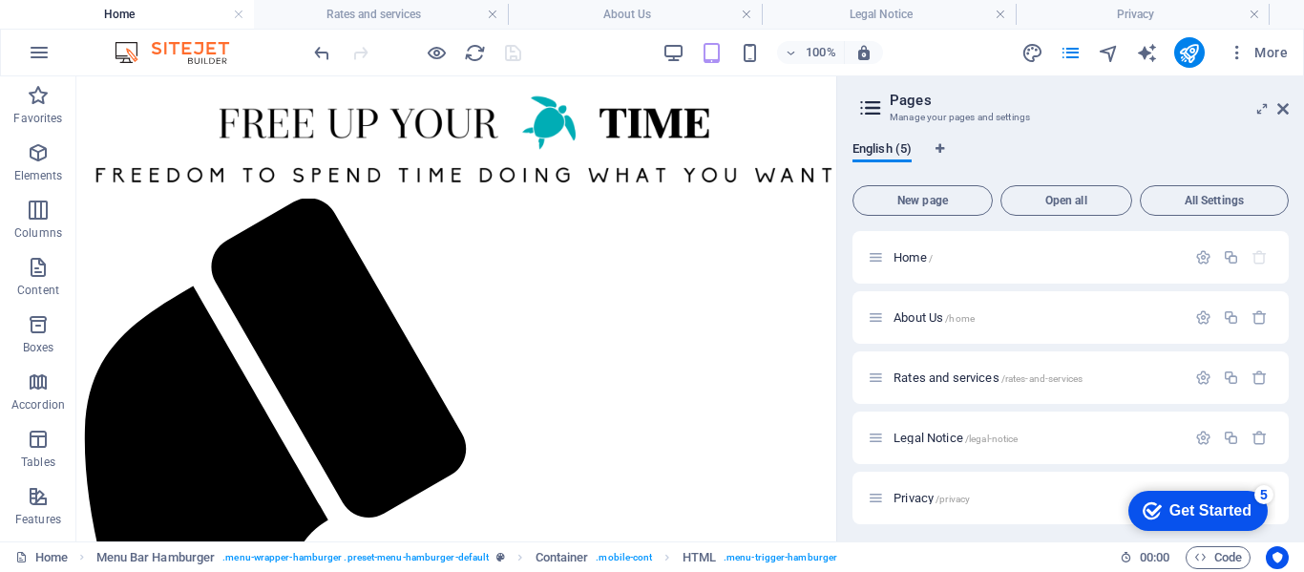
click at [1290, 114] on aside "Pages Manage your pages and settings English (5) New page Open all All Settings…" at bounding box center [1070, 308] width 468 height 465
click at [1283, 111] on icon at bounding box center [1282, 108] width 11 height 15
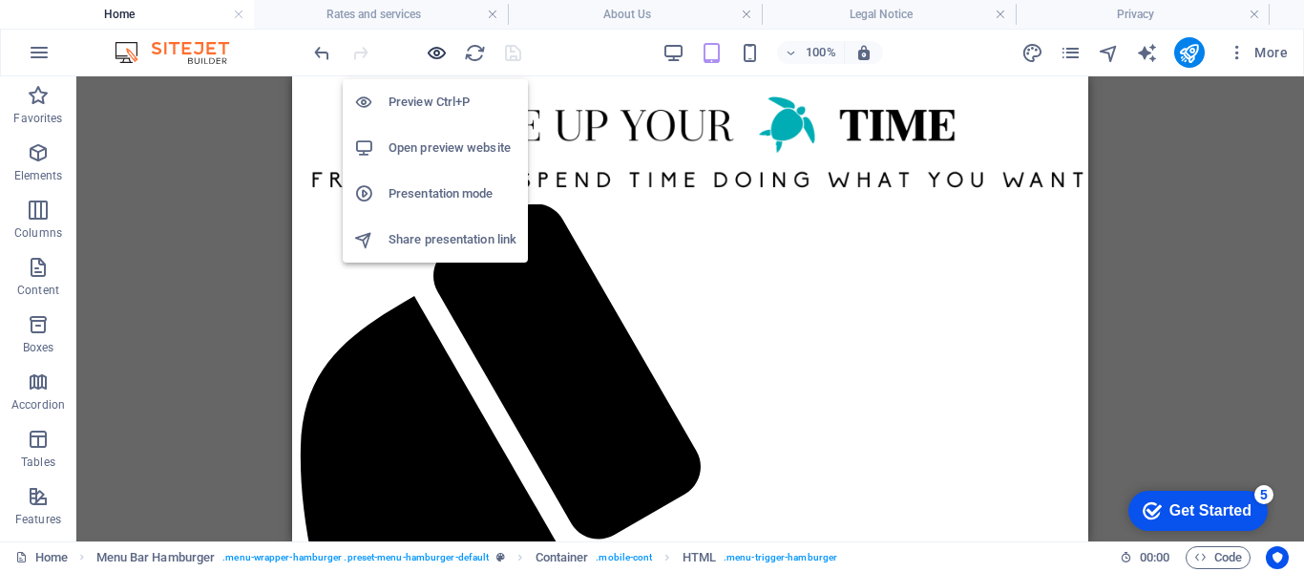
click at [431, 49] on icon "button" at bounding box center [437, 53] width 22 height 22
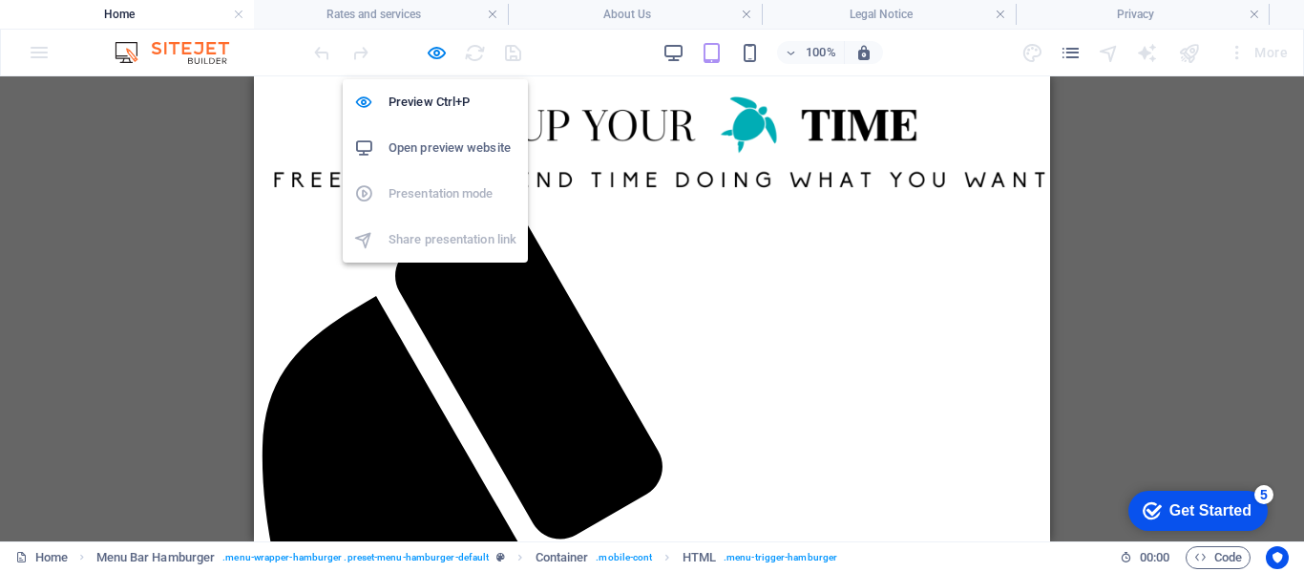
click at [445, 142] on h6 "Open preview website" at bounding box center [453, 148] width 128 height 23
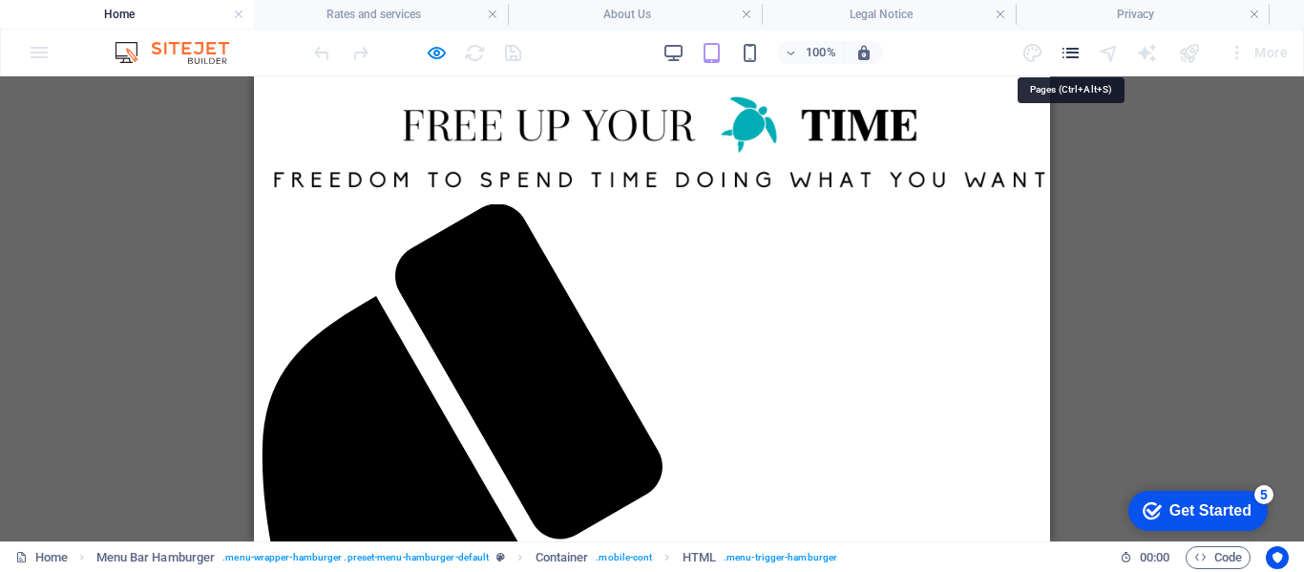
click at [1074, 56] on icon "pages" at bounding box center [1071, 53] width 22 height 22
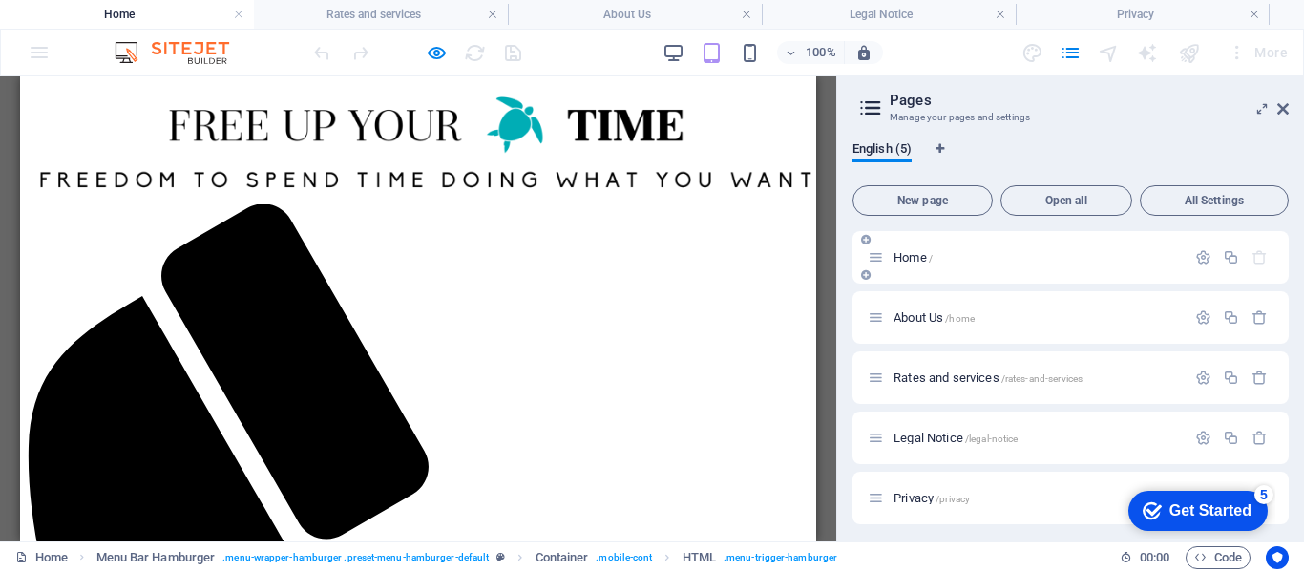
click at [878, 256] on icon at bounding box center [876, 257] width 16 height 16
click at [878, 263] on icon at bounding box center [876, 257] width 16 height 16
click at [1196, 257] on icon "button" at bounding box center [1203, 257] width 16 height 16
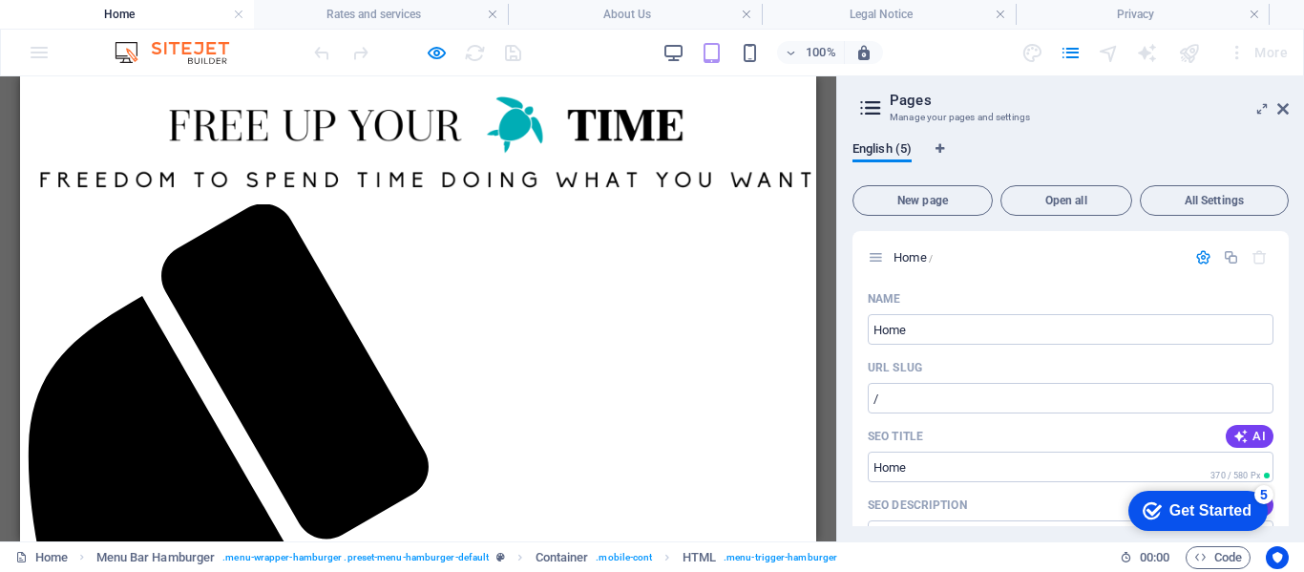
click at [1069, 153] on div "English (5)" at bounding box center [1070, 159] width 436 height 36
click at [1288, 110] on icon at bounding box center [1282, 108] width 11 height 15
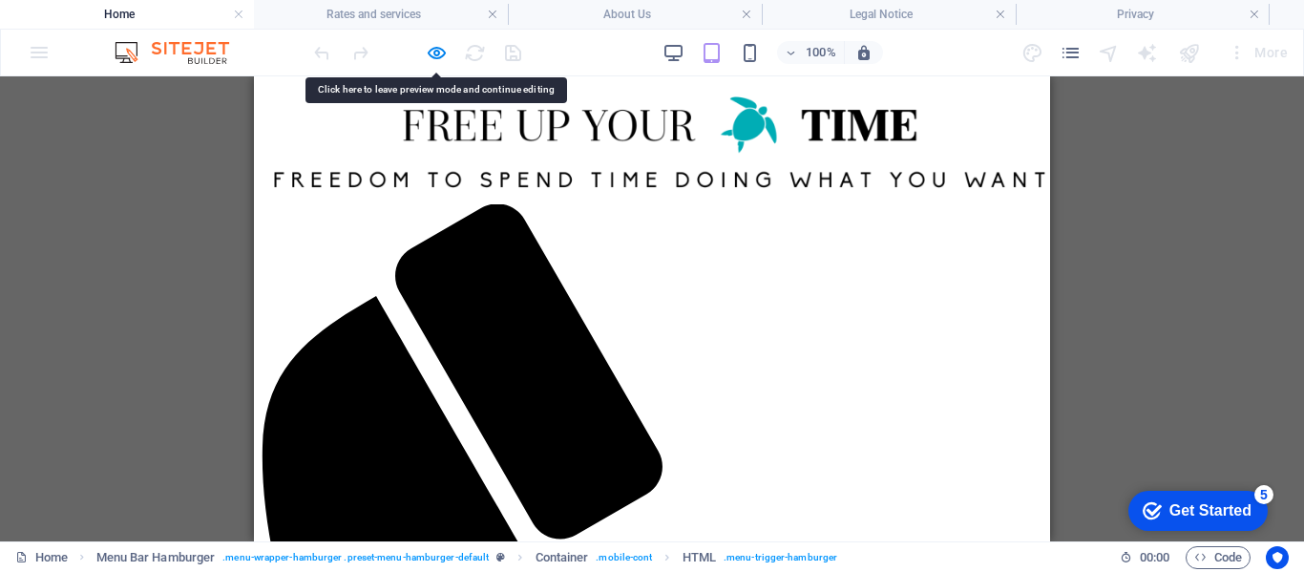
drag, startPoint x: 488, startPoint y: 201, endPoint x: 385, endPoint y: 290, distance: 136.0
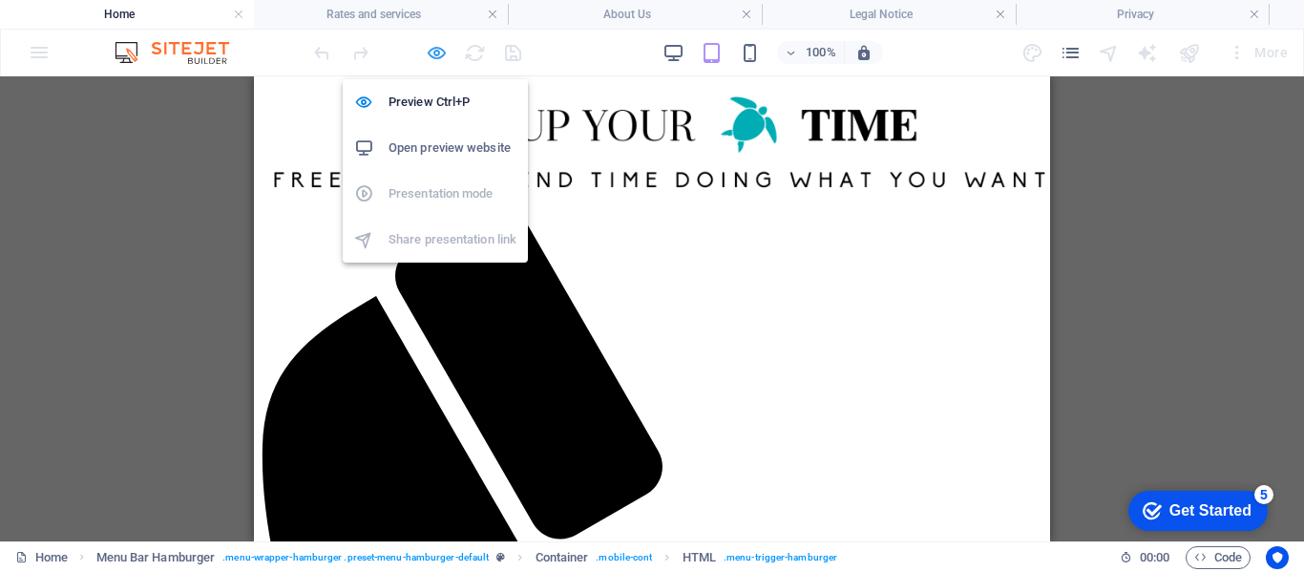
click at [435, 45] on icon "button" at bounding box center [437, 53] width 22 height 22
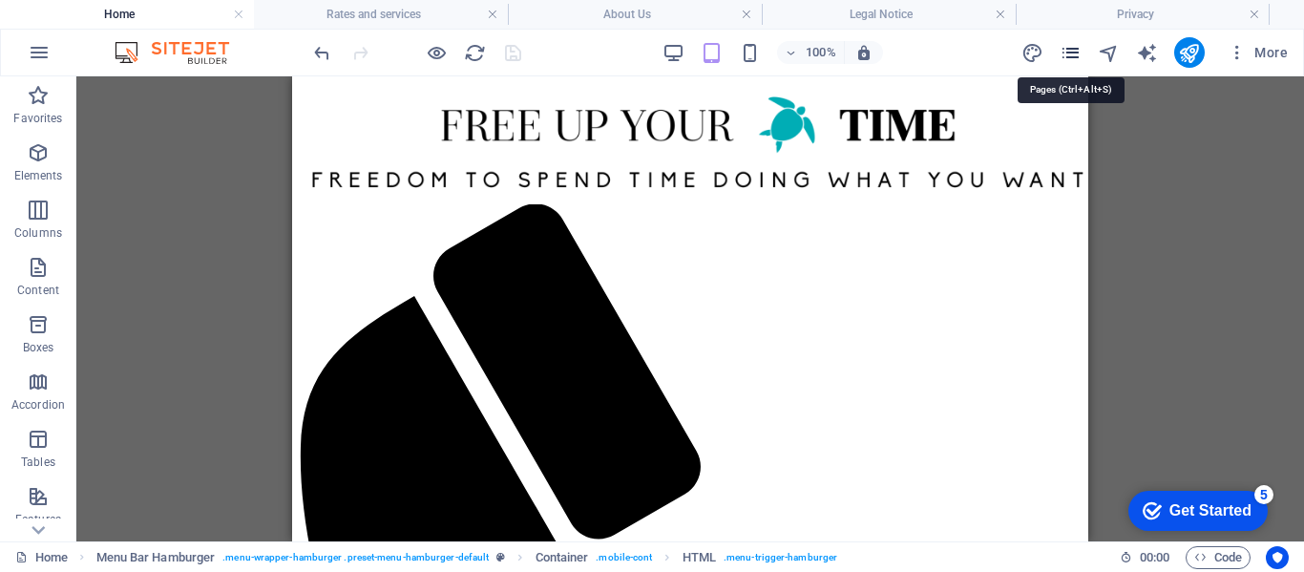
click at [1067, 55] on icon "pages" at bounding box center [1071, 53] width 22 height 22
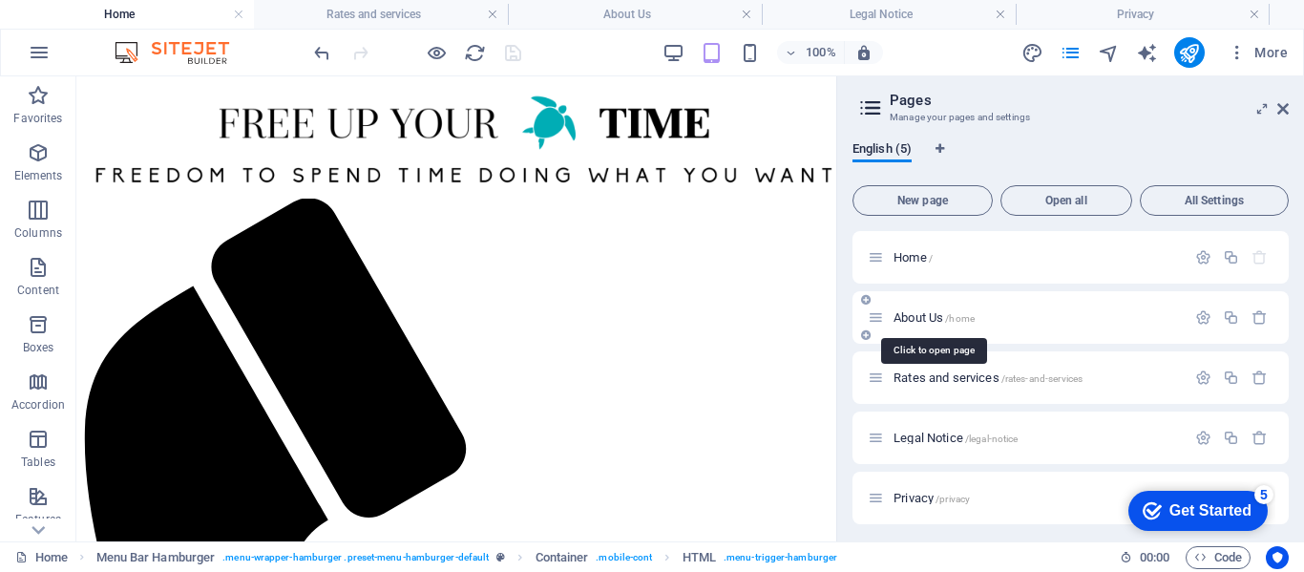
click at [924, 315] on span "About Us /home" at bounding box center [933, 317] width 81 height 14
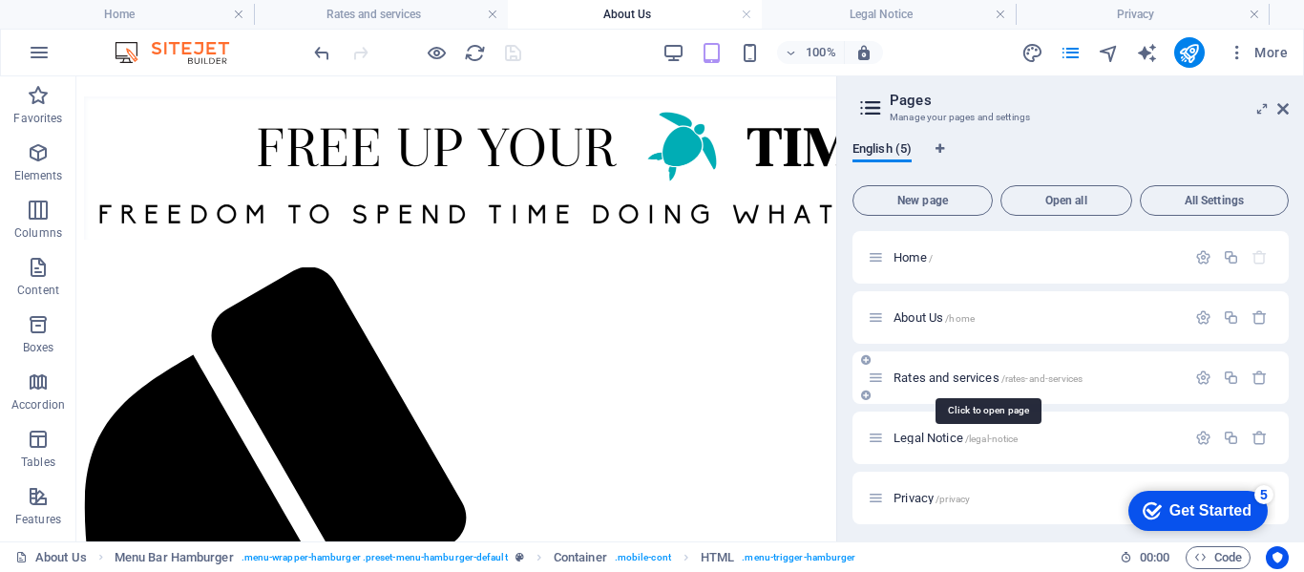
click at [924, 375] on span "Rates and services /rates-and-services" at bounding box center [987, 377] width 189 height 14
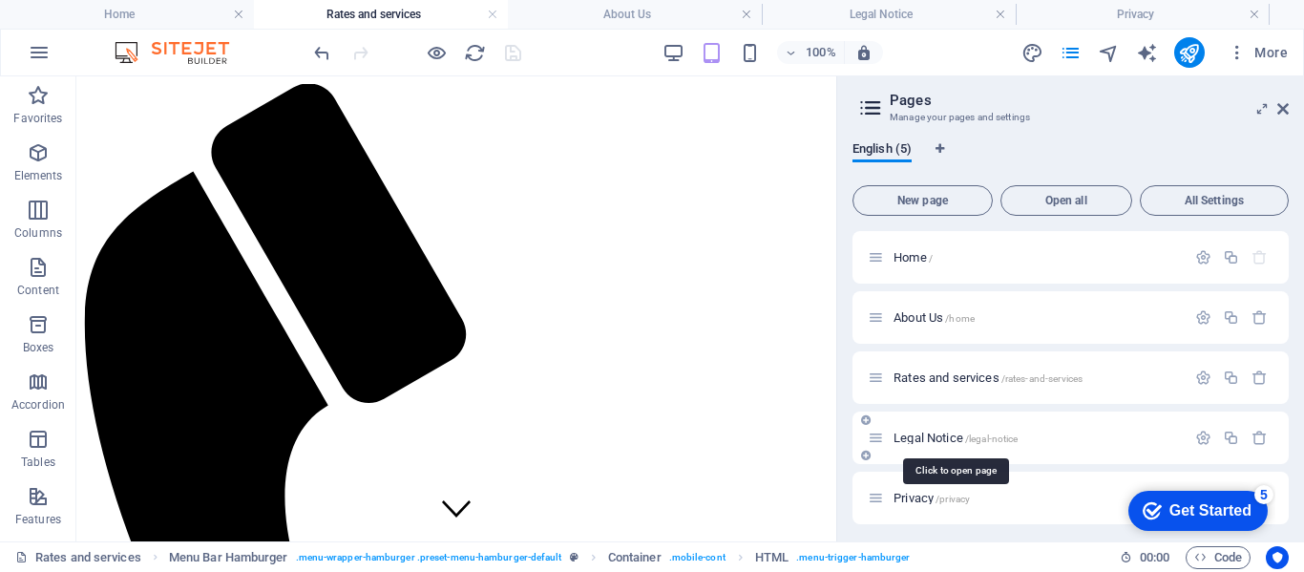
click at [918, 437] on span "Legal Notice /legal-notice" at bounding box center [955, 438] width 124 height 14
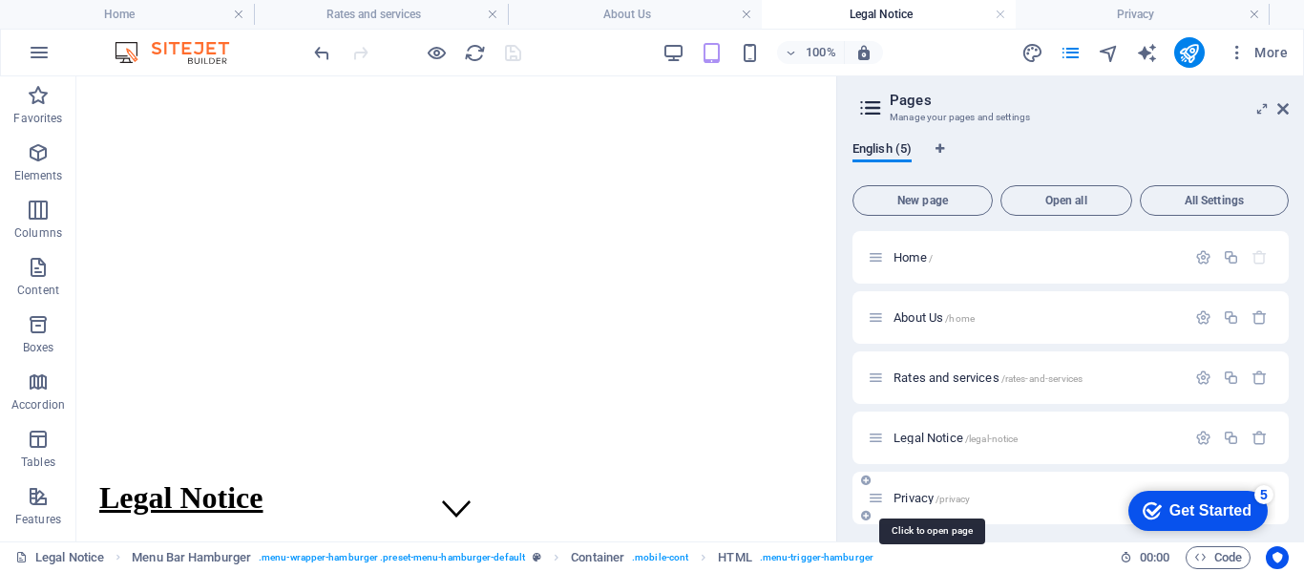
click at [922, 498] on span "Privacy /privacy" at bounding box center [931, 498] width 76 height 14
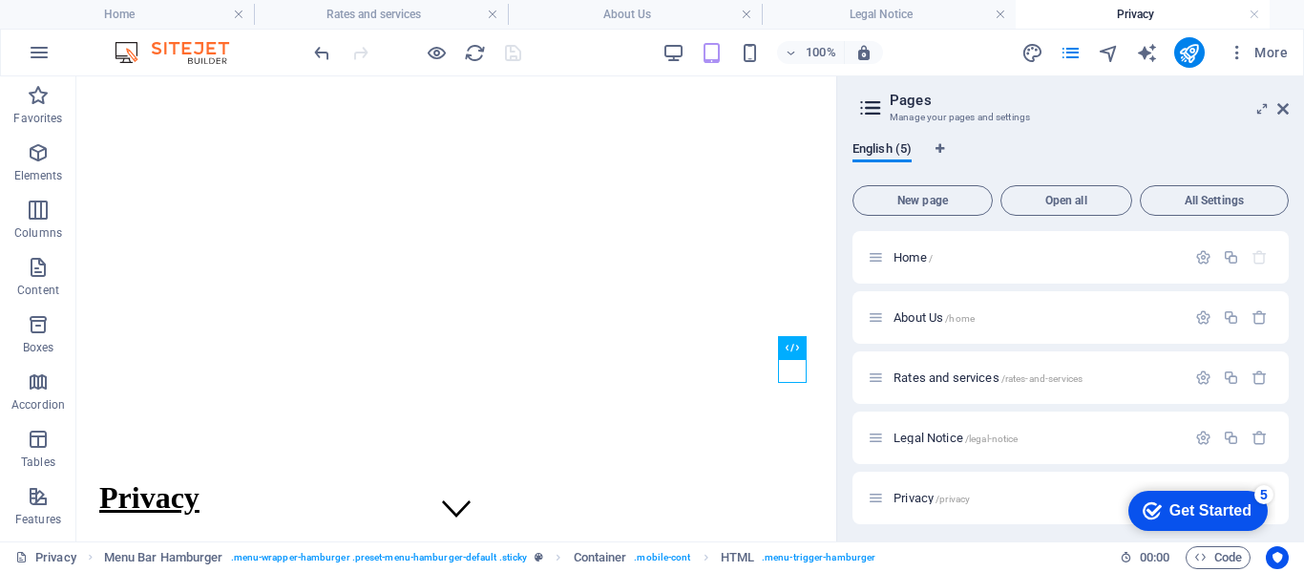
click at [1119, 111] on h3 "Manage your pages and settings" at bounding box center [1070, 117] width 361 height 17
click at [920, 263] on span "Home /" at bounding box center [912, 257] width 39 height 14
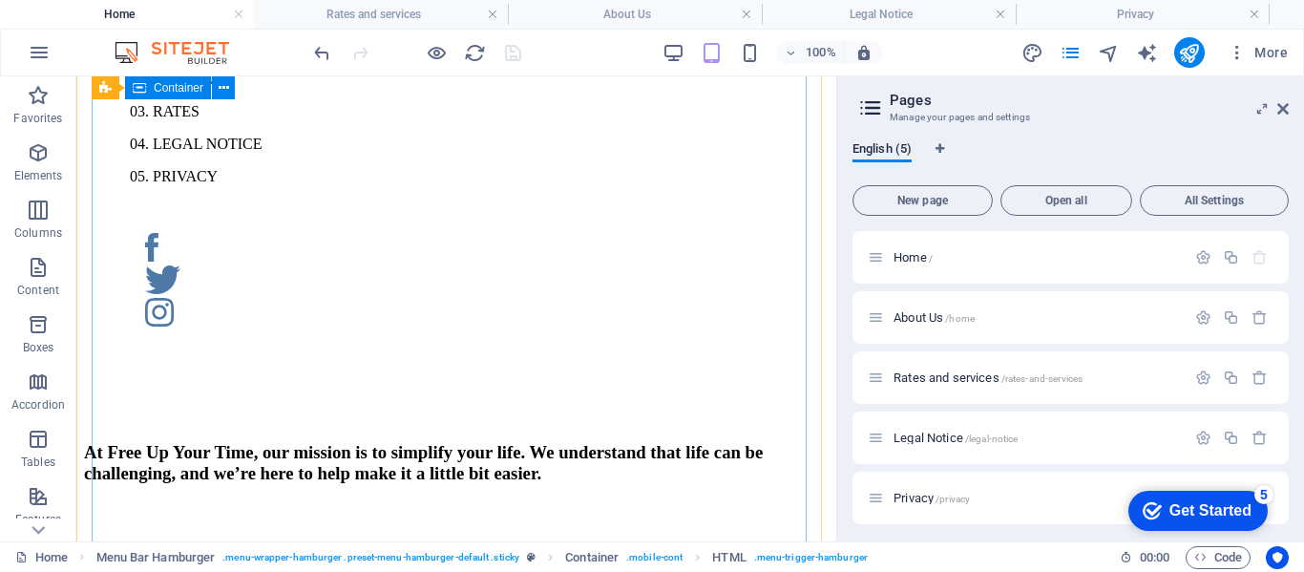
scroll to position [1336, 0]
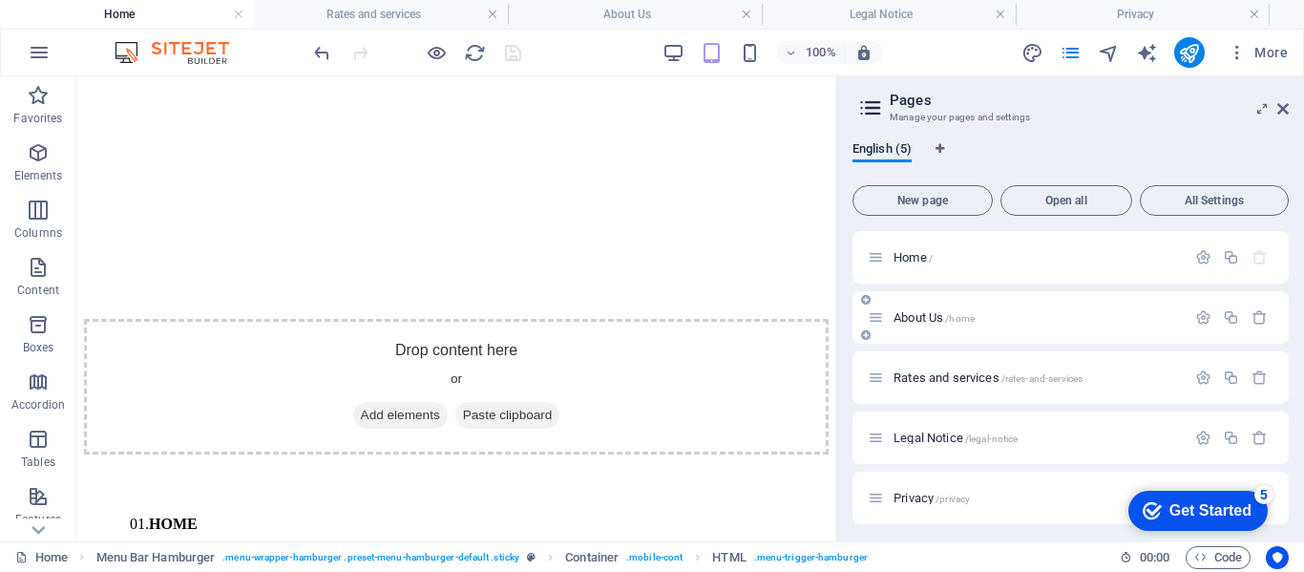
click at [924, 309] on div "About Us /home" at bounding box center [1027, 317] width 318 height 22
click at [925, 312] on span "About Us /home" at bounding box center [933, 317] width 81 height 14
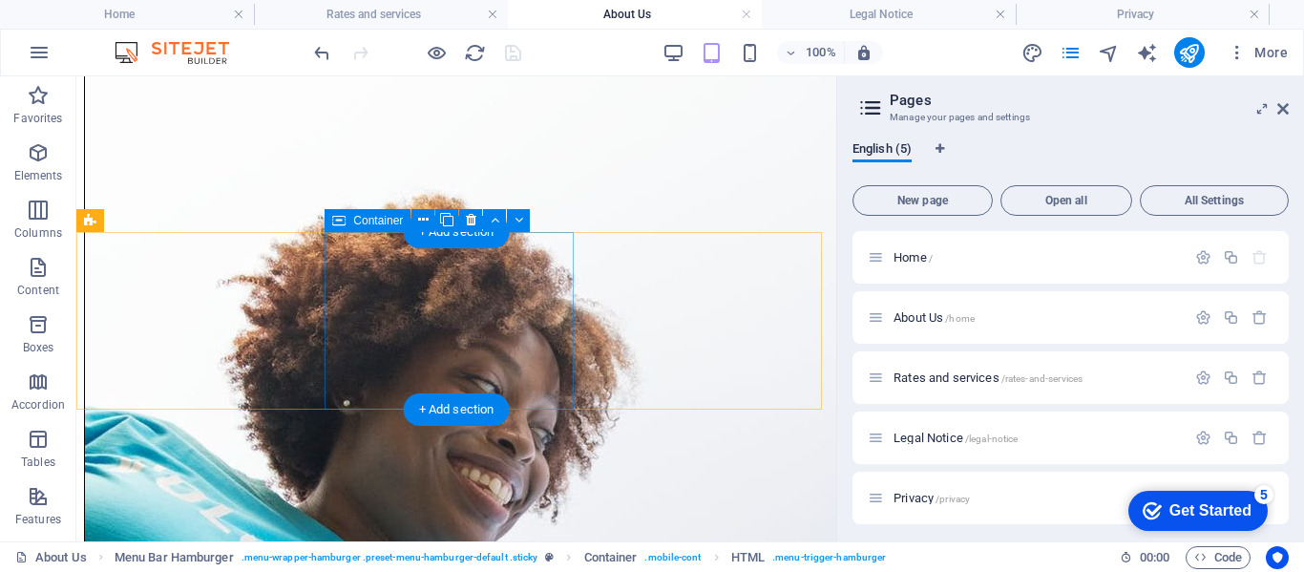
scroll to position [2386, 0]
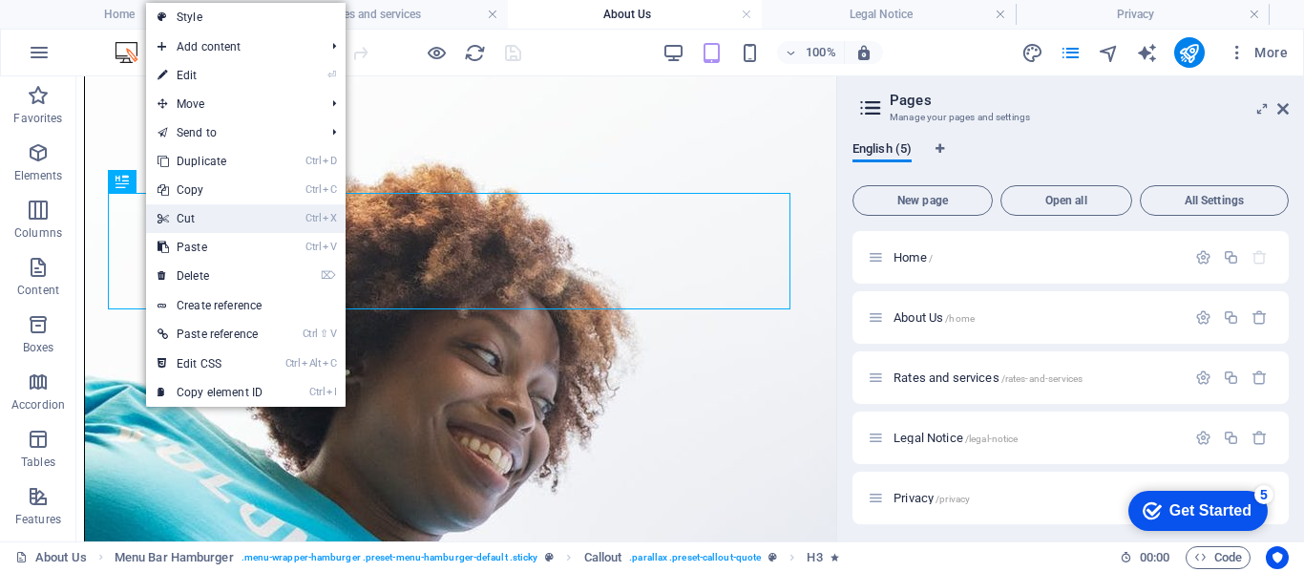
click at [206, 221] on link "Ctrl X Cut" at bounding box center [210, 218] width 128 height 29
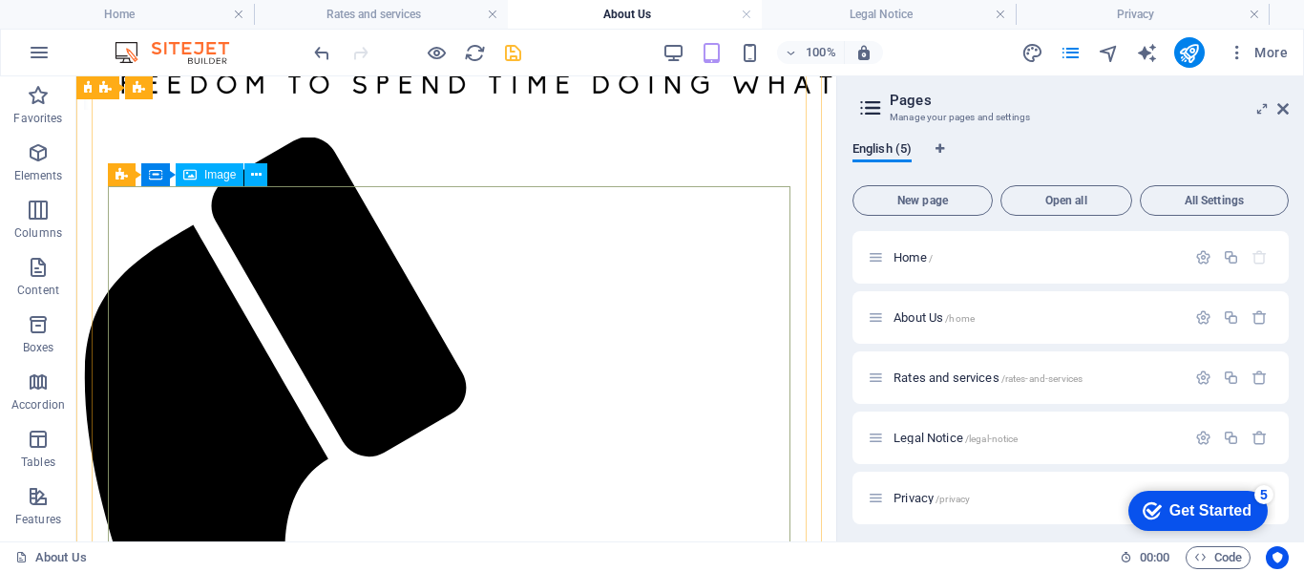
scroll to position [0, 0]
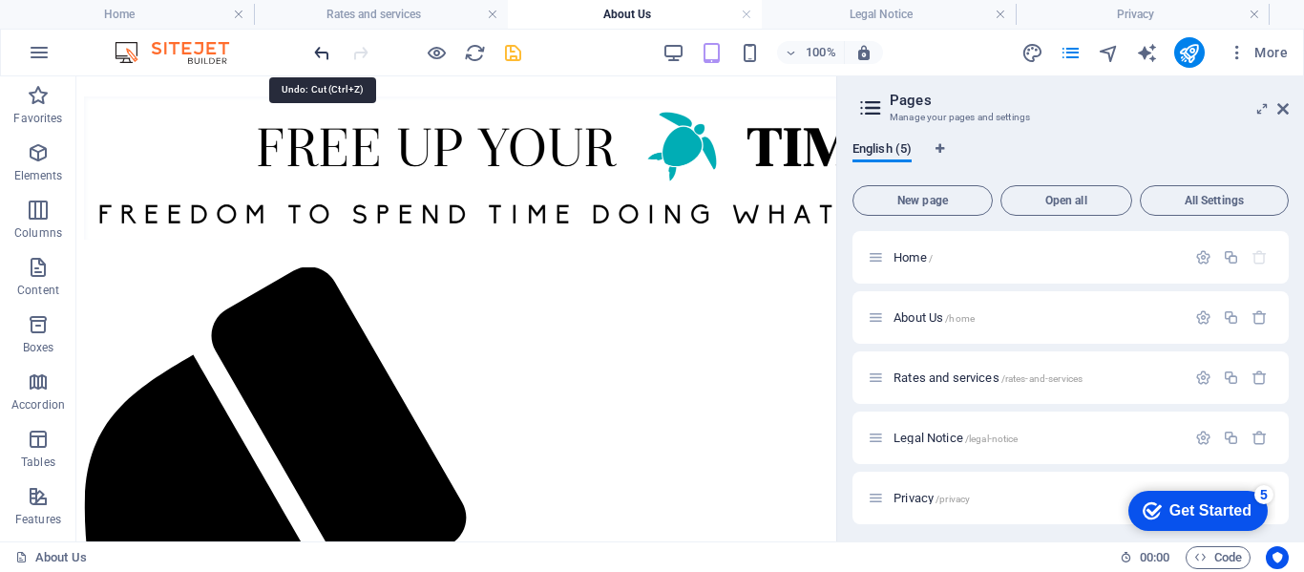
click at [323, 55] on icon "undo" at bounding box center [322, 53] width 22 height 22
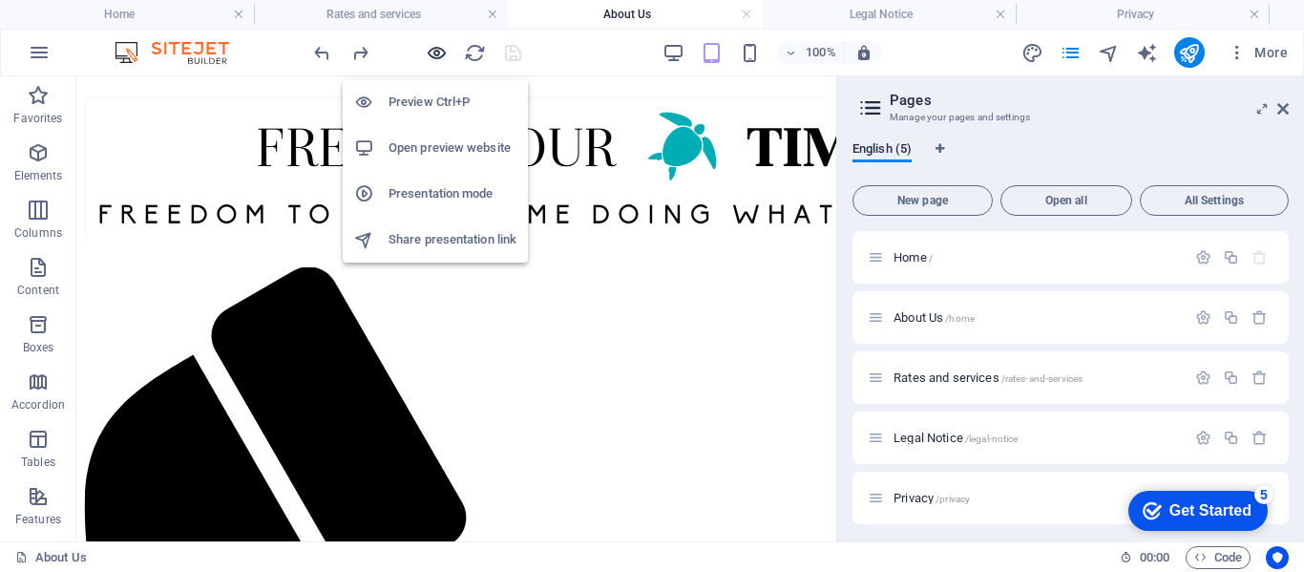
click at [431, 52] on icon "button" at bounding box center [437, 53] width 22 height 22
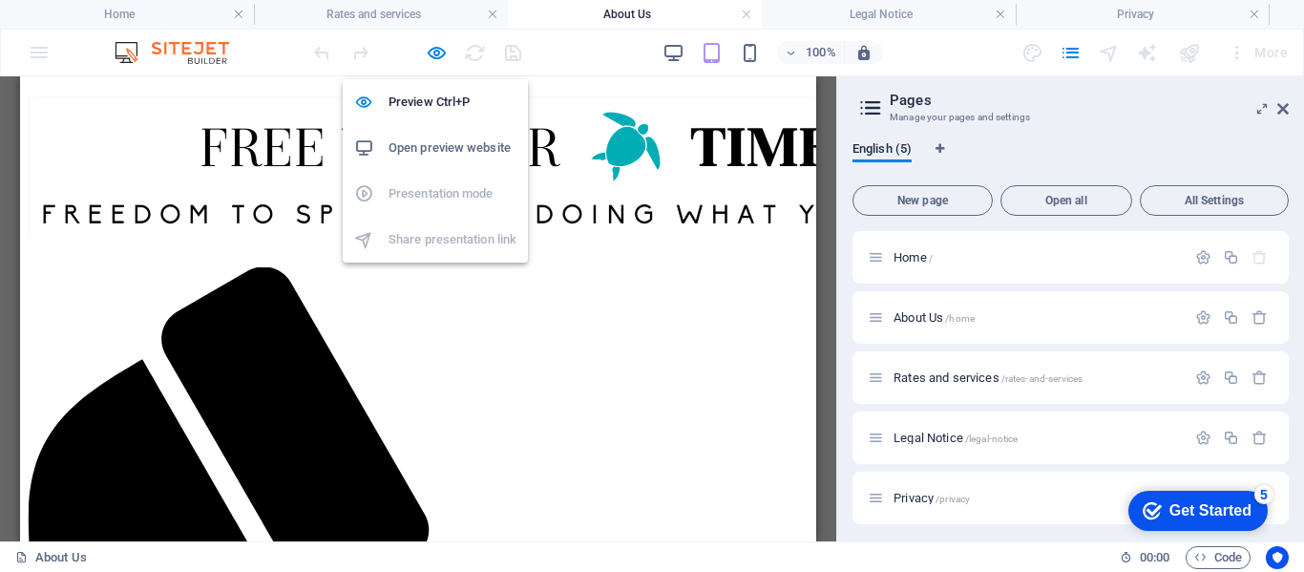
click at [434, 149] on h6 "Open preview website" at bounding box center [453, 148] width 128 height 23
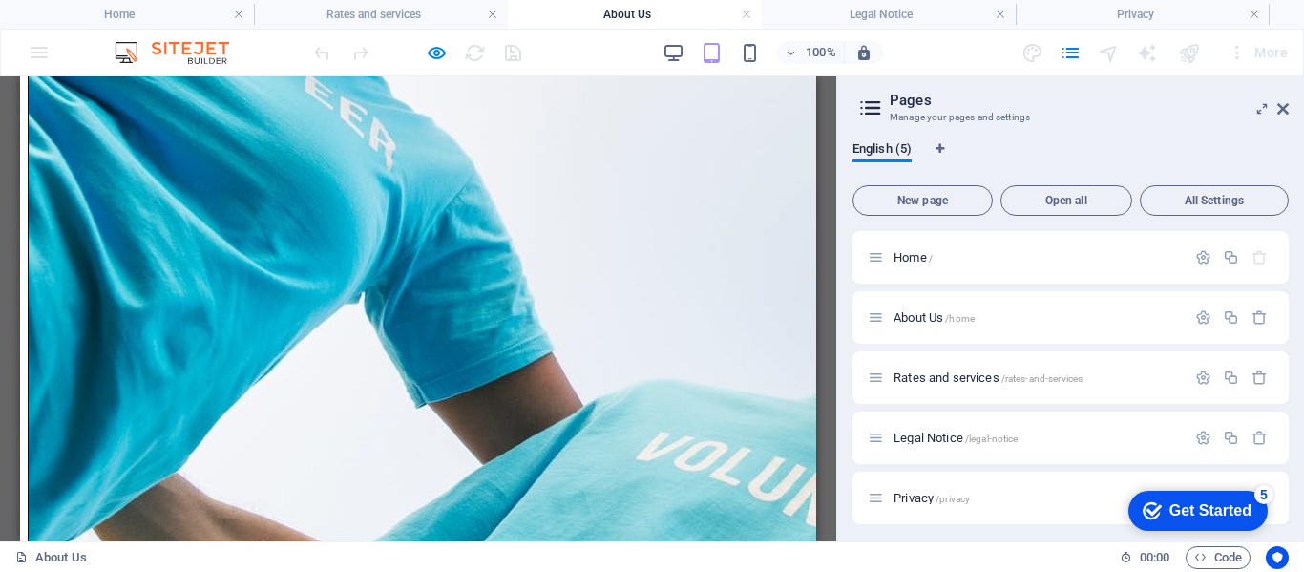
scroll to position [2904, 0]
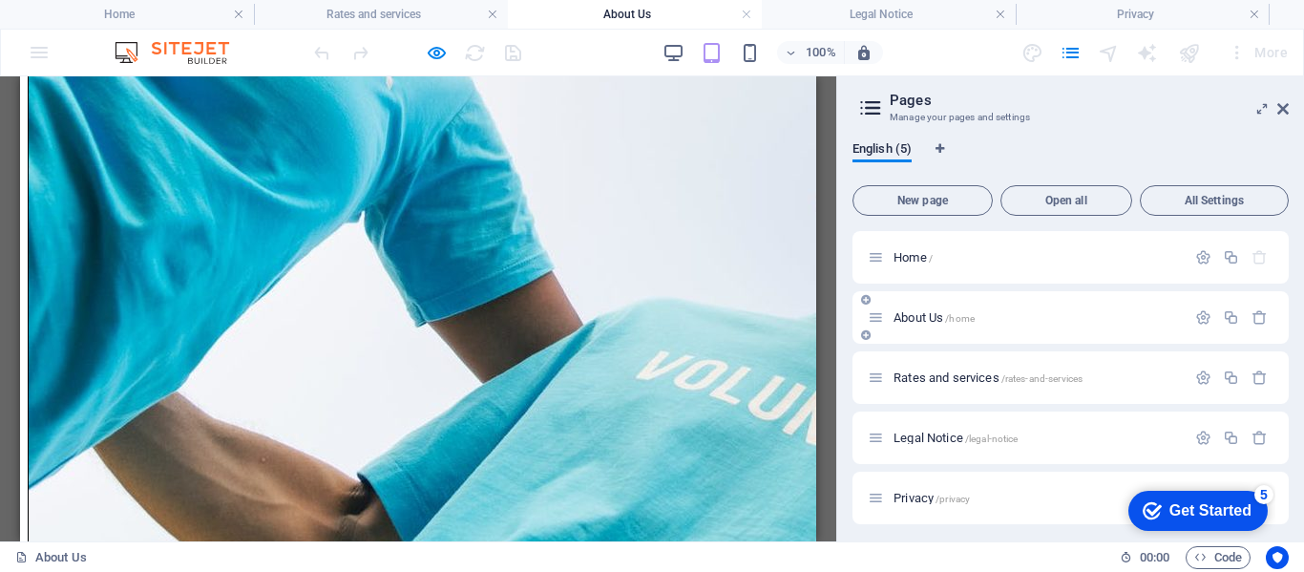
click at [917, 323] on span "About Us /home" at bounding box center [933, 317] width 81 height 14
click at [922, 315] on span "About Us /home" at bounding box center [933, 317] width 81 height 14
click at [907, 316] on span "About Us /home" at bounding box center [933, 317] width 81 height 14
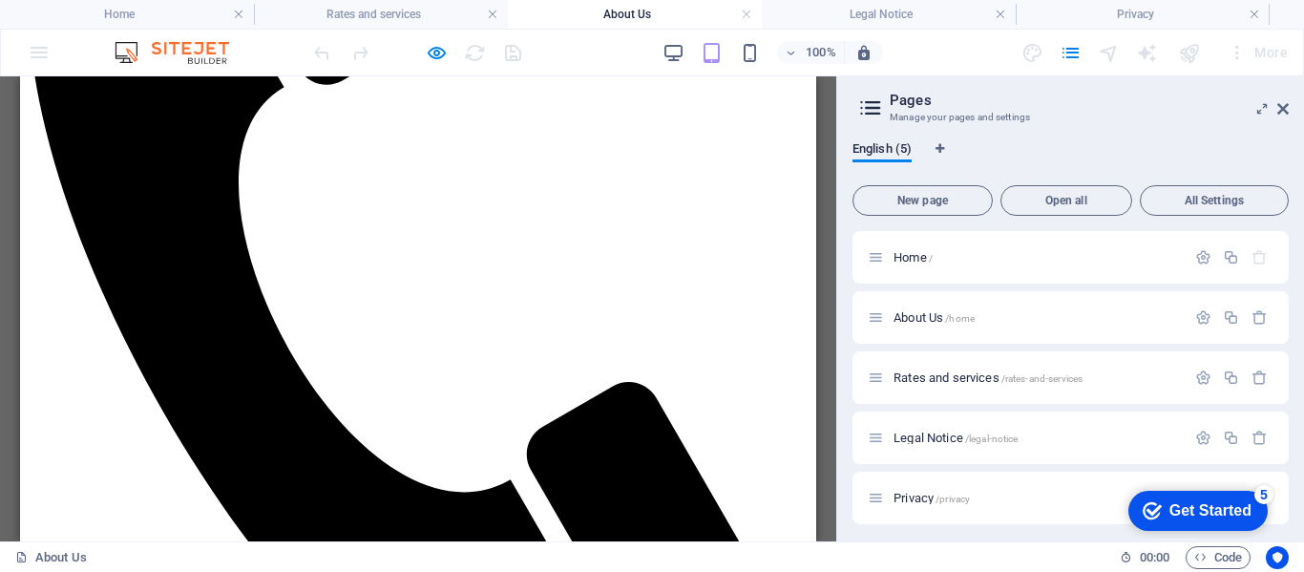
scroll to position [0, 0]
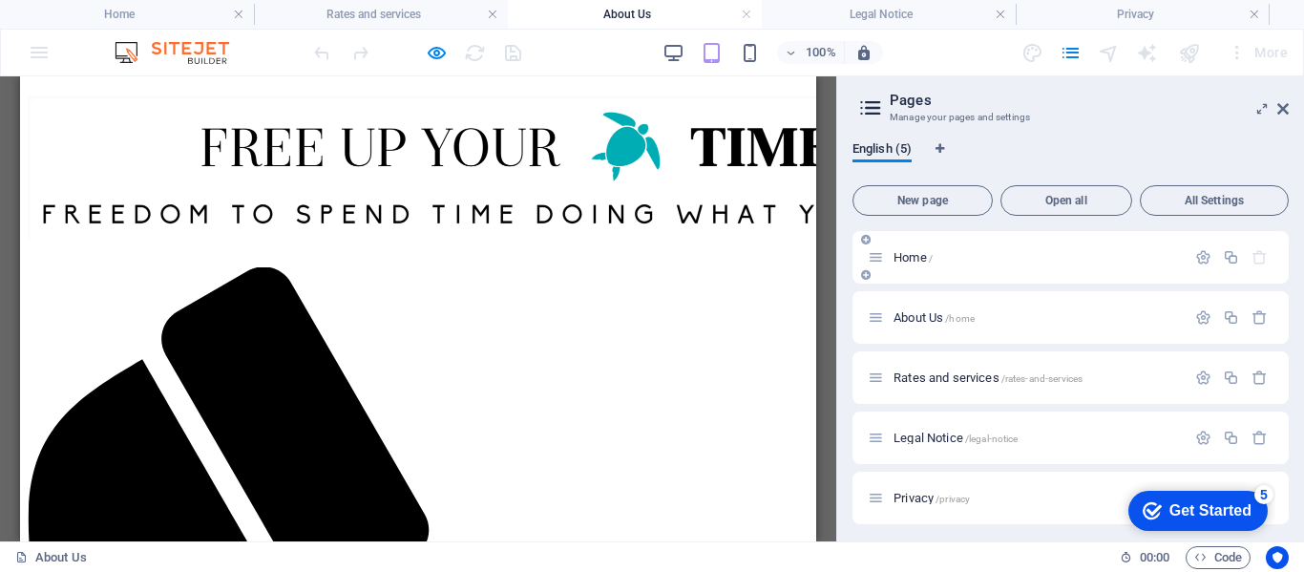
click at [923, 256] on span "Home /" at bounding box center [912, 257] width 39 height 14
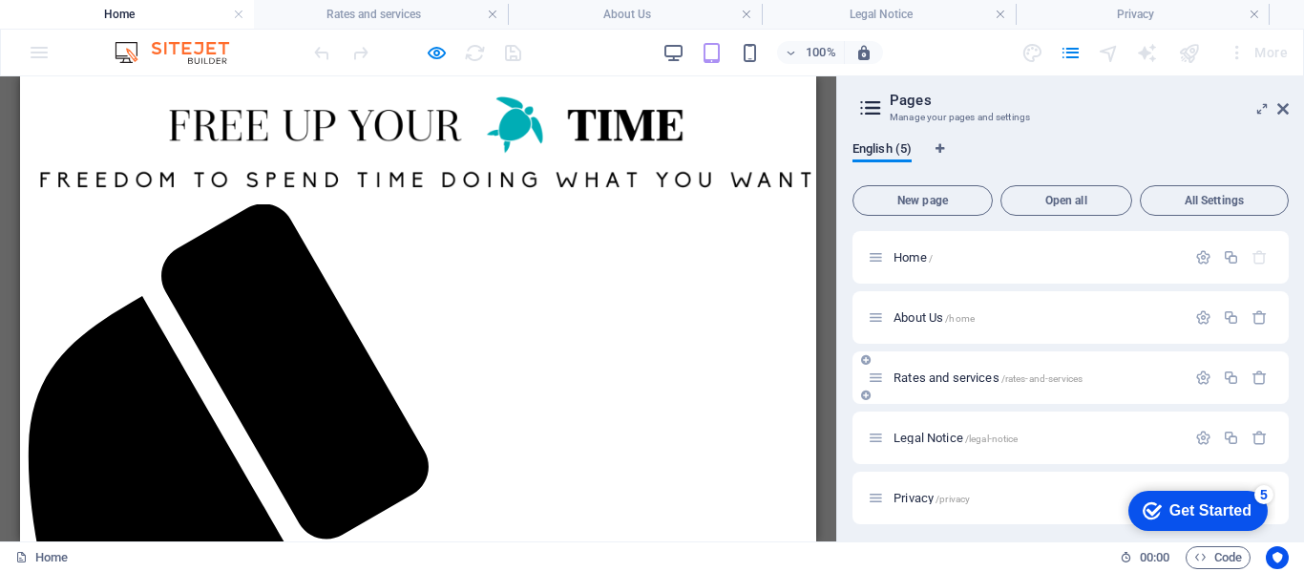
click at [949, 378] on span "Rates and services /rates-and-services" at bounding box center [987, 377] width 189 height 14
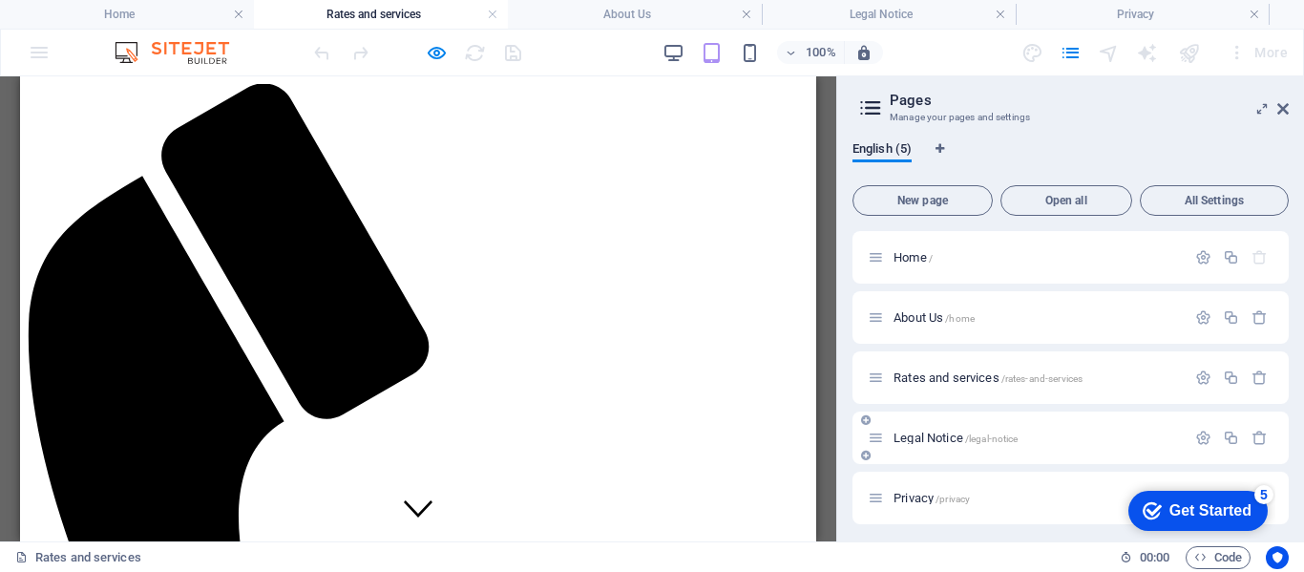
click at [935, 435] on span "Legal Notice /legal-notice" at bounding box center [955, 438] width 124 height 14
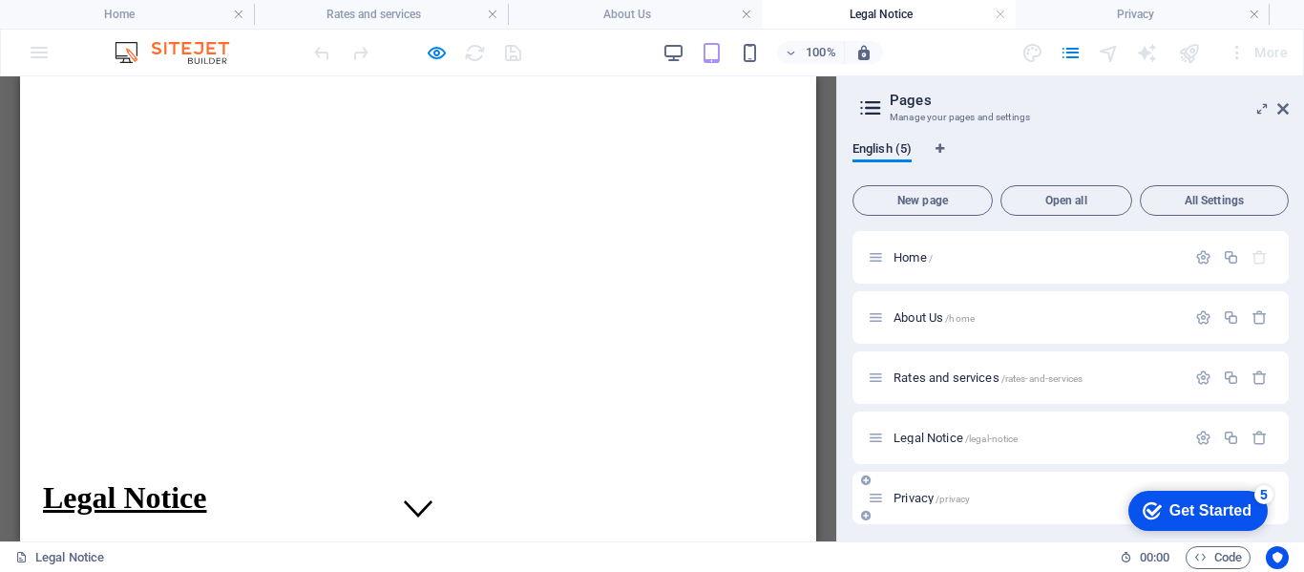
click at [922, 495] on span "Privacy /privacy" at bounding box center [931, 498] width 76 height 14
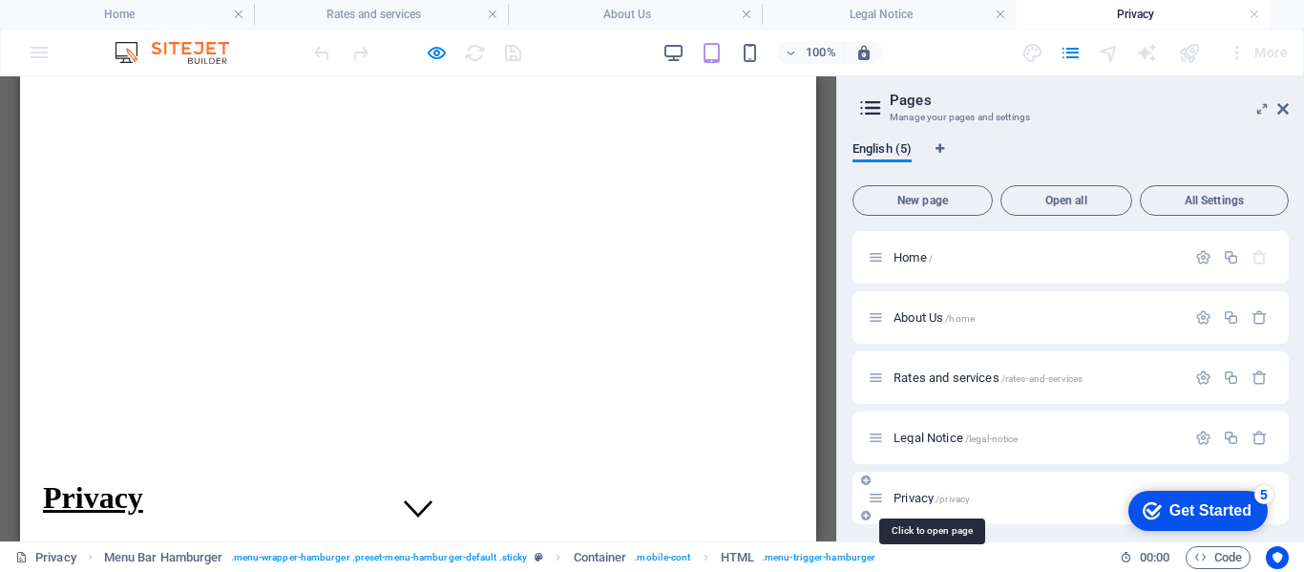
click at [922, 495] on span "Privacy /privacy" at bounding box center [931, 498] width 76 height 14
drag, startPoint x: 391, startPoint y: 503, endPoint x: 813, endPoint y: 183, distance: 529.4
click at [1195, 199] on span "All Settings" at bounding box center [1214, 200] width 132 height 11
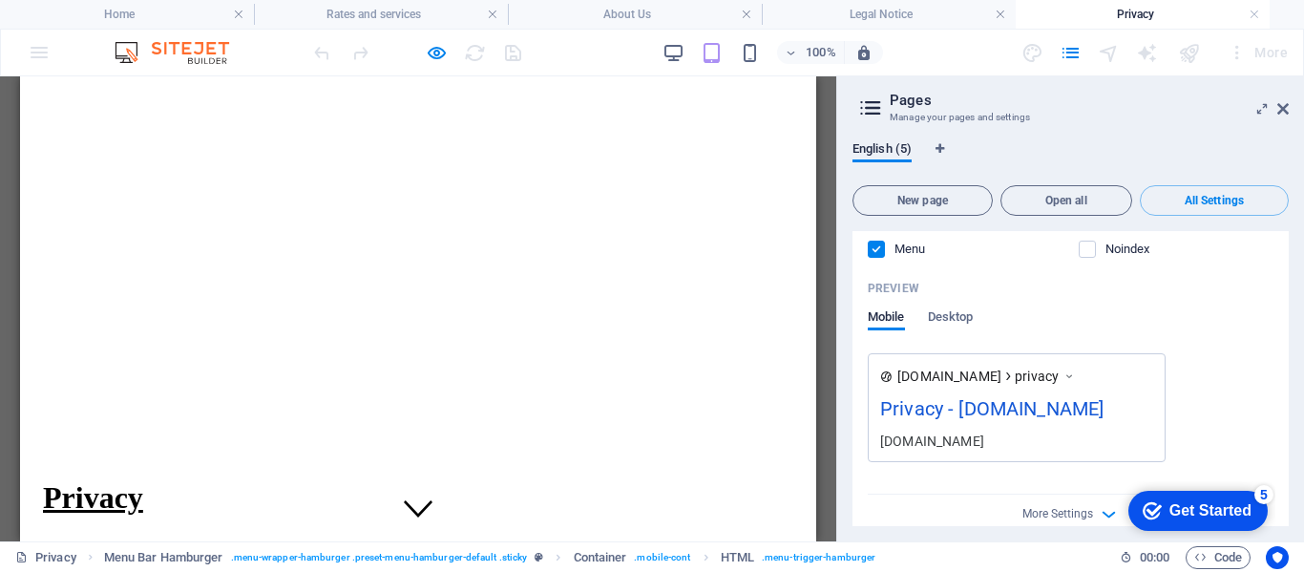
scroll to position [3644, 0]
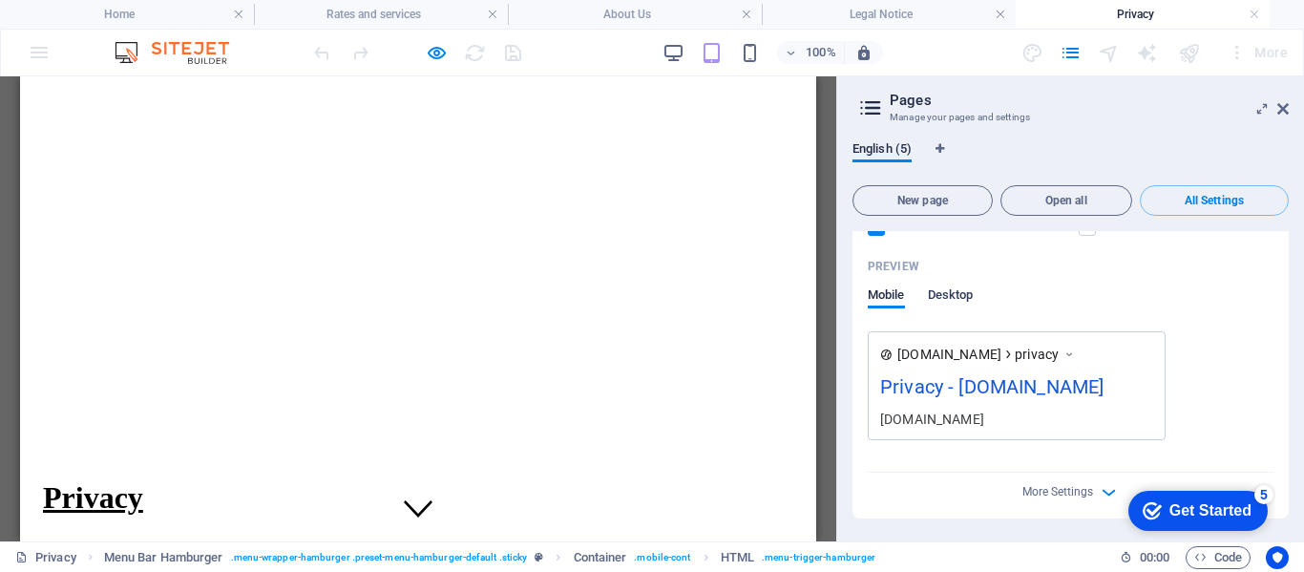
click at [956, 287] on span "Desktop" at bounding box center [951, 297] width 46 height 27
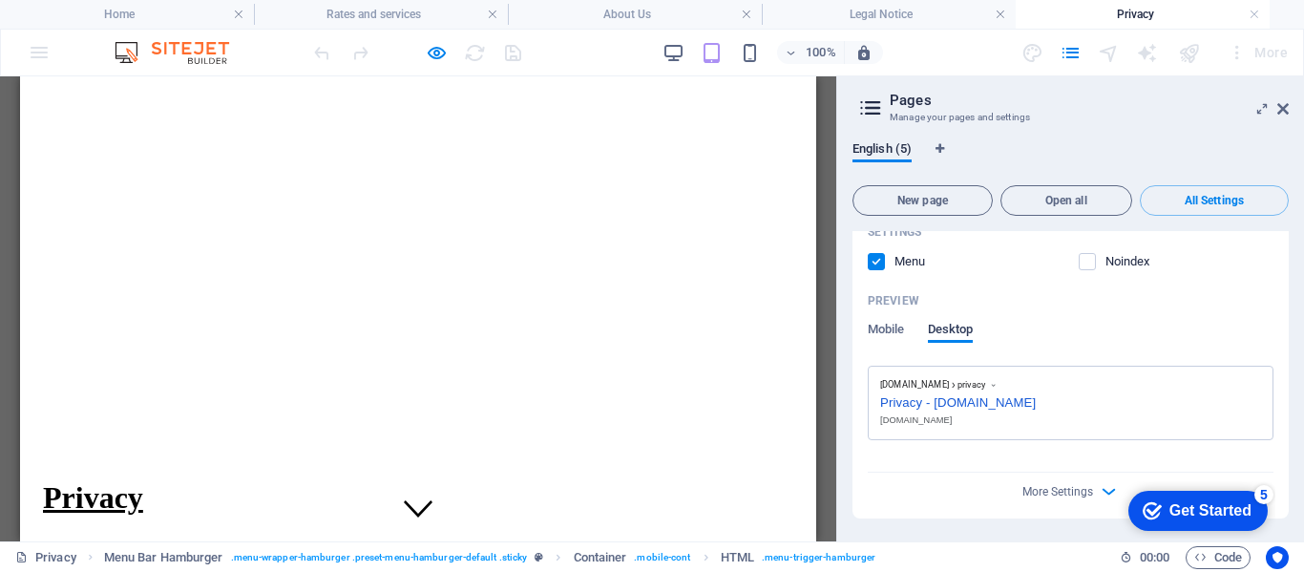
scroll to position [3609, 0]
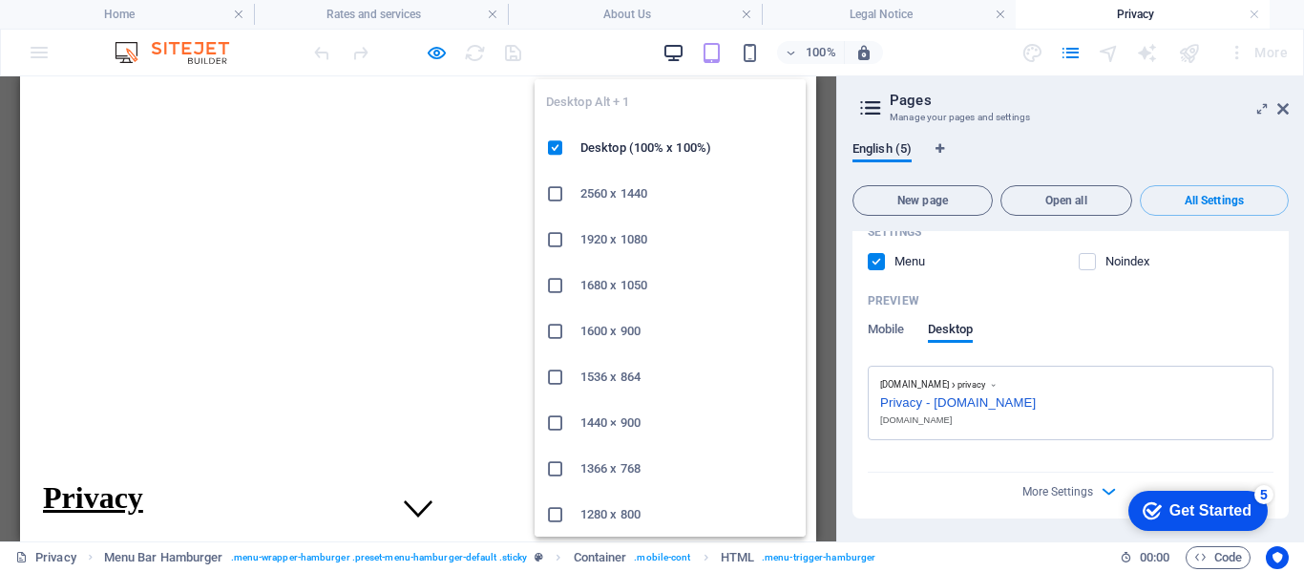
click at [673, 58] on icon "button" at bounding box center [673, 53] width 22 height 22
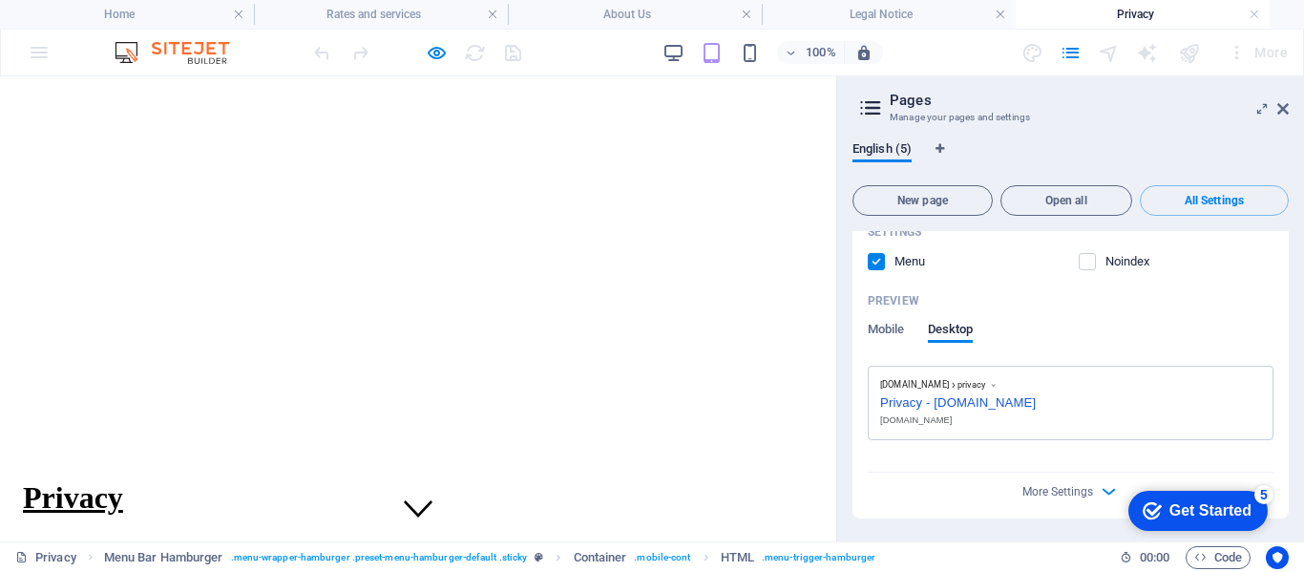
click at [1291, 114] on aside "Pages Manage your pages and settings English (5) New page Open all All Settings…" at bounding box center [1070, 308] width 468 height 465
click at [1282, 114] on icon at bounding box center [1282, 108] width 11 height 15
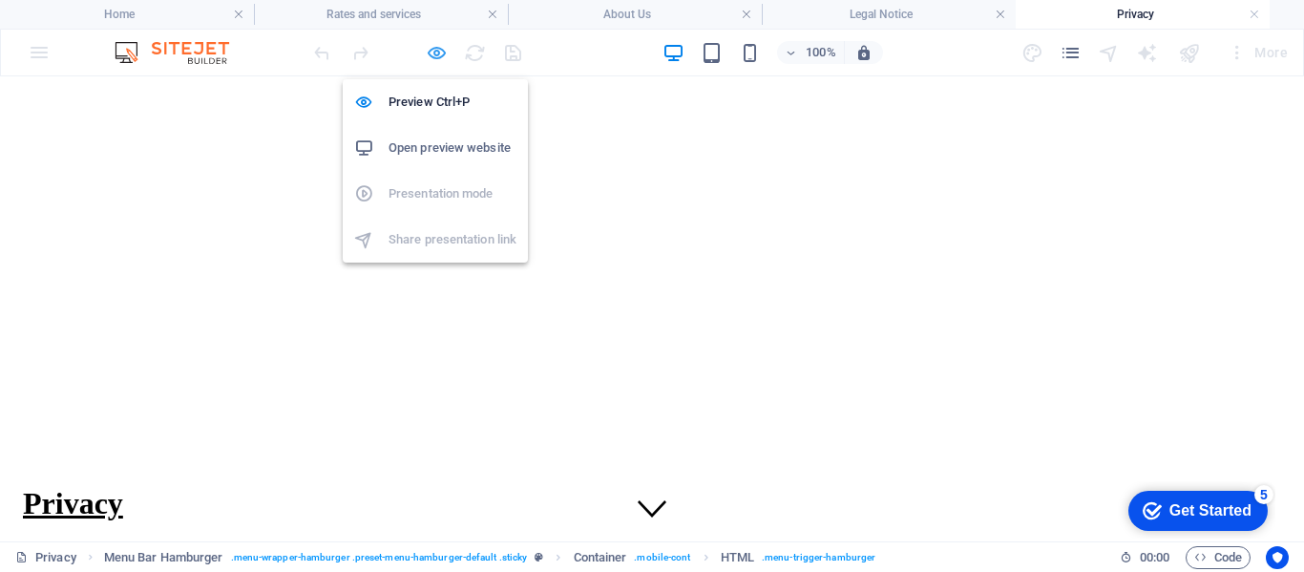
click at [439, 52] on icon "button" at bounding box center [437, 53] width 22 height 22
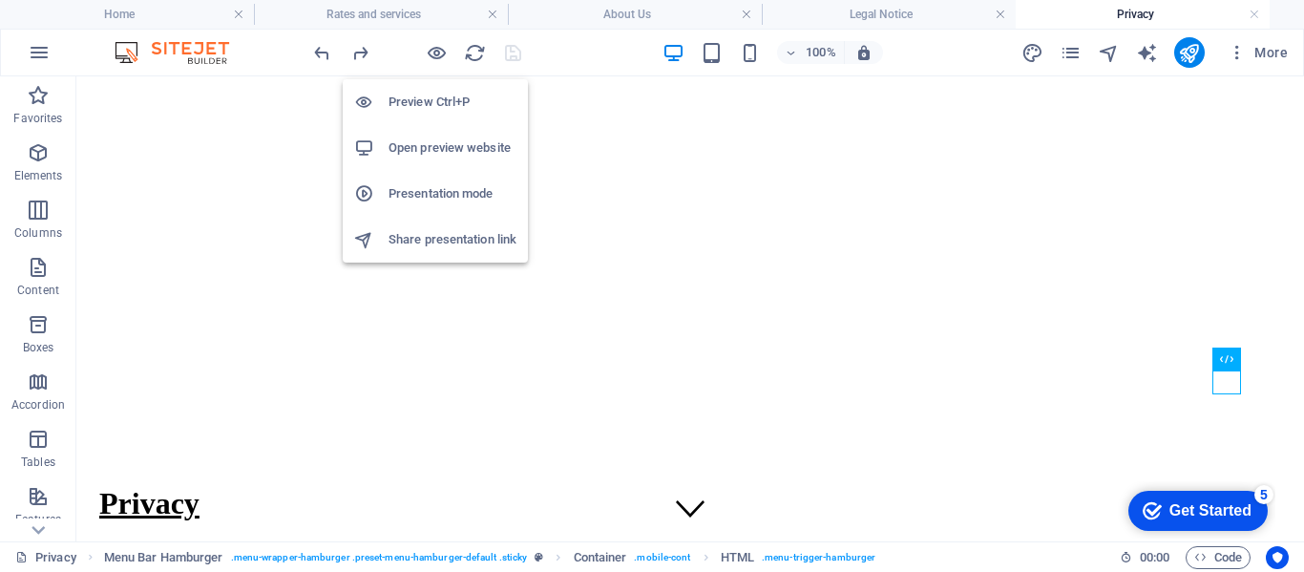
click at [415, 137] on h6 "Open preview website" at bounding box center [453, 148] width 128 height 23
click at [412, 195] on h6 "Presentation mode" at bounding box center [453, 193] width 128 height 23
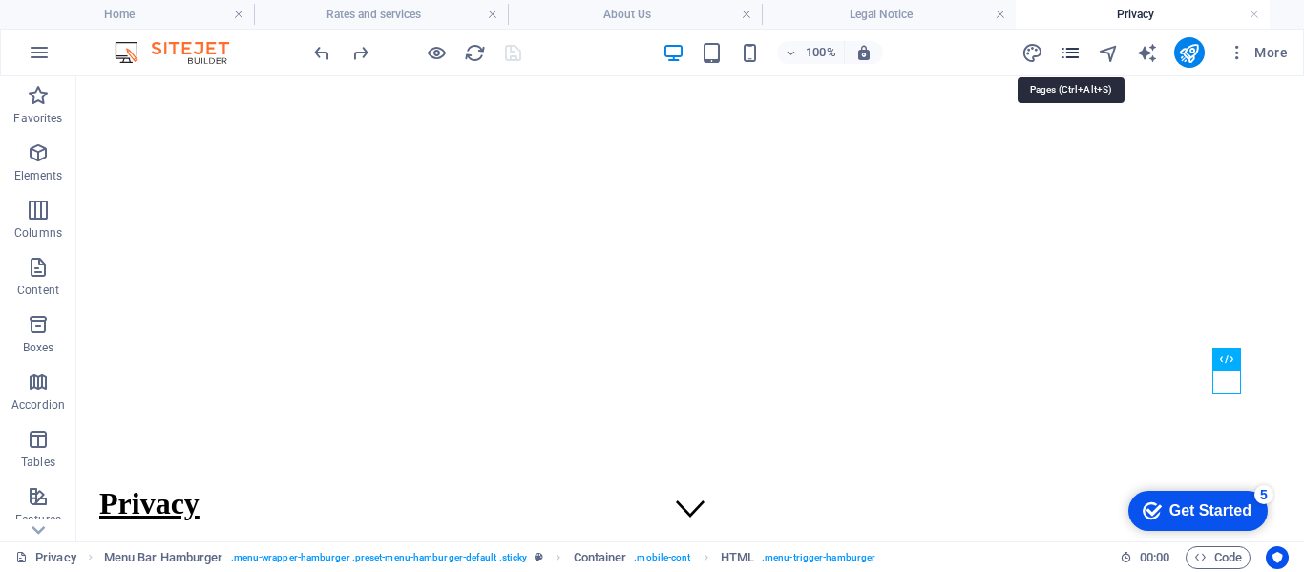
click at [1067, 56] on icon "pages" at bounding box center [1071, 53] width 22 height 22
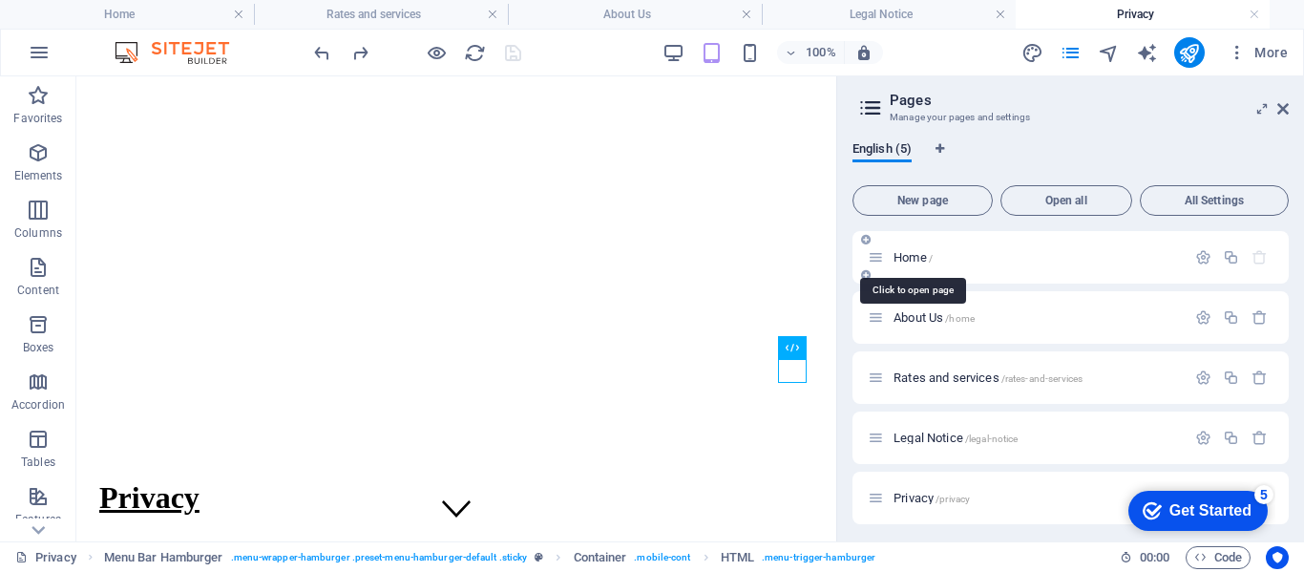
click at [901, 259] on span "Home /" at bounding box center [912, 257] width 39 height 14
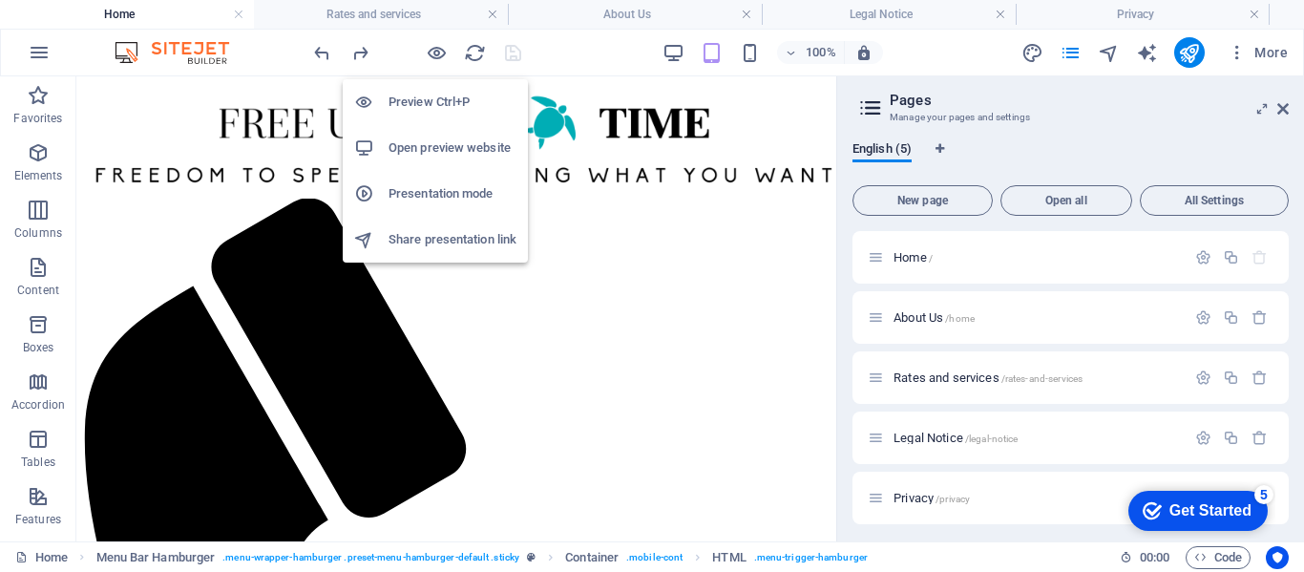
click at [415, 188] on h6 "Presentation mode" at bounding box center [453, 193] width 128 height 23
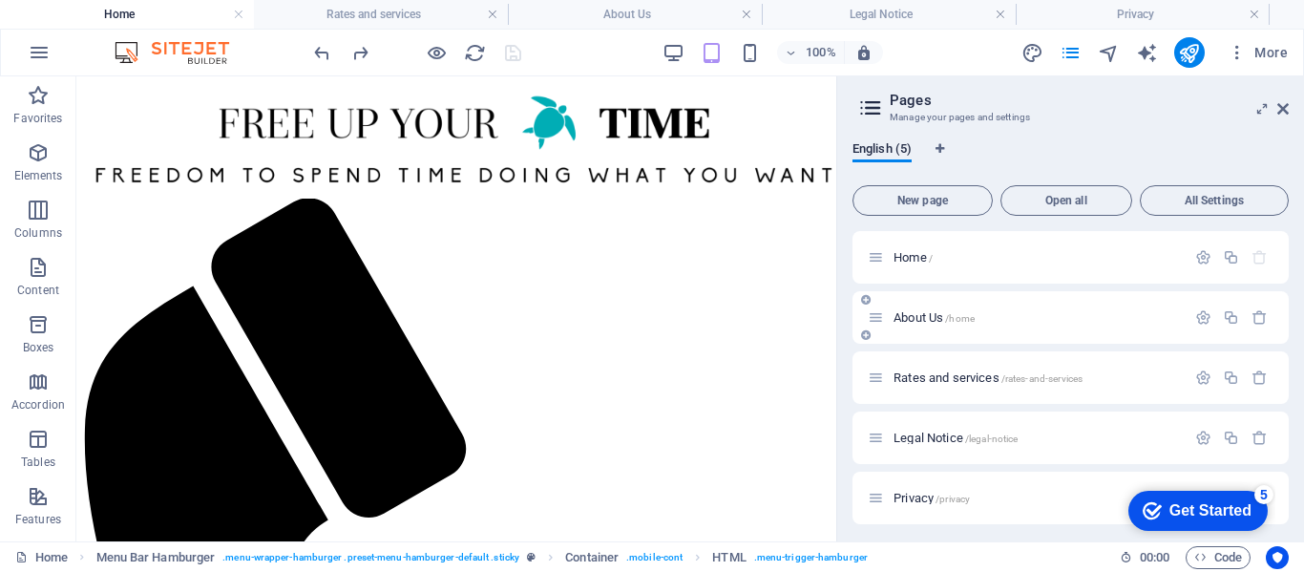
click at [916, 317] on span "About Us /home" at bounding box center [933, 317] width 81 height 14
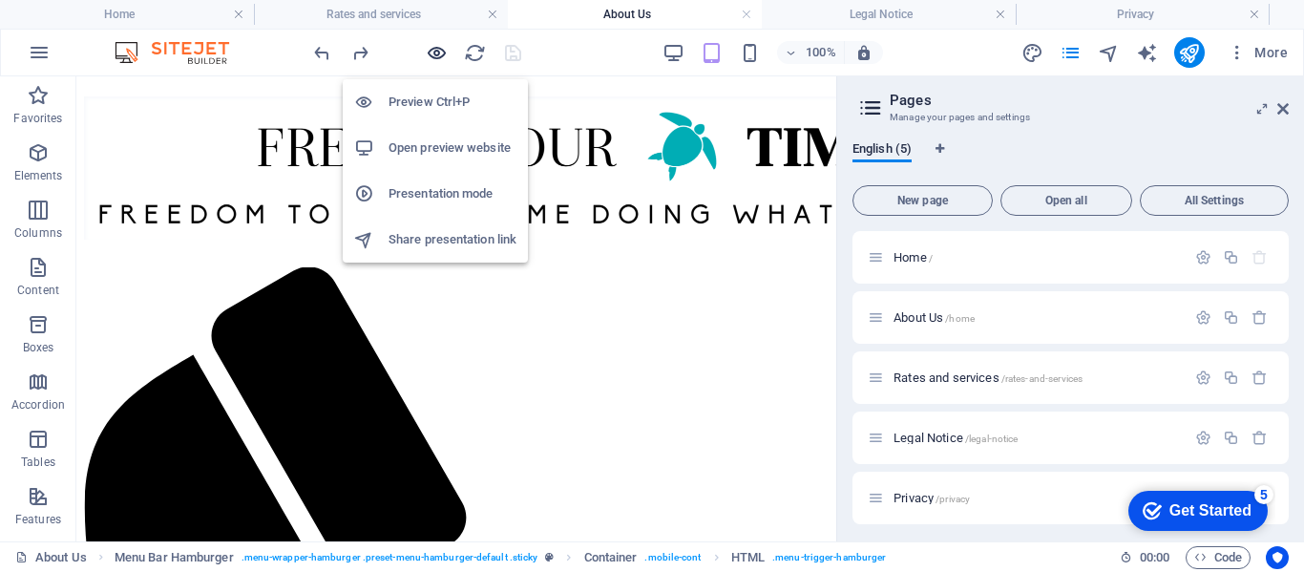
click at [426, 43] on icon "button" at bounding box center [437, 53] width 22 height 22
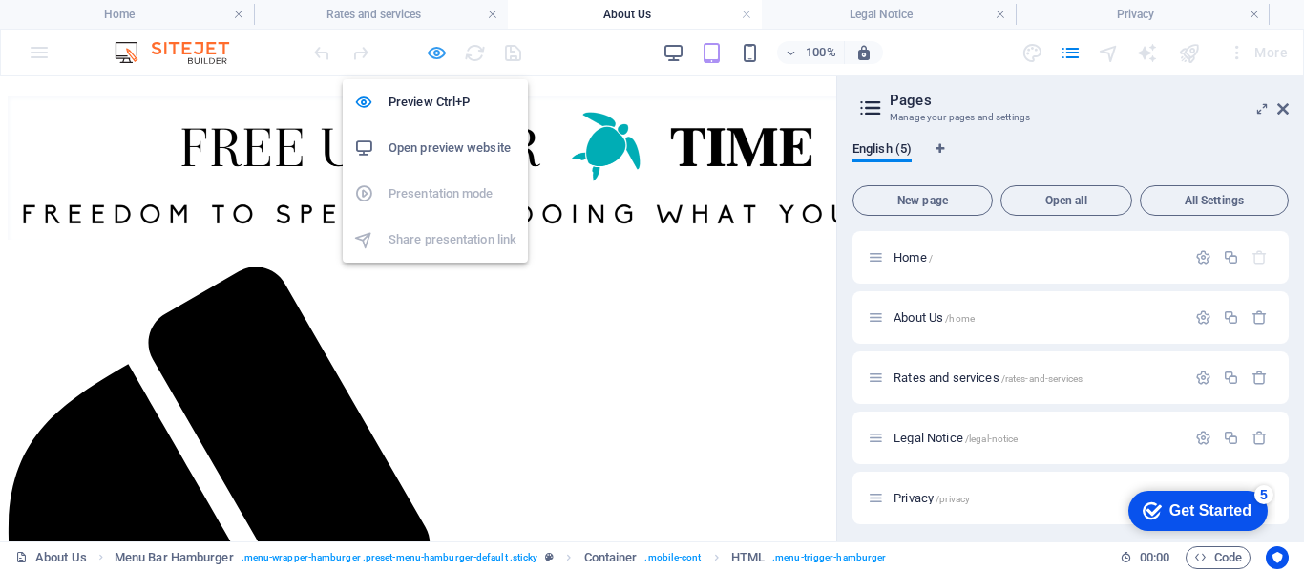
click at [438, 51] on icon "button" at bounding box center [437, 53] width 22 height 22
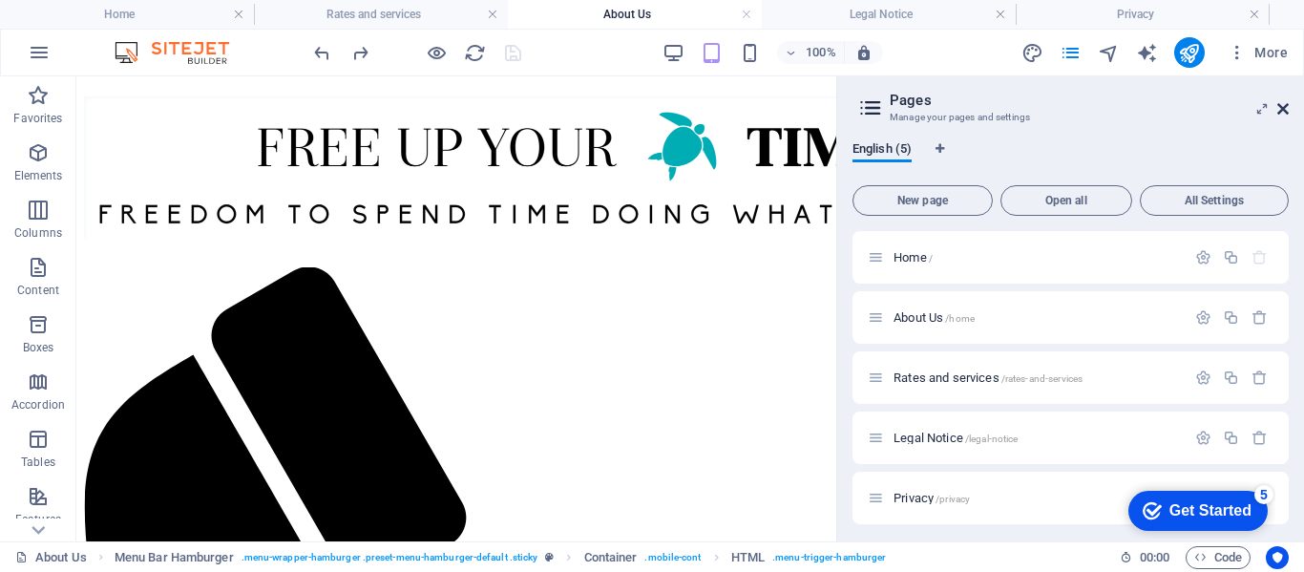
click at [1282, 104] on icon at bounding box center [1282, 108] width 11 height 15
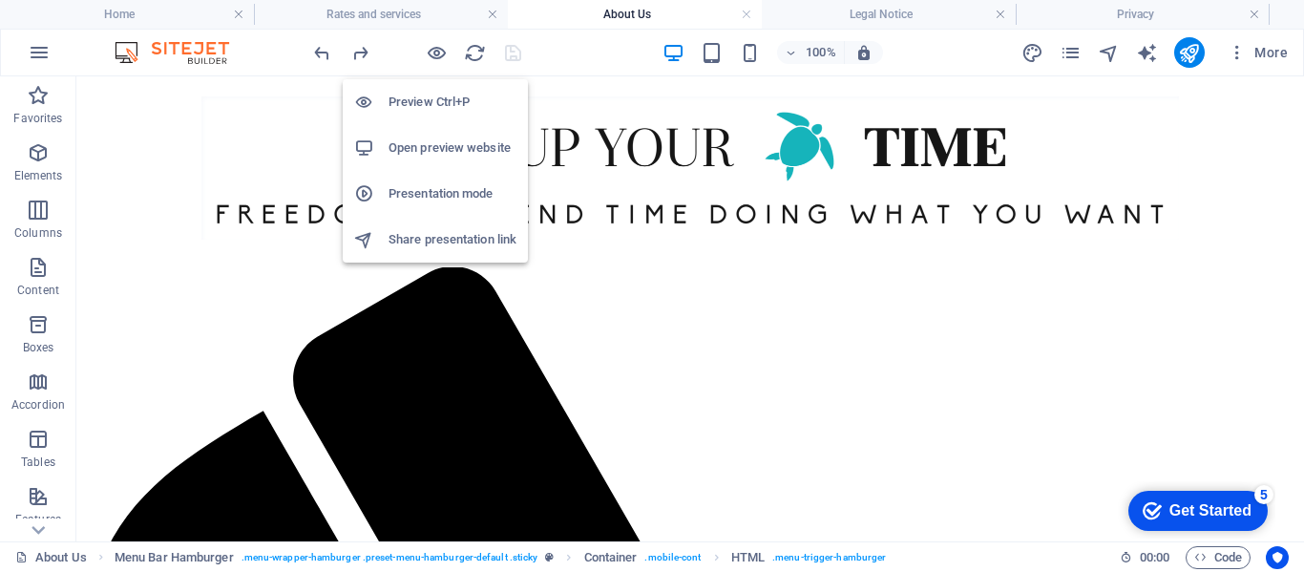
click at [416, 197] on h6 "Presentation mode" at bounding box center [453, 193] width 128 height 23
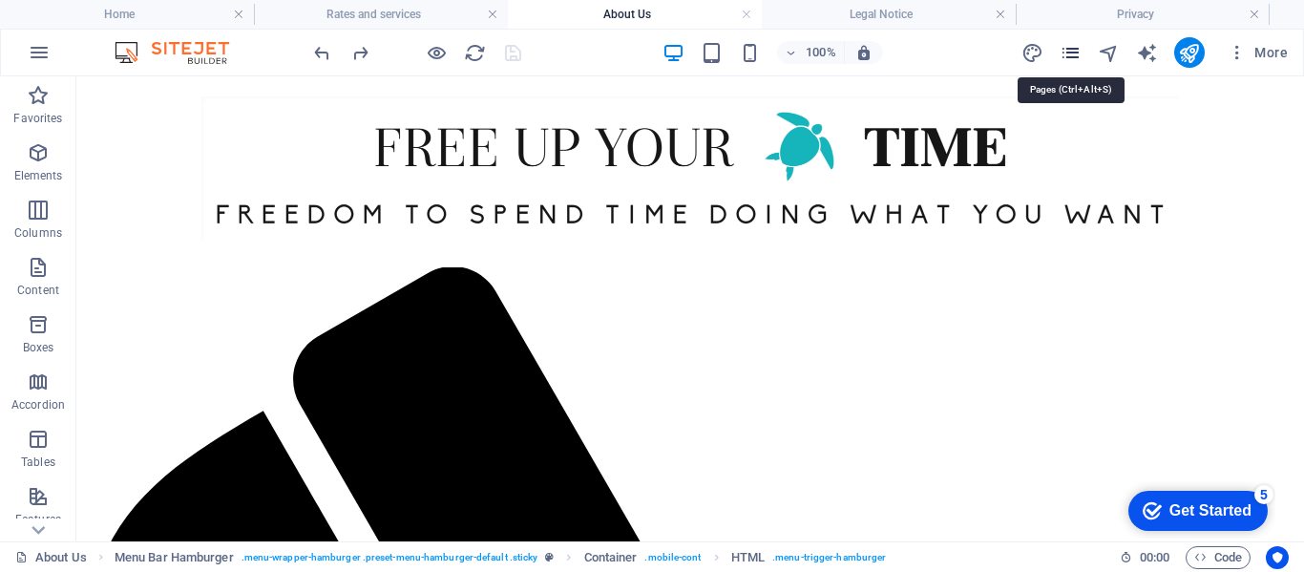
click at [1080, 52] on icon "pages" at bounding box center [1071, 53] width 22 height 22
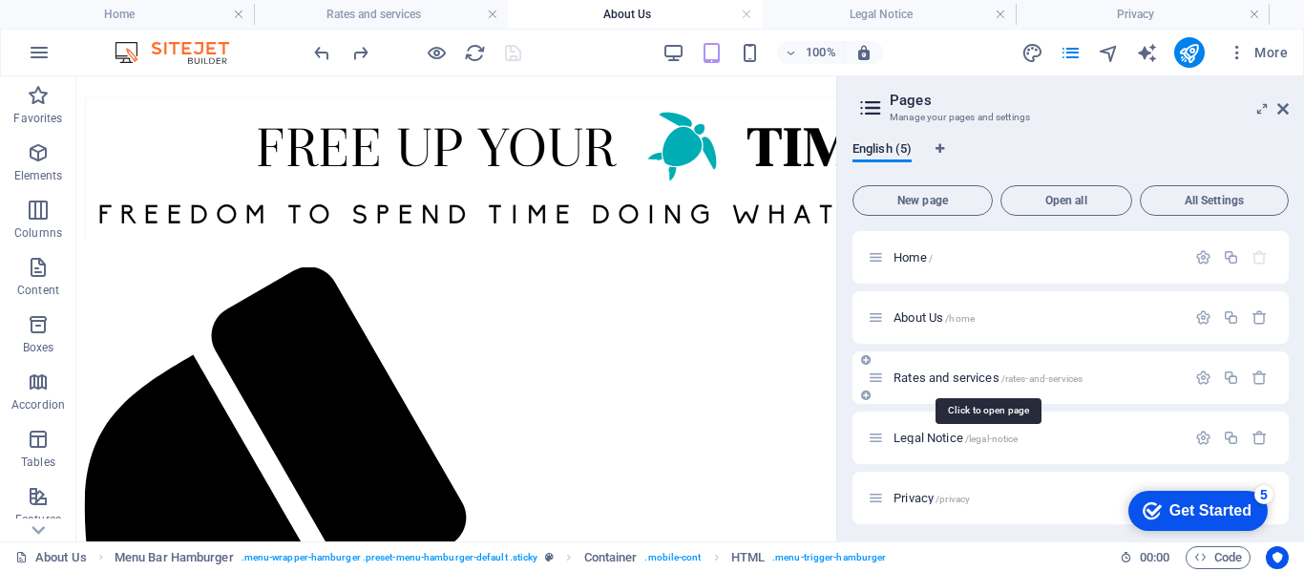
click at [929, 378] on span "Rates and services /rates-and-services" at bounding box center [987, 377] width 189 height 14
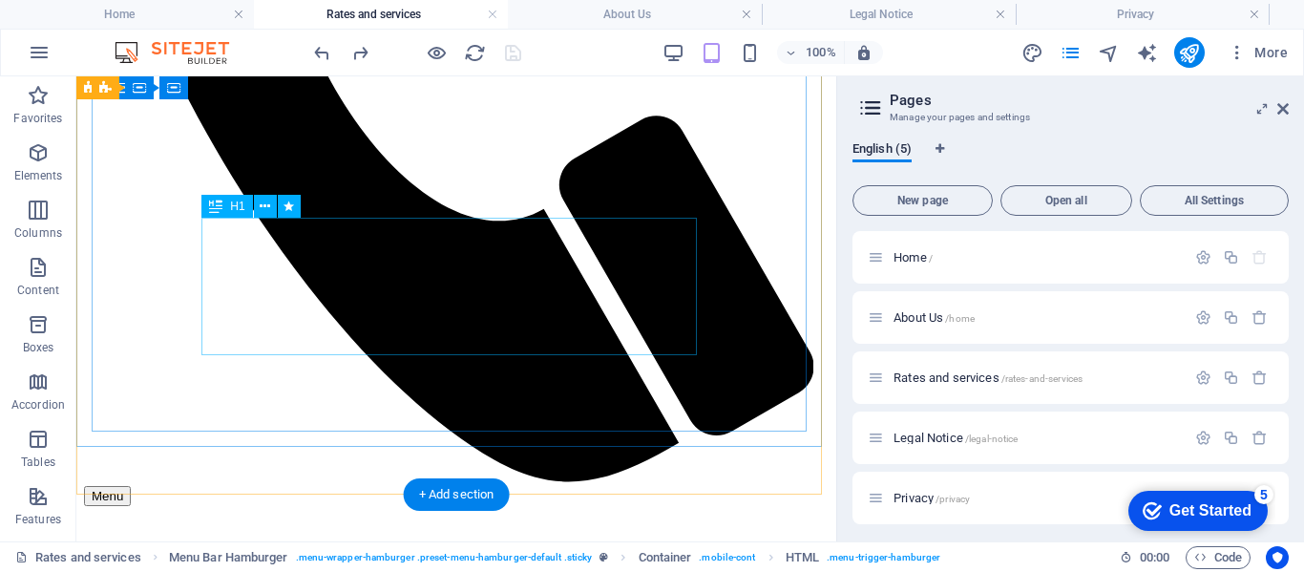
scroll to position [573, 0]
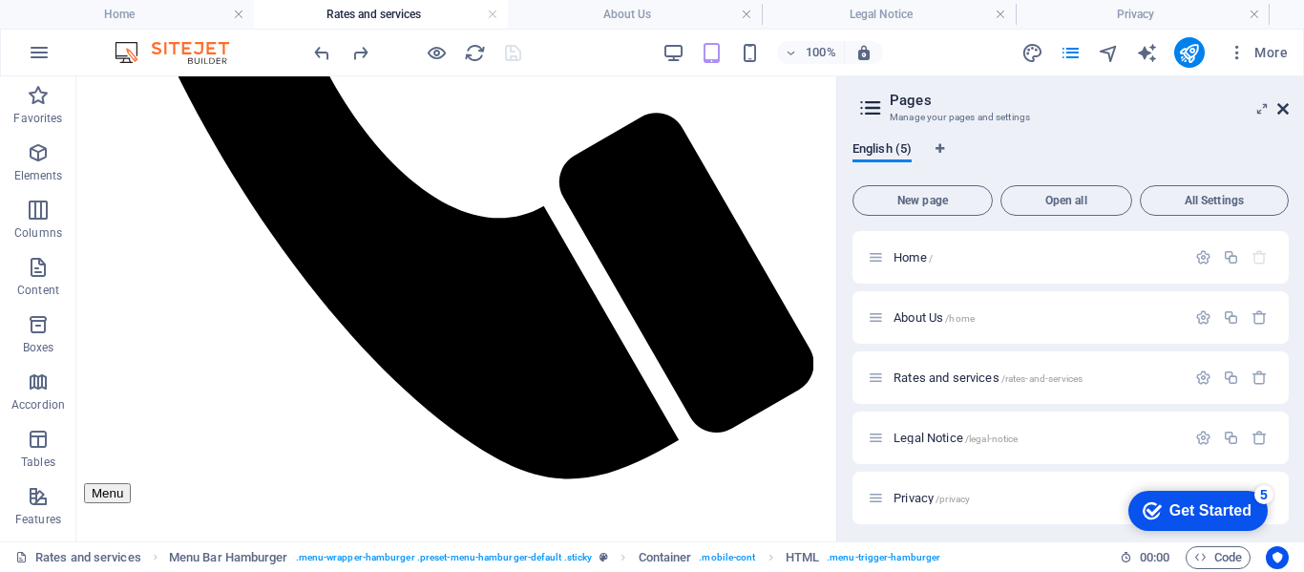
click at [1285, 116] on link at bounding box center [1282, 109] width 11 height 16
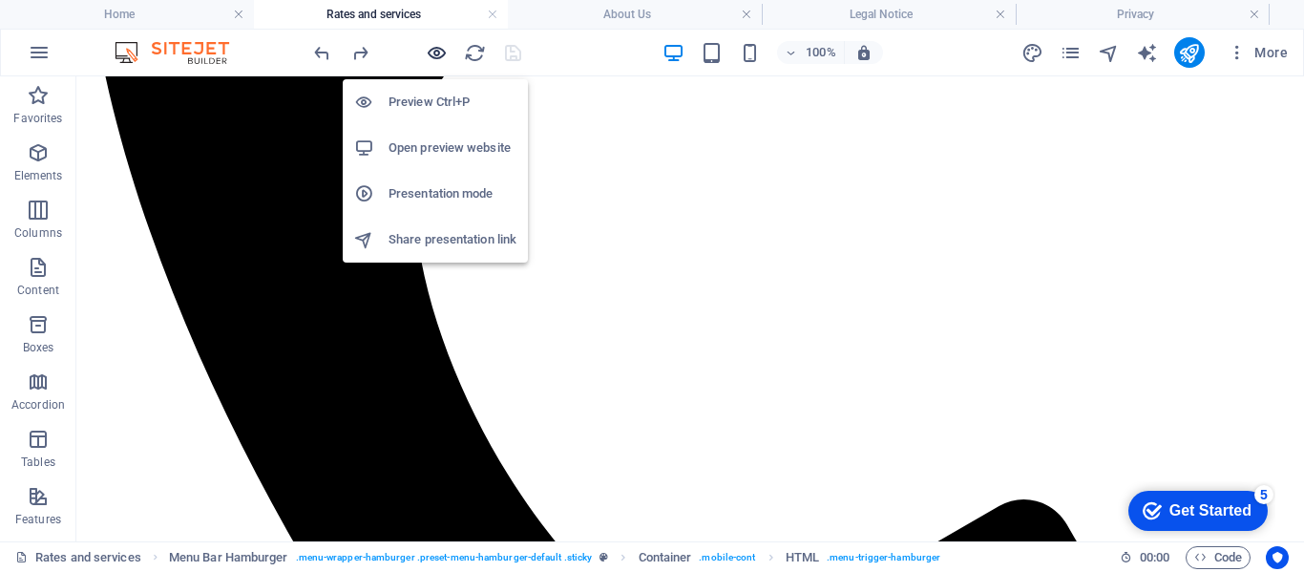
click at [437, 47] on icon "button" at bounding box center [437, 53] width 22 height 22
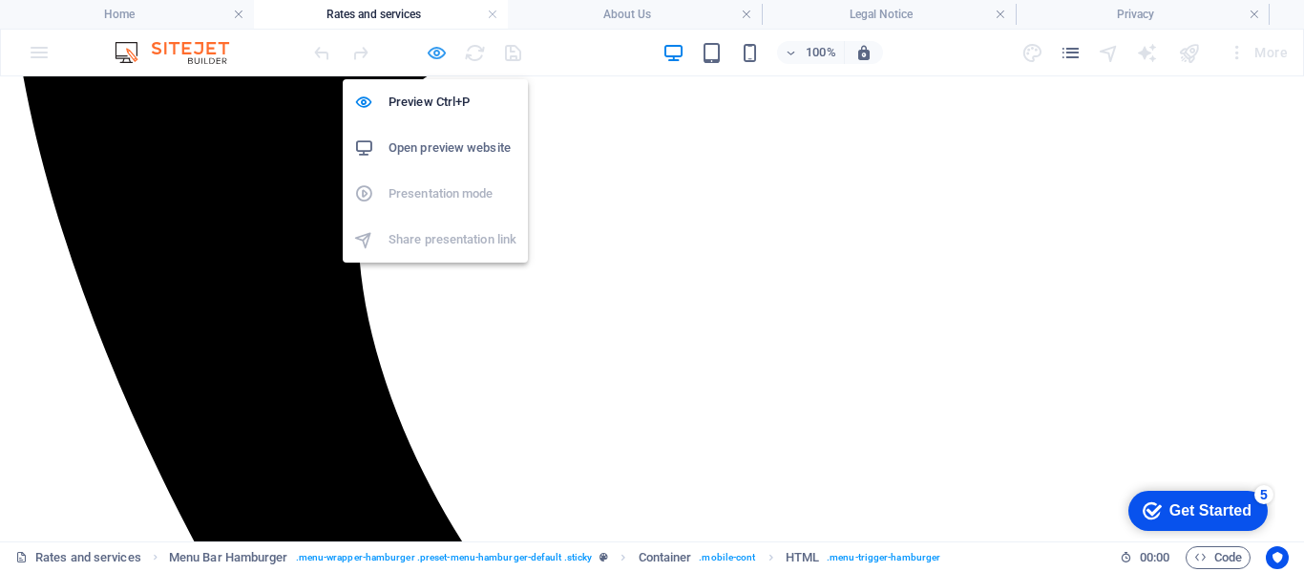
click at [437, 57] on icon "button" at bounding box center [437, 53] width 22 height 22
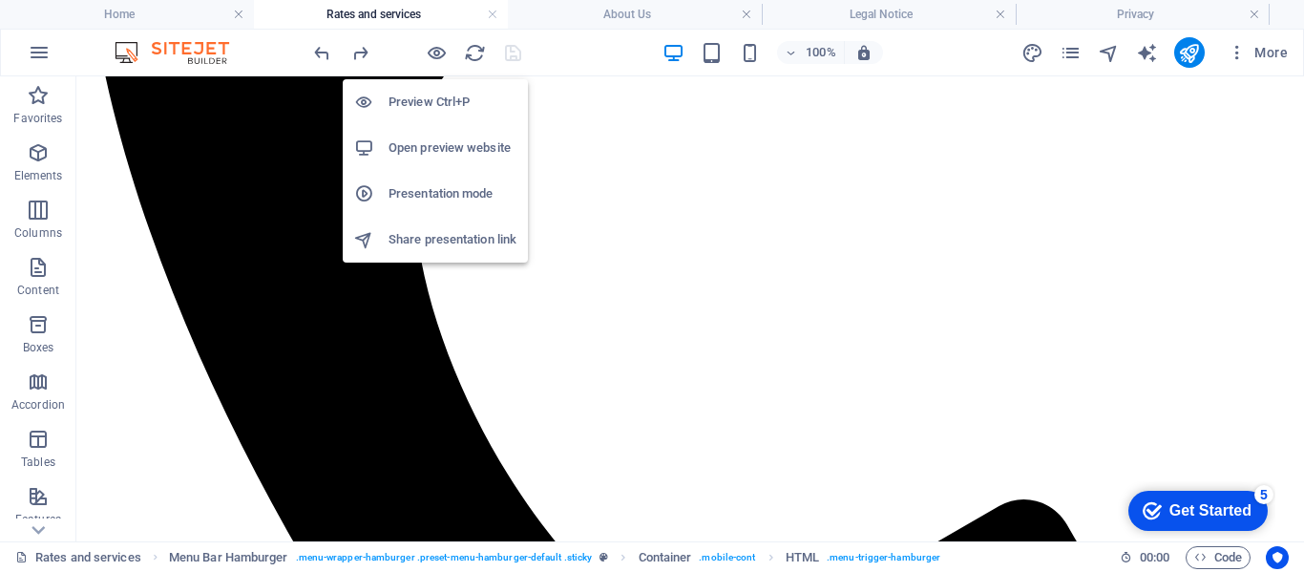
click at [392, 201] on h6 "Presentation mode" at bounding box center [453, 193] width 128 height 23
click at [436, 55] on icon "button" at bounding box center [437, 53] width 22 height 22
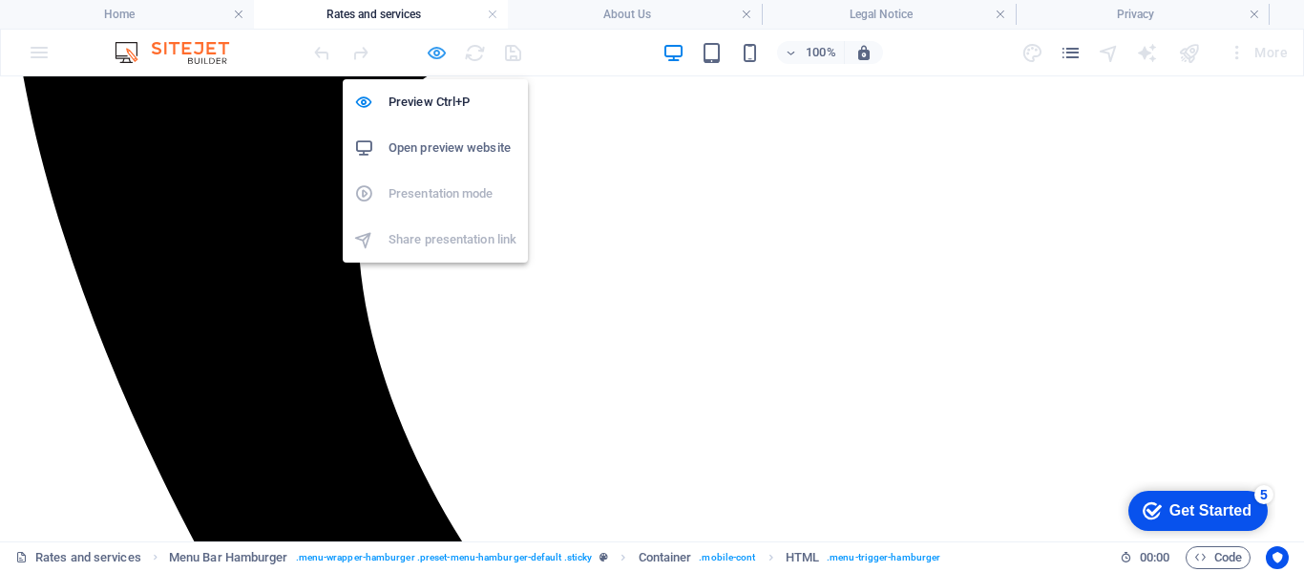
click at [432, 52] on icon "button" at bounding box center [437, 53] width 22 height 22
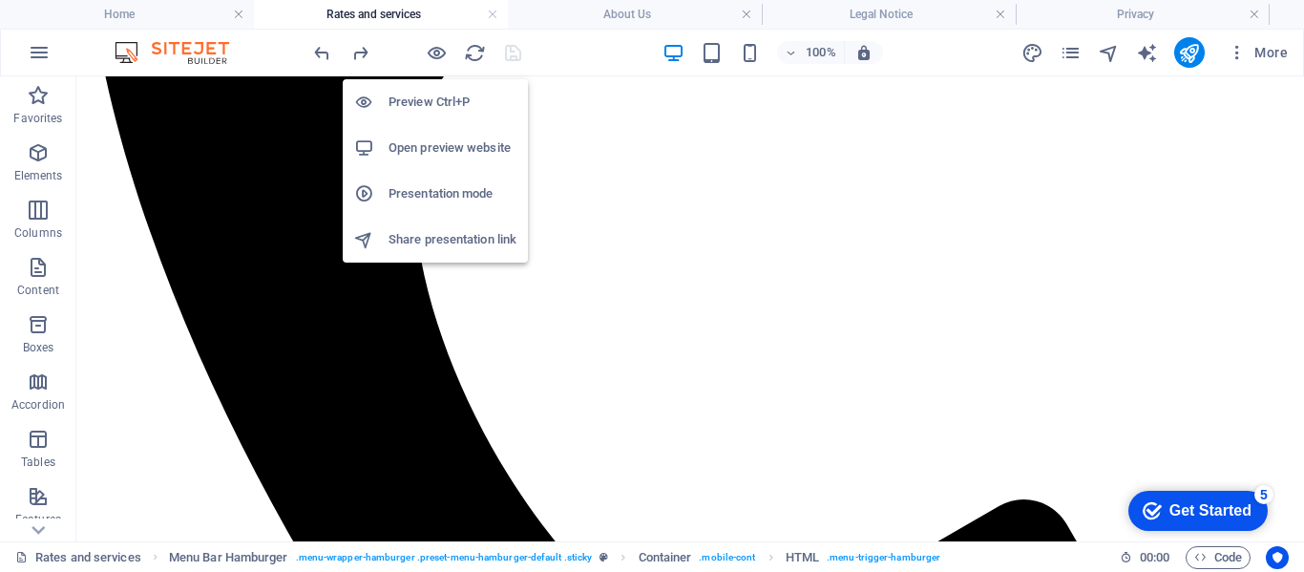
click at [411, 240] on h6 "Share presentation link" at bounding box center [453, 239] width 128 height 23
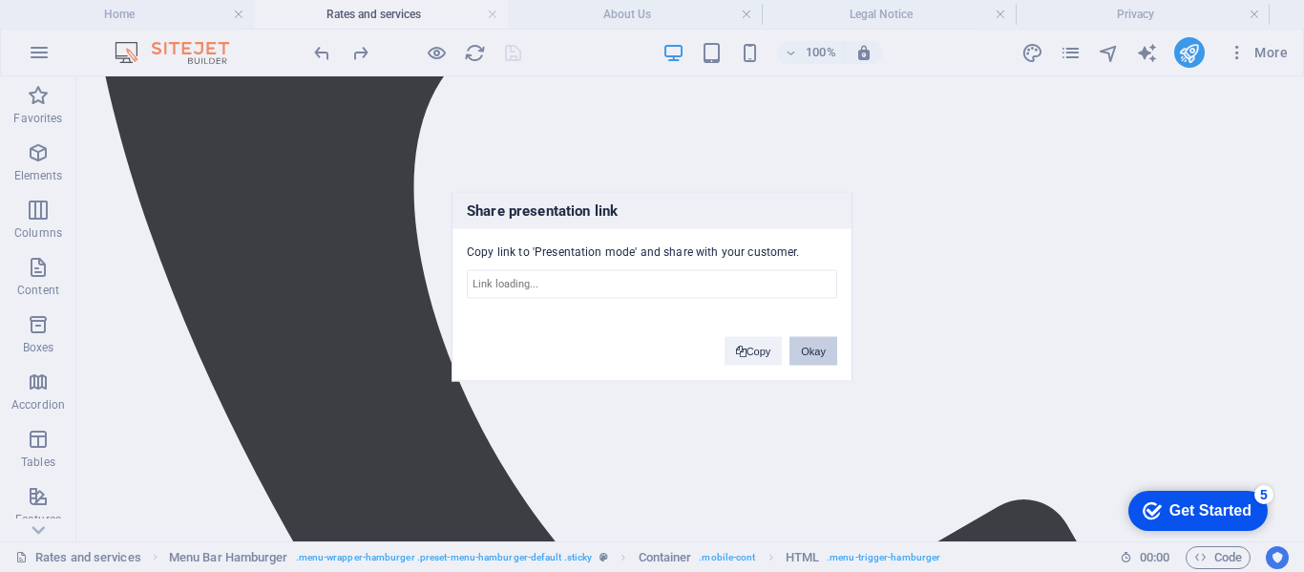
type input "[URL][DOMAIN_NAME]"
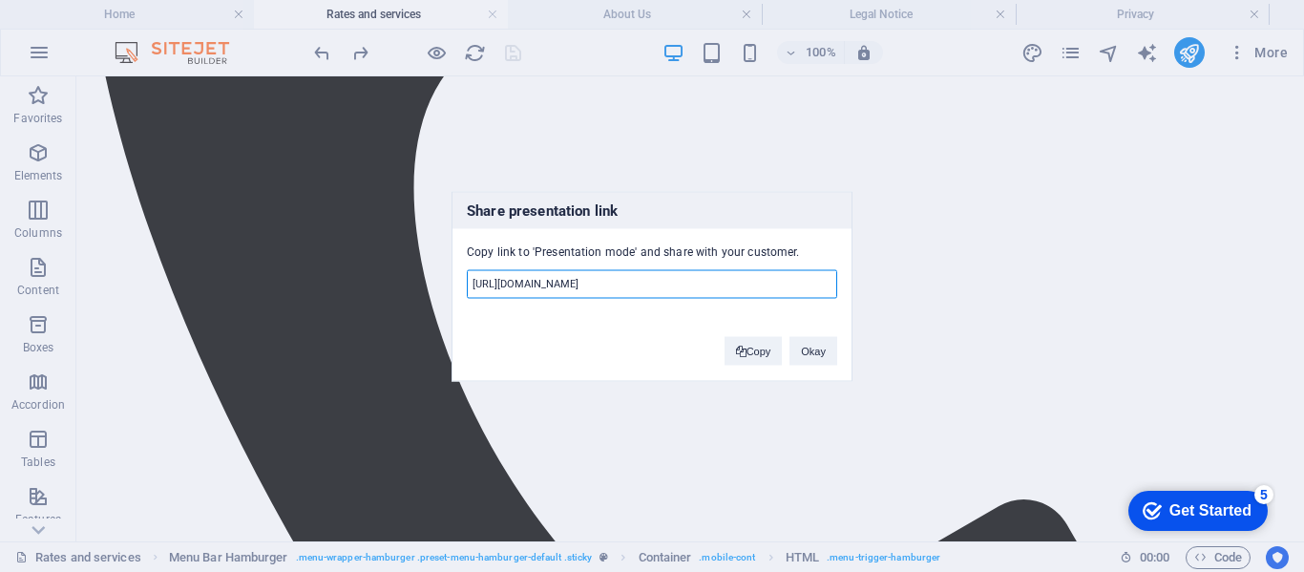
click at [536, 282] on input "[URL][DOMAIN_NAME]" at bounding box center [652, 283] width 370 height 29
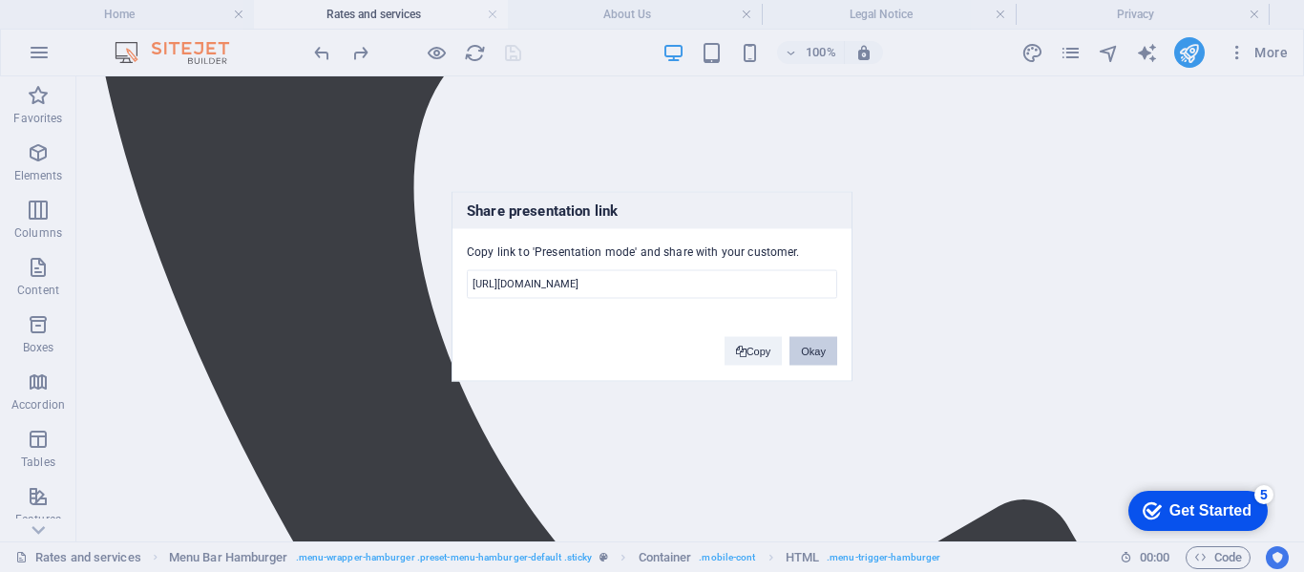
click at [810, 348] on button "Okay" at bounding box center [813, 350] width 48 height 29
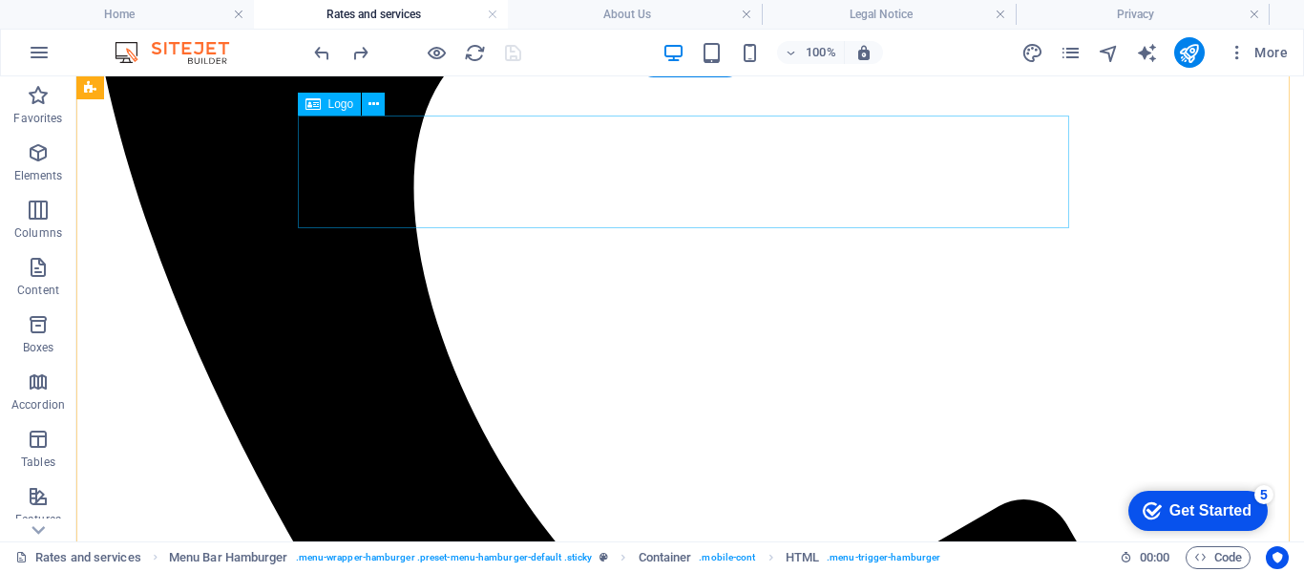
scroll to position [0, 0]
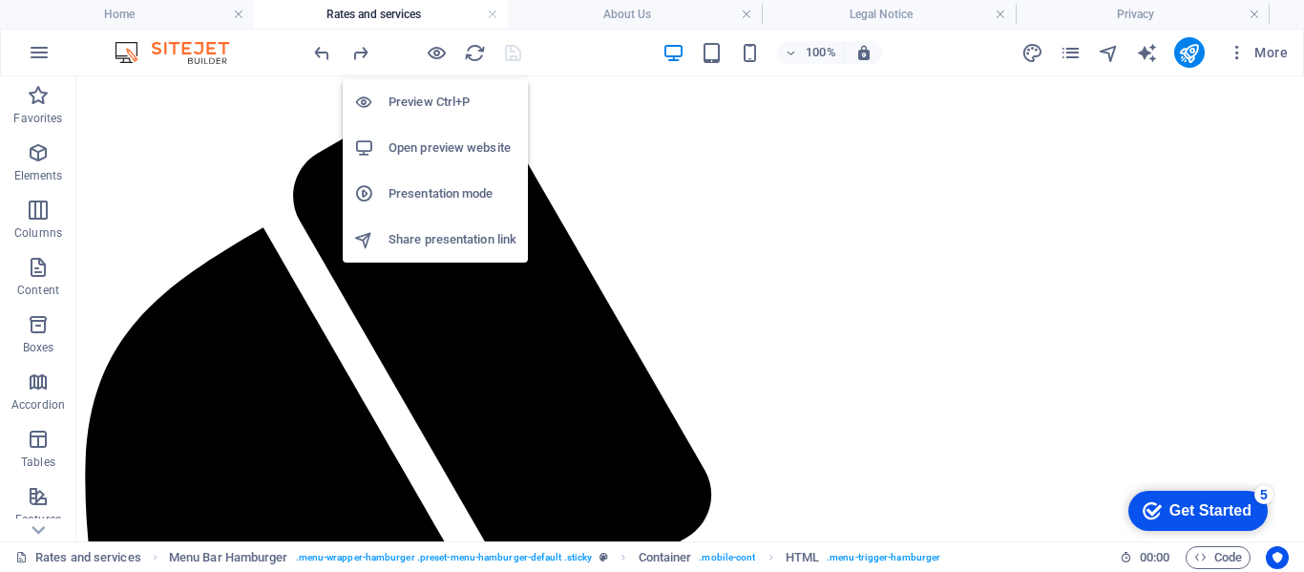
click at [415, 193] on h6 "Presentation mode" at bounding box center [453, 193] width 128 height 23
click at [421, 241] on h6 "Share presentation link" at bounding box center [453, 239] width 128 height 23
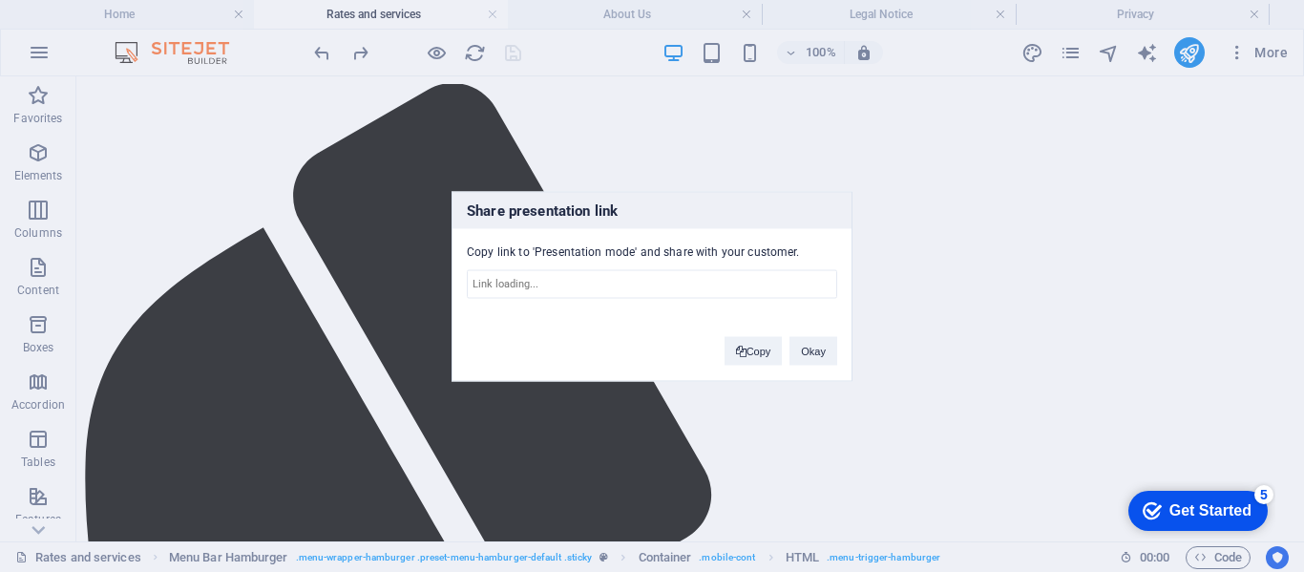
type input "[URL][DOMAIN_NAME]"
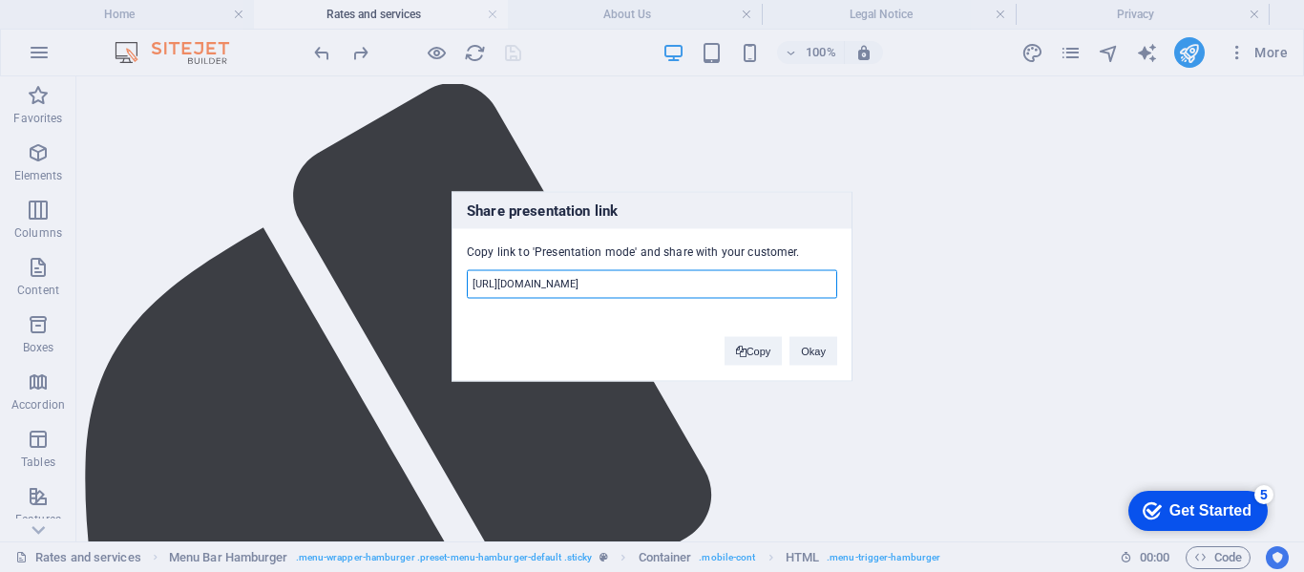
click at [506, 281] on input "[URL][DOMAIN_NAME]" at bounding box center [652, 283] width 370 height 29
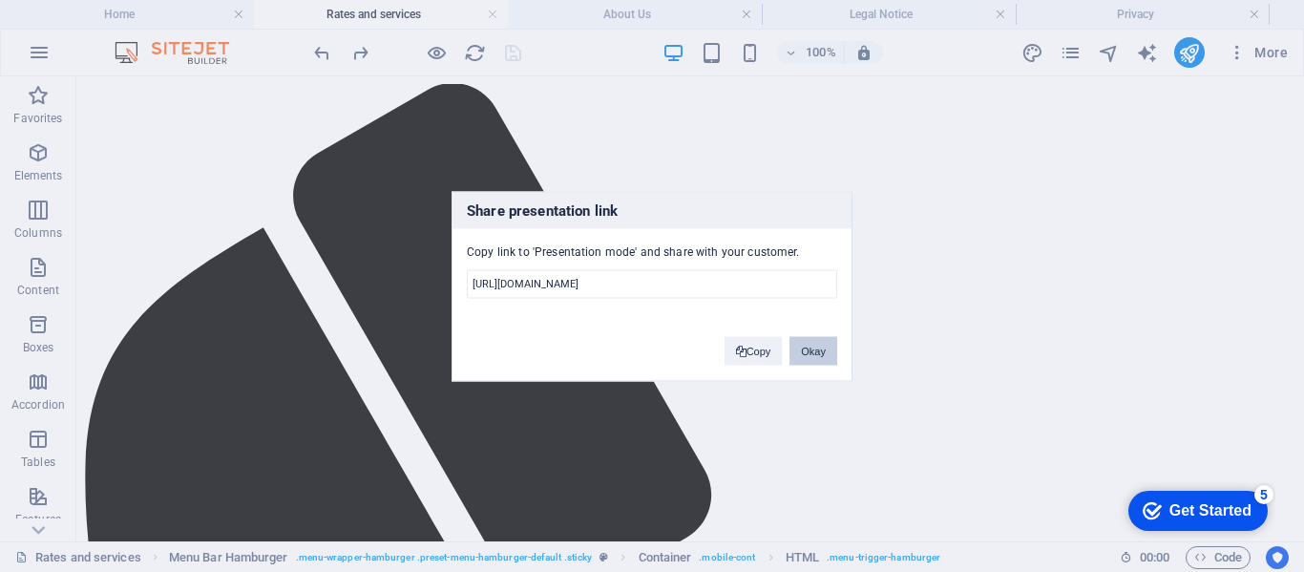
click at [817, 354] on button "Okay" at bounding box center [813, 350] width 48 height 29
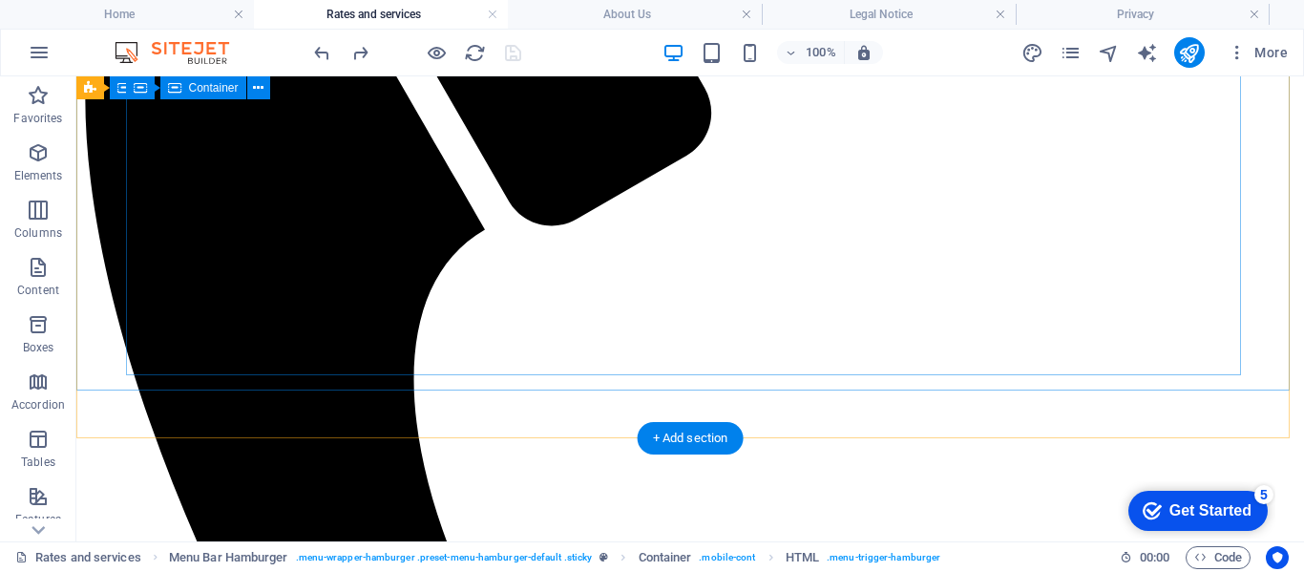
scroll to position [859, 0]
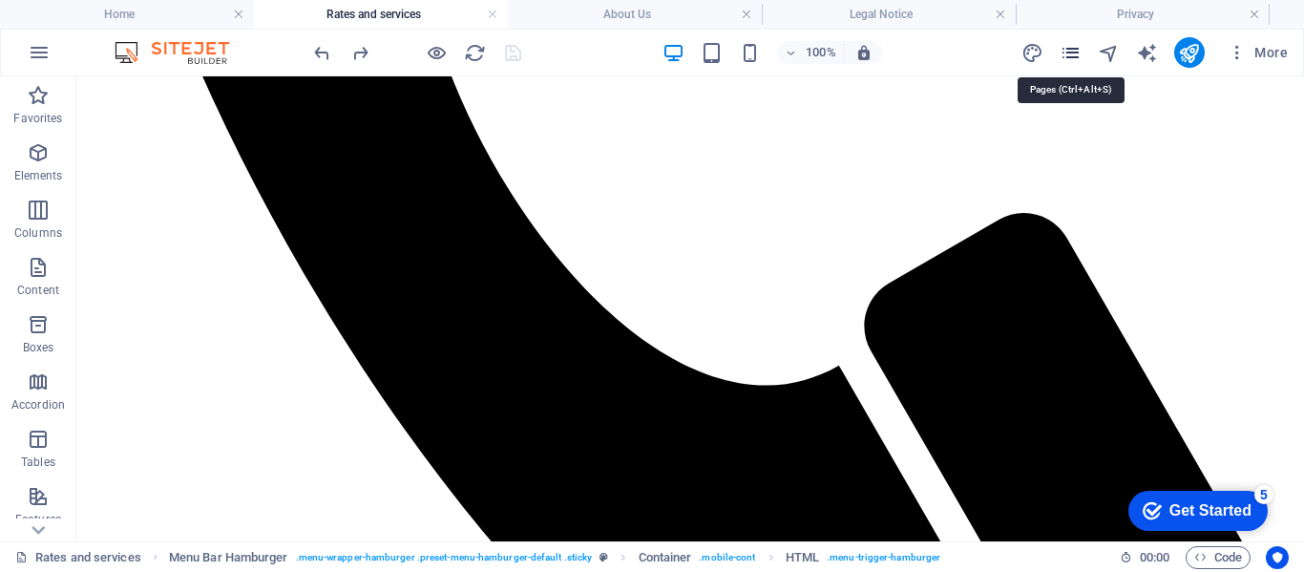
click at [1064, 52] on icon "pages" at bounding box center [1071, 53] width 22 height 22
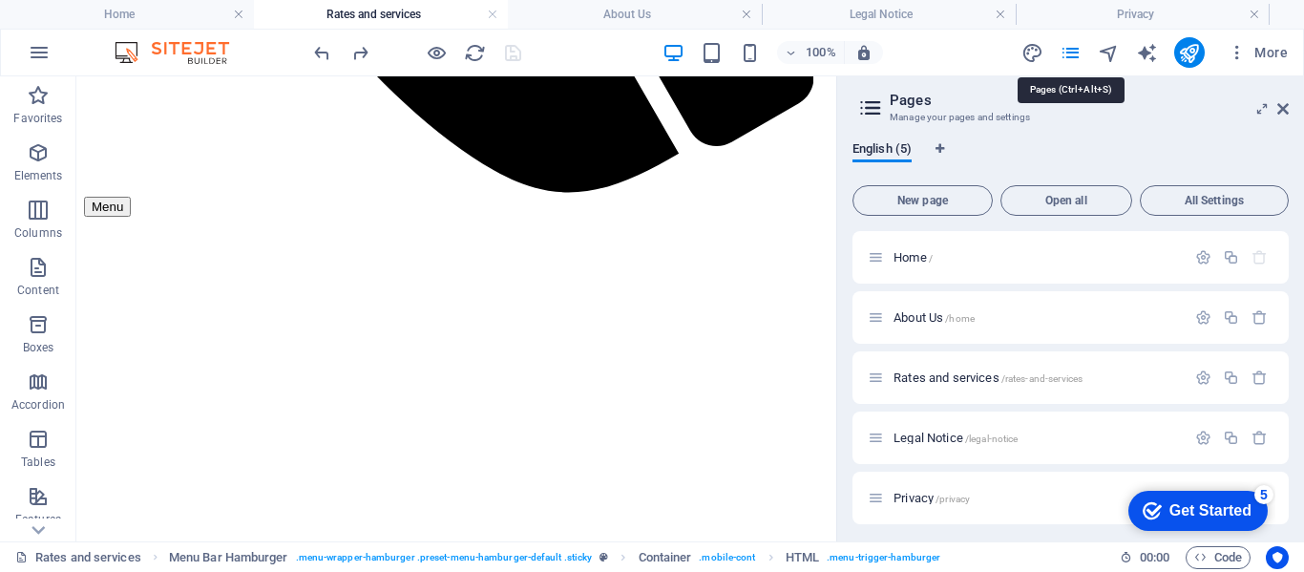
scroll to position [878, 0]
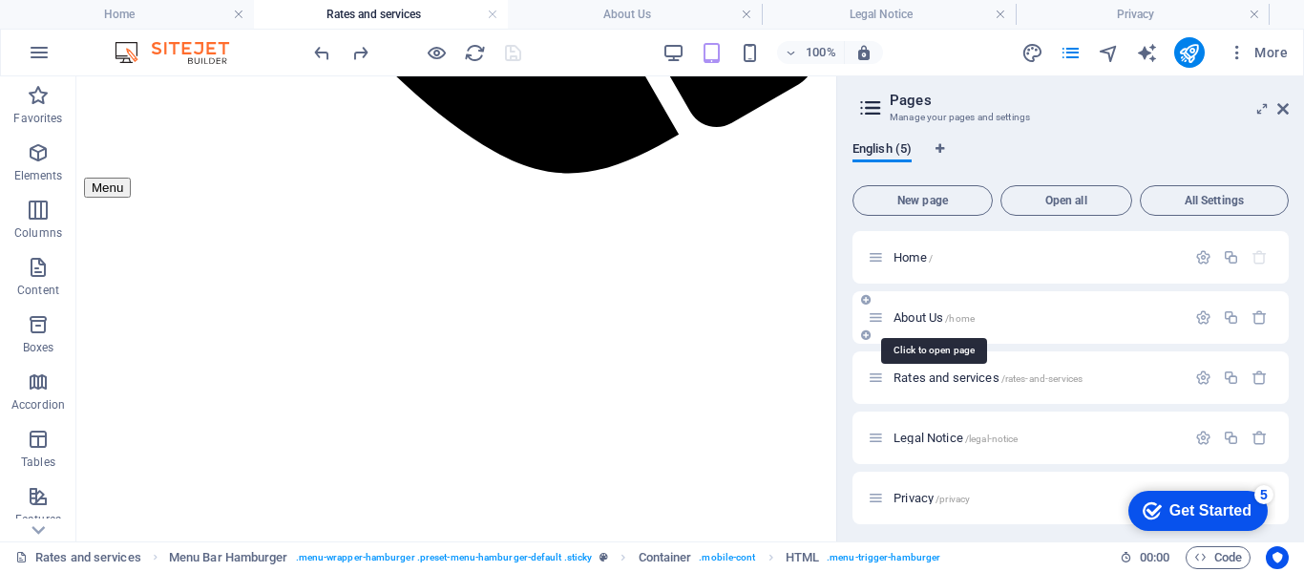
click at [912, 313] on span "About Us /home" at bounding box center [933, 317] width 81 height 14
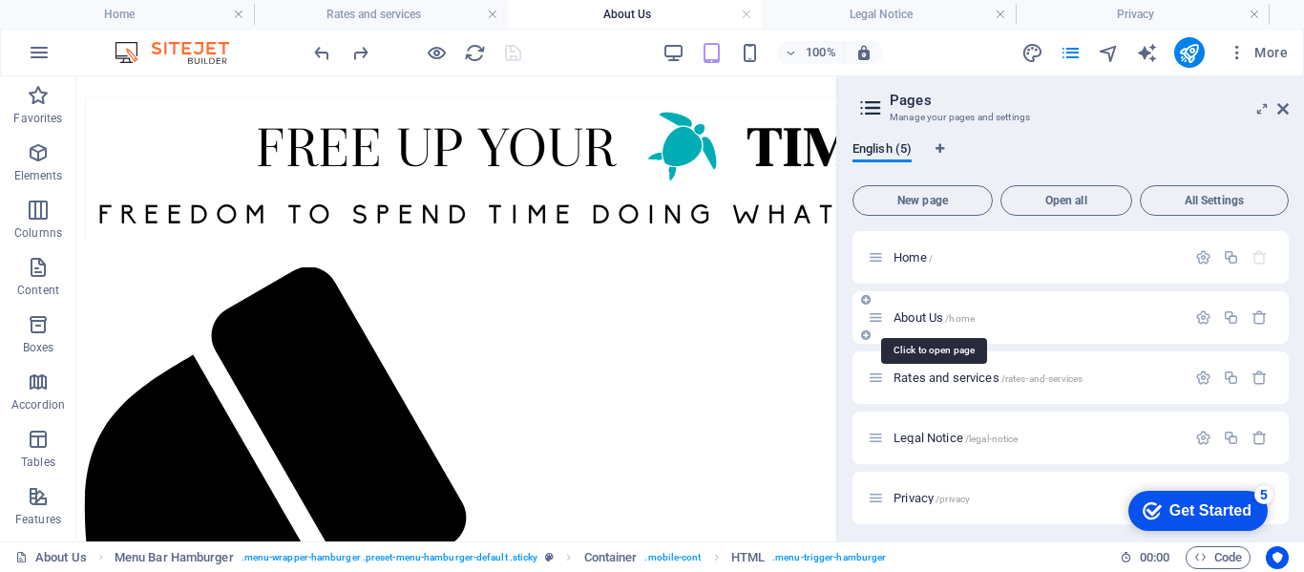
scroll to position [0, 0]
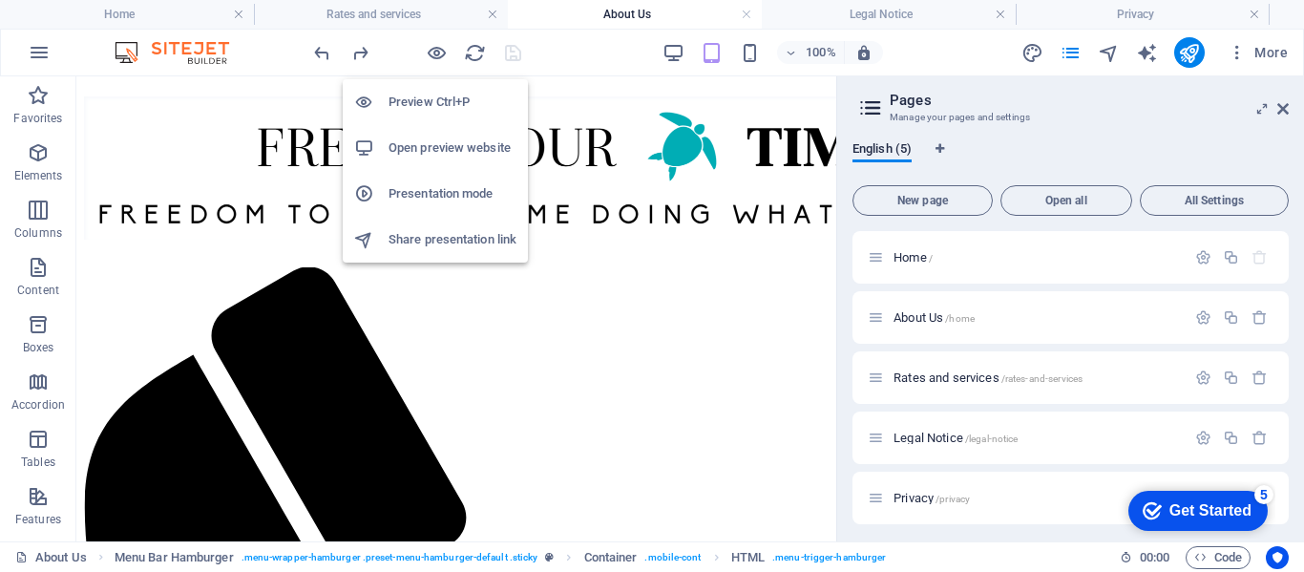
click at [416, 240] on h6 "Share presentation link" at bounding box center [453, 239] width 128 height 23
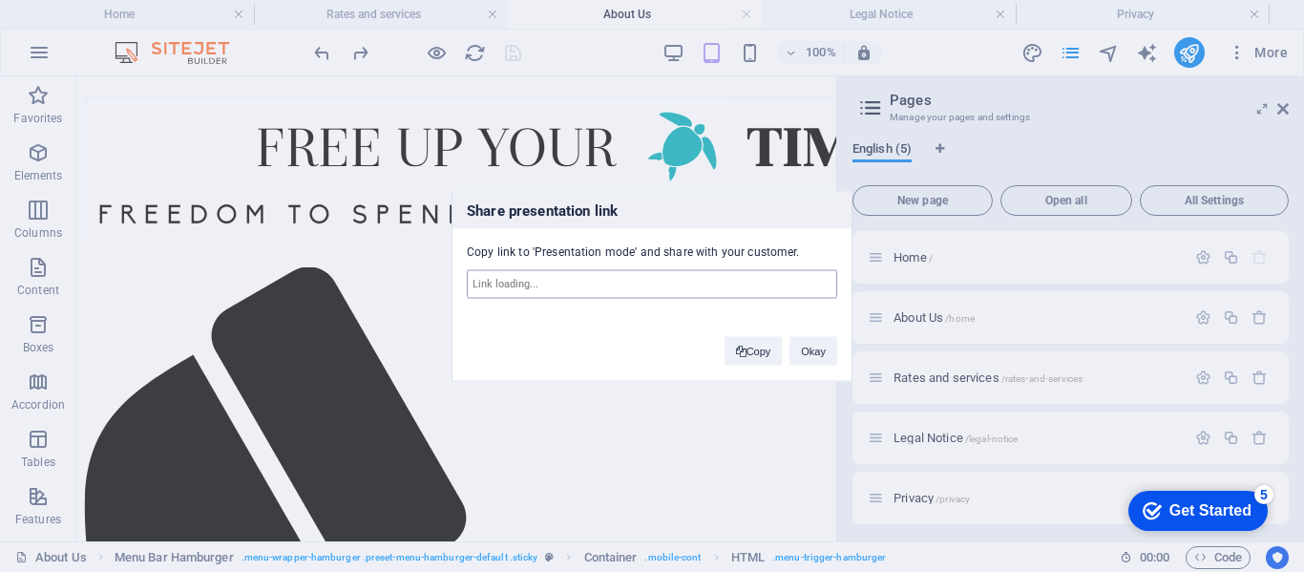
type input "[URL][DOMAIN_NAME]"
click at [494, 282] on input "[URL][DOMAIN_NAME]" at bounding box center [652, 283] width 370 height 29
click at [495, 282] on input "[URL][DOMAIN_NAME]" at bounding box center [652, 283] width 370 height 29
click at [838, 340] on div "Copy Okay" at bounding box center [780, 341] width 141 height 49
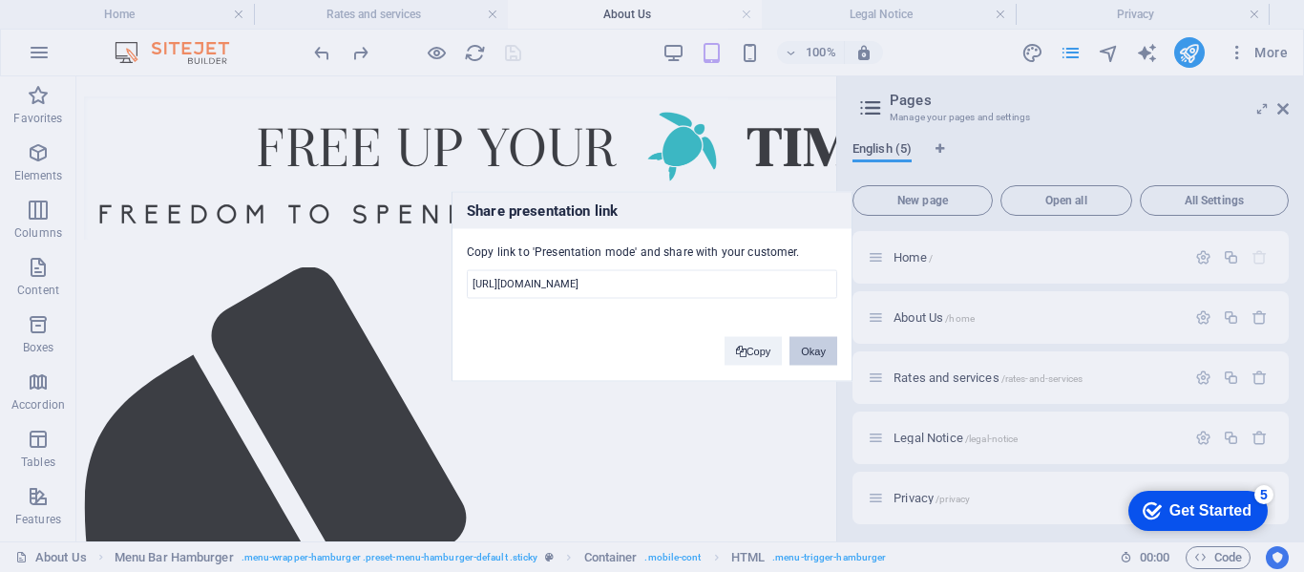
click at [824, 351] on button "Okay" at bounding box center [813, 350] width 48 height 29
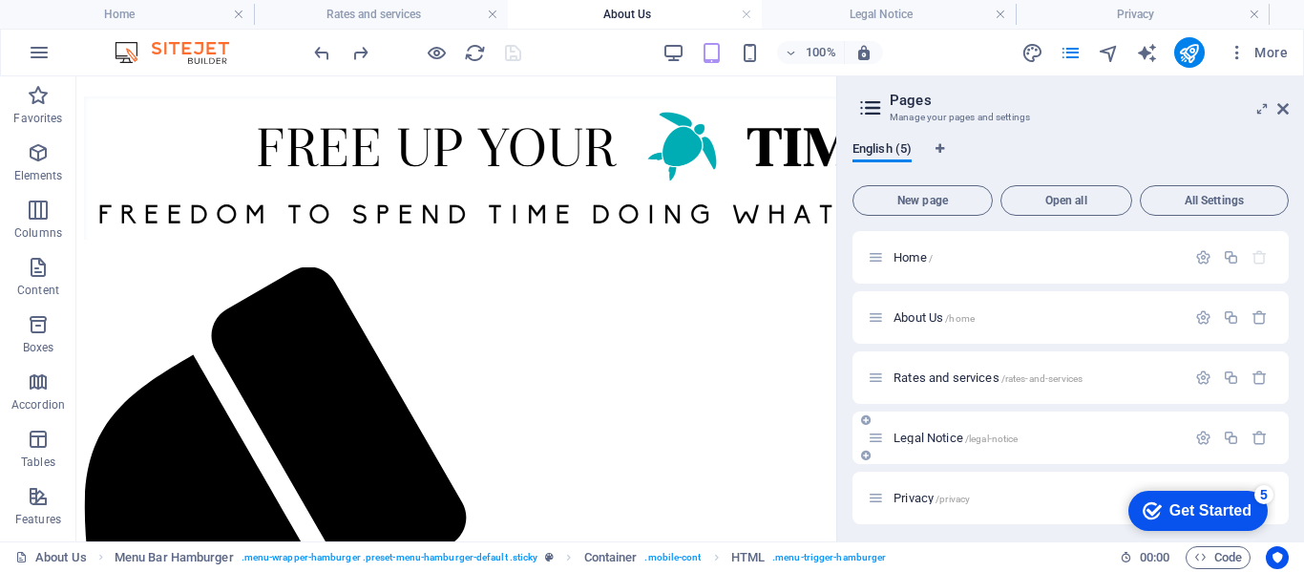
click at [929, 438] on span "Legal Notice /legal-notice" at bounding box center [955, 438] width 124 height 14
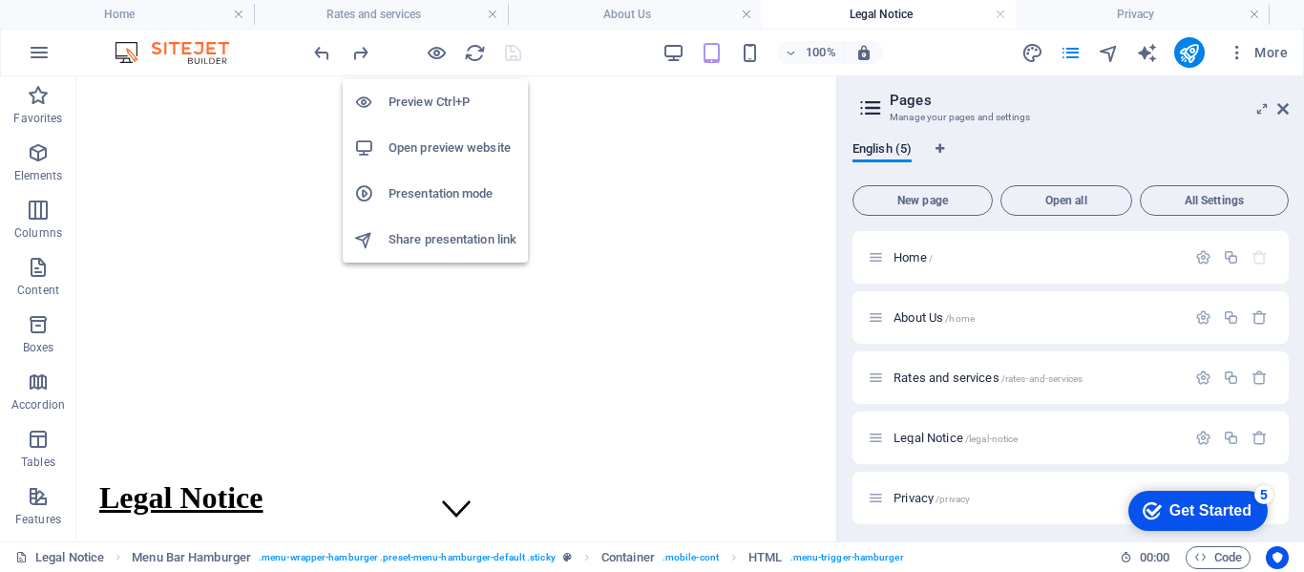
click at [407, 242] on h6 "Share presentation link" at bounding box center [453, 239] width 128 height 23
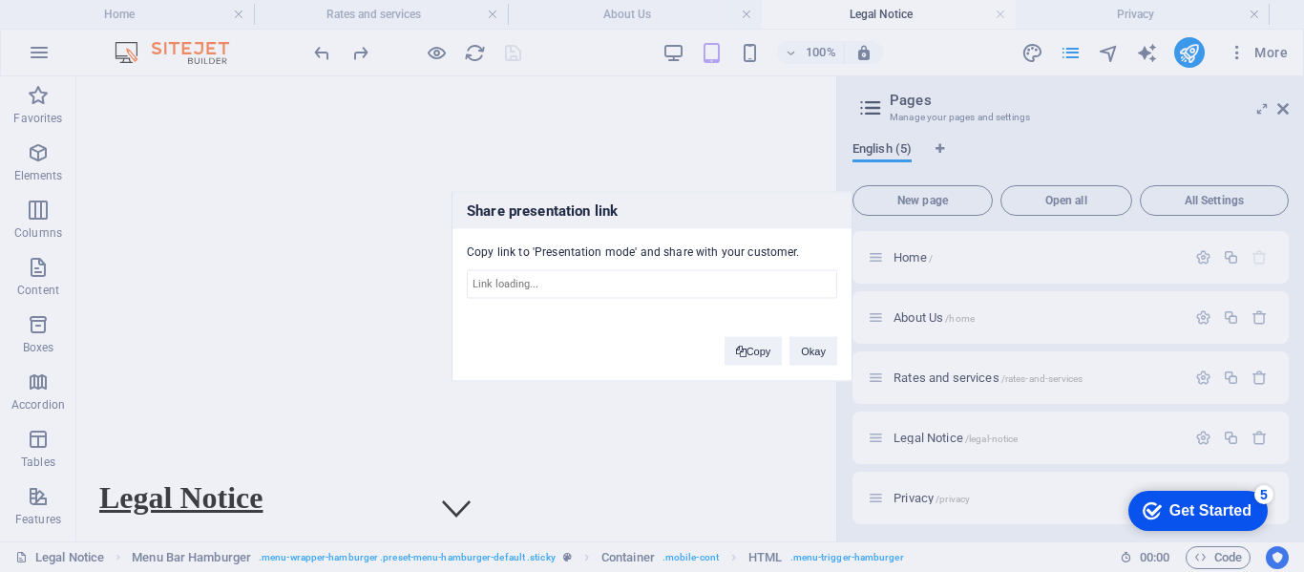
type input "[URL][DOMAIN_NAME]"
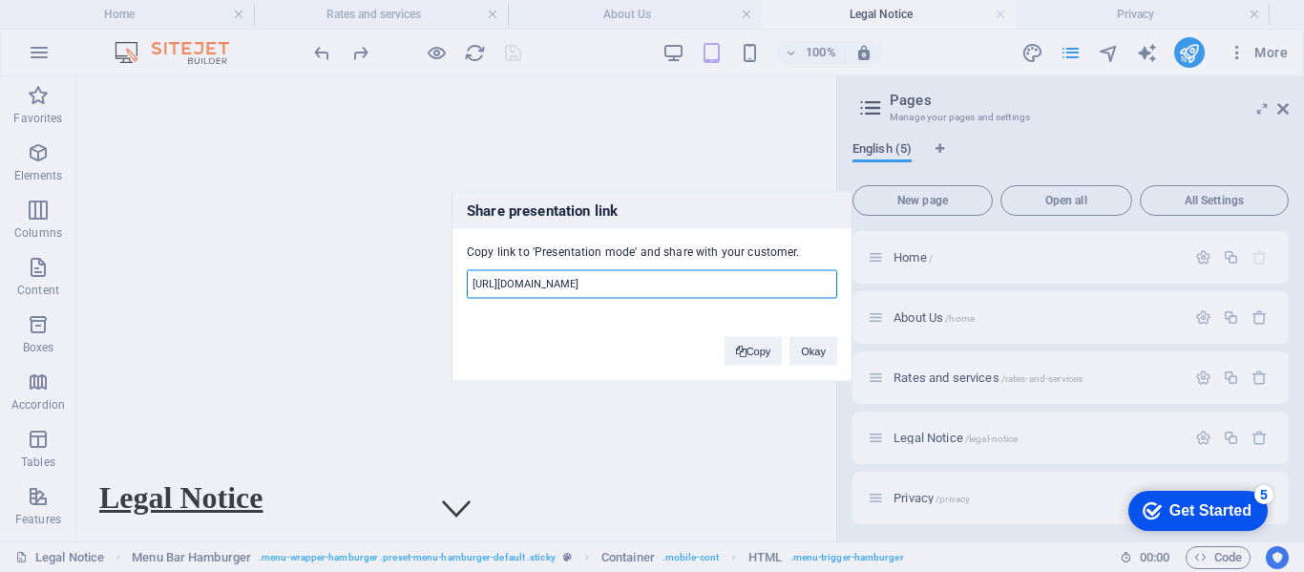
click at [502, 284] on input "[URL][DOMAIN_NAME]" at bounding box center [652, 283] width 370 height 29
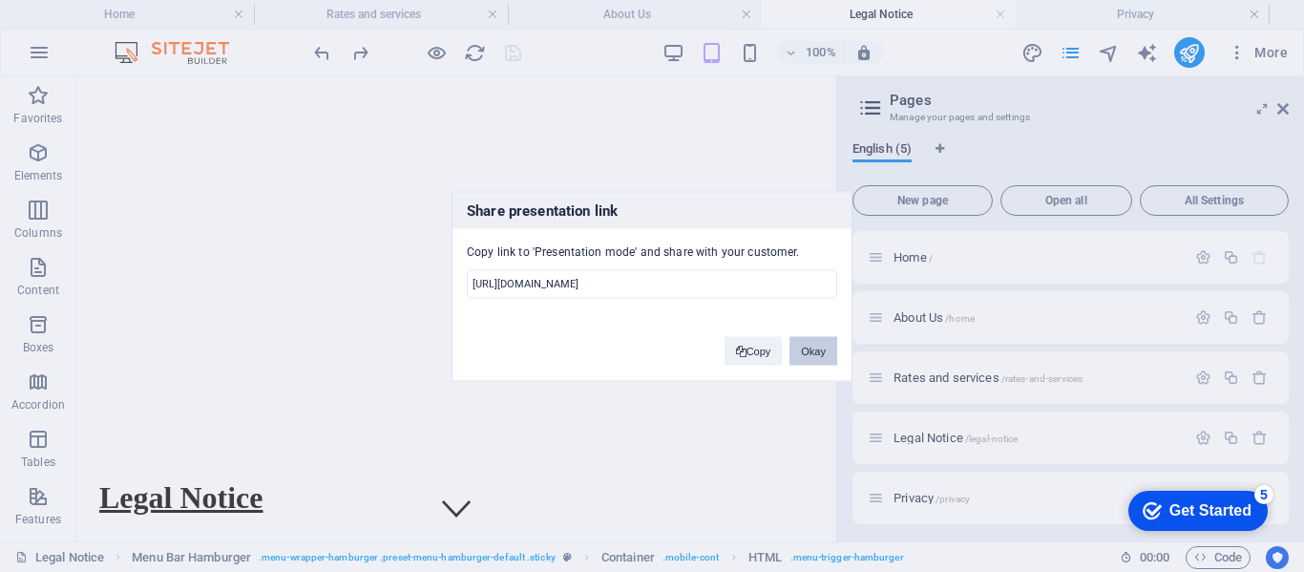
click at [809, 343] on button "Okay" at bounding box center [813, 350] width 48 height 29
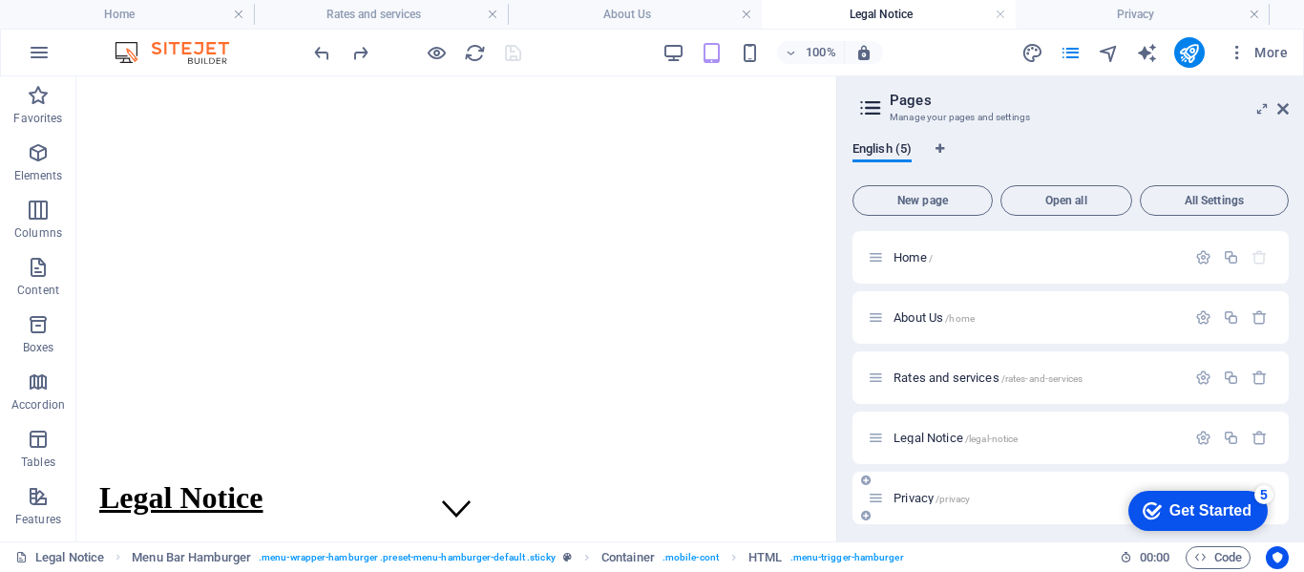
click at [918, 494] on span "Privacy /privacy" at bounding box center [931, 498] width 76 height 14
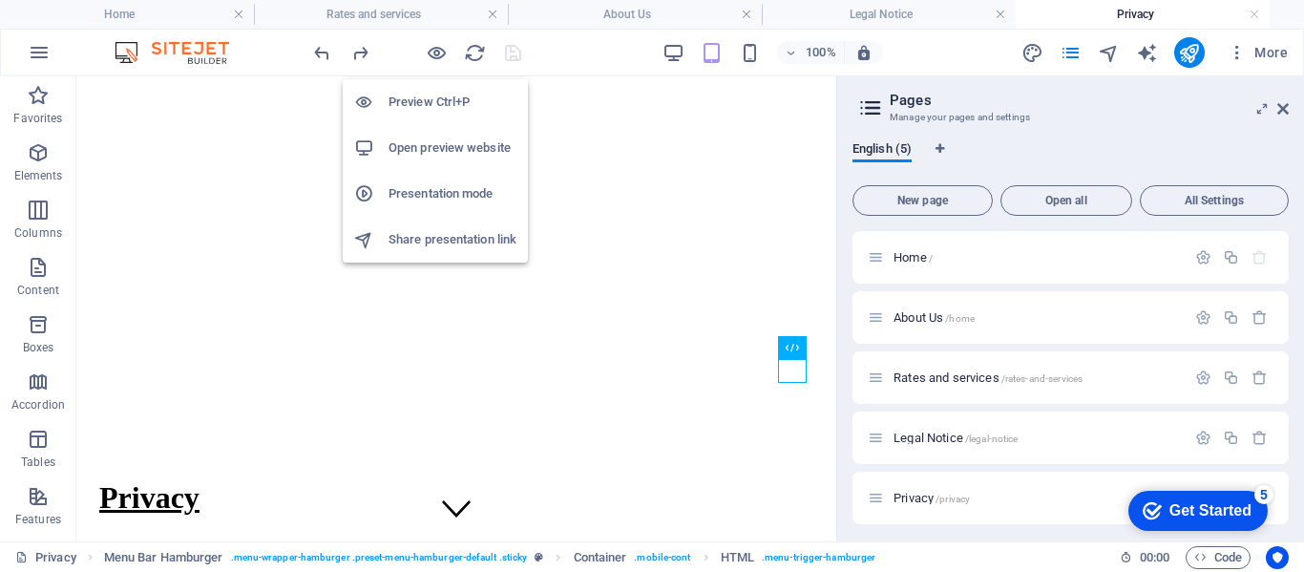
click at [401, 253] on li "Share presentation link" at bounding box center [435, 240] width 185 height 46
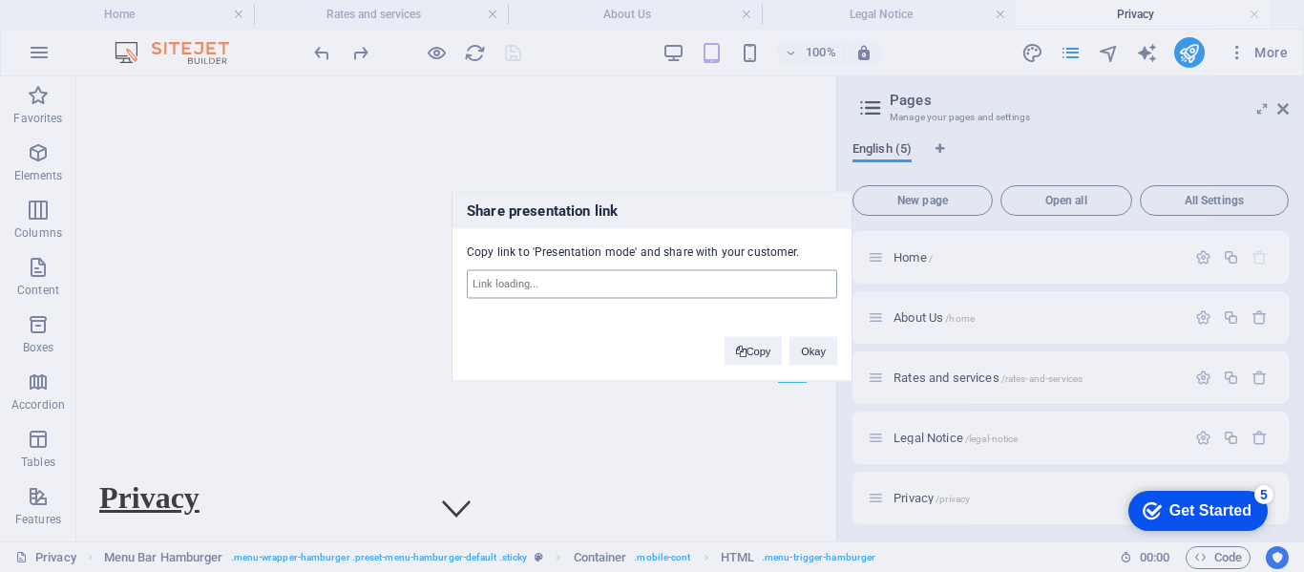
type input "[URL][DOMAIN_NAME]"
click at [482, 284] on input "[URL][DOMAIN_NAME]" at bounding box center [652, 283] width 370 height 29
click at [801, 345] on button "Okay" at bounding box center [813, 350] width 48 height 29
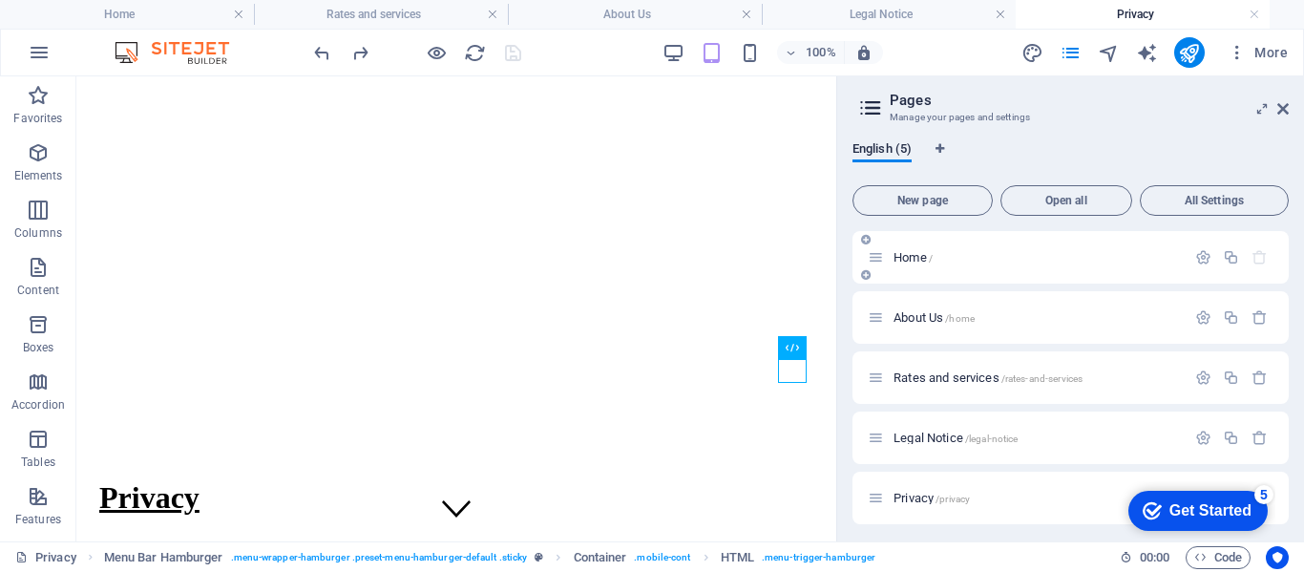
click at [906, 261] on span "Home /" at bounding box center [912, 257] width 39 height 14
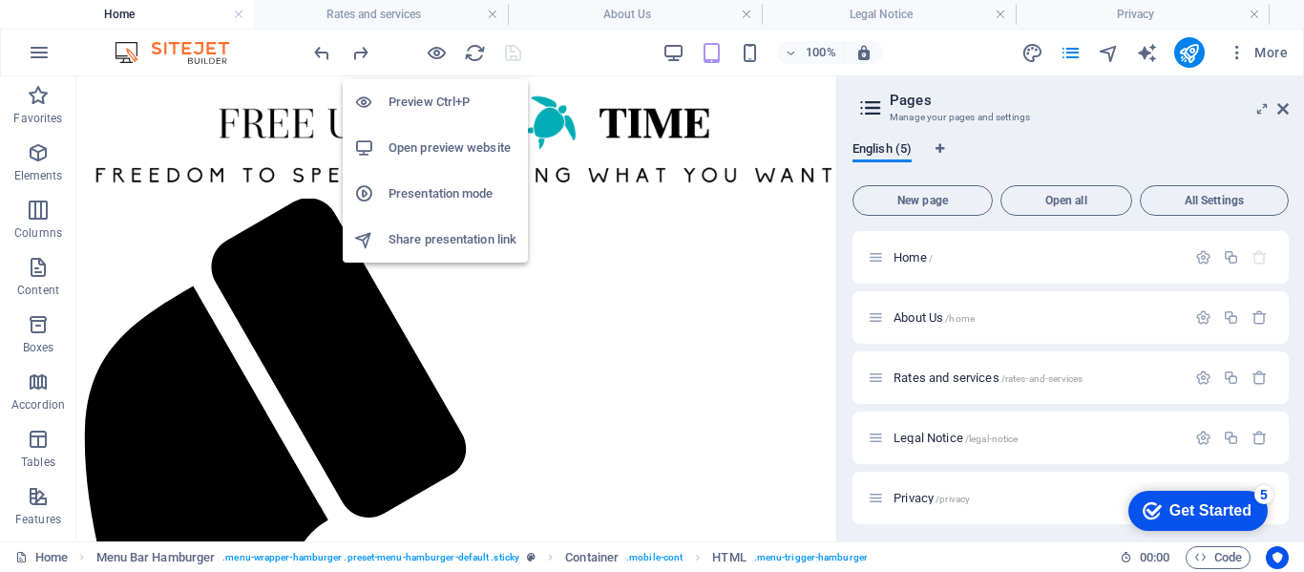
click at [410, 249] on h6 "Share presentation link" at bounding box center [453, 239] width 128 height 23
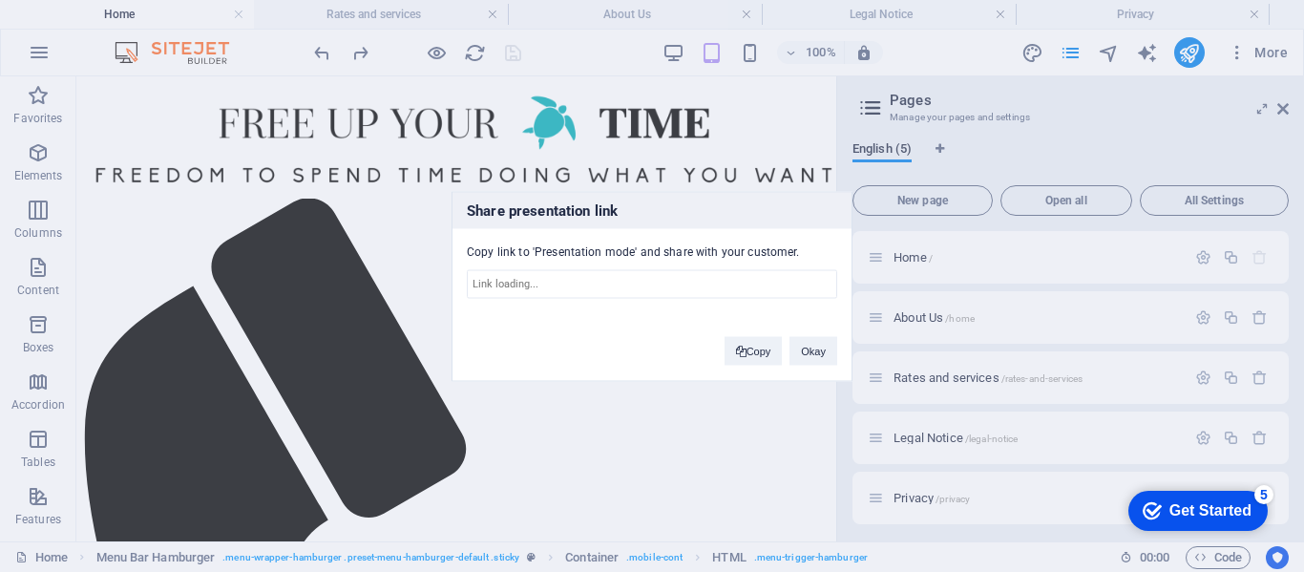
type input "[URL][DOMAIN_NAME]"
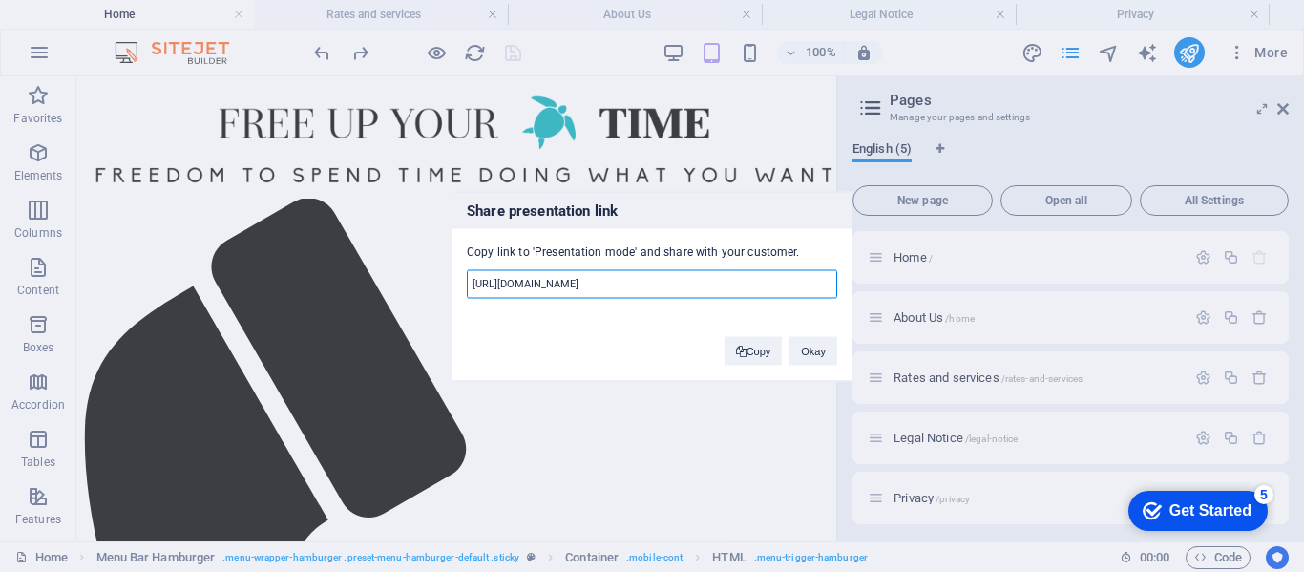
click at [519, 285] on input "[URL][DOMAIN_NAME]" at bounding box center [652, 283] width 370 height 29
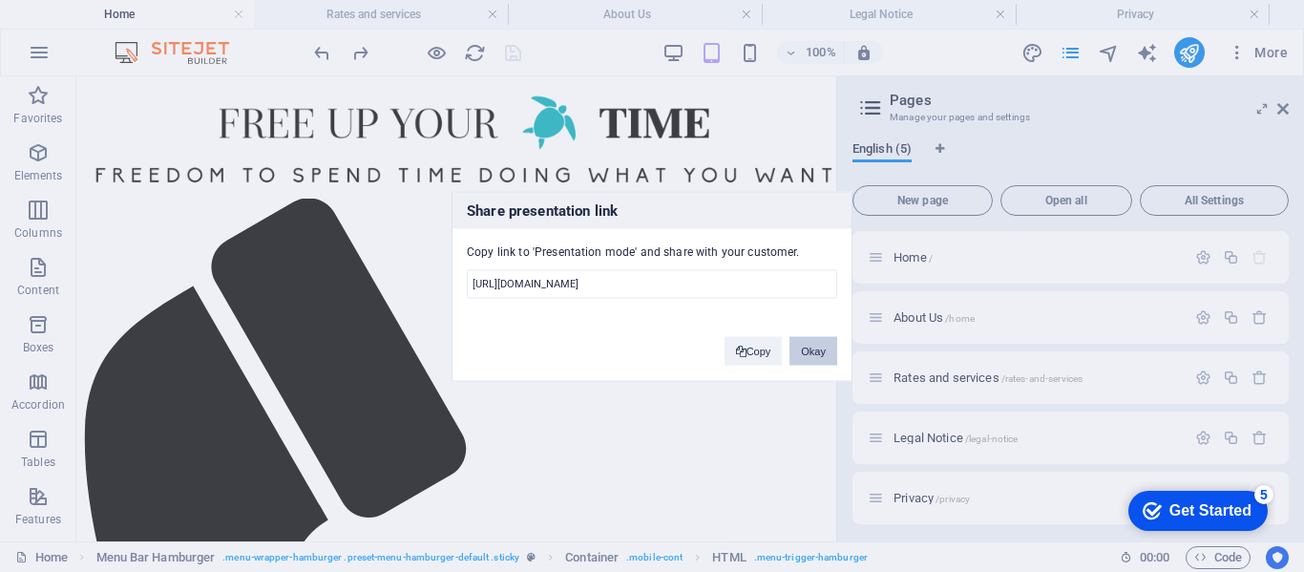
click at [805, 345] on button "Okay" at bounding box center [813, 350] width 48 height 29
